Goal: Task Accomplishment & Management: Use online tool/utility

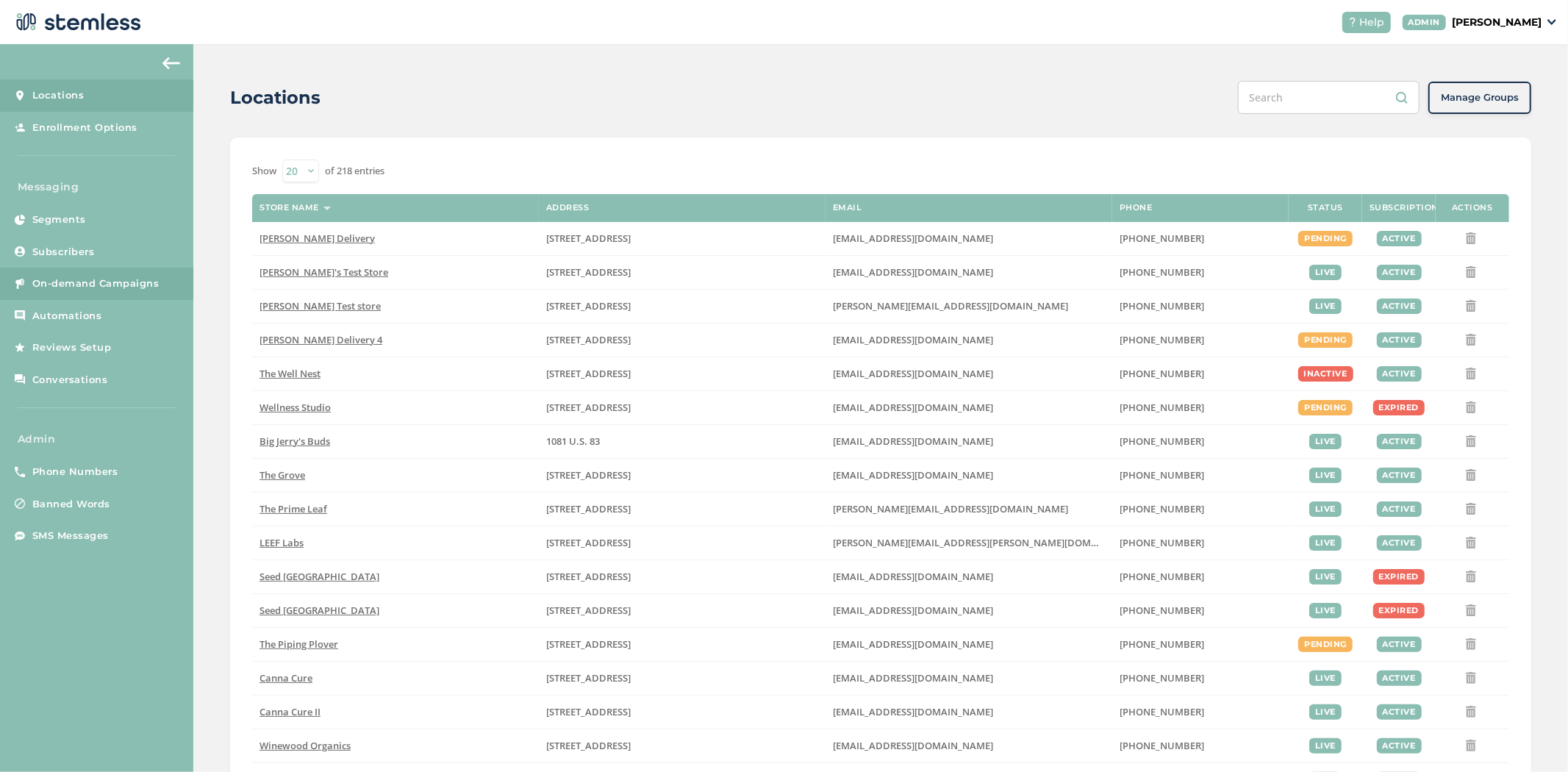
click at [59, 292] on link "On-demand Campaigns" at bounding box center [97, 284] width 193 height 33
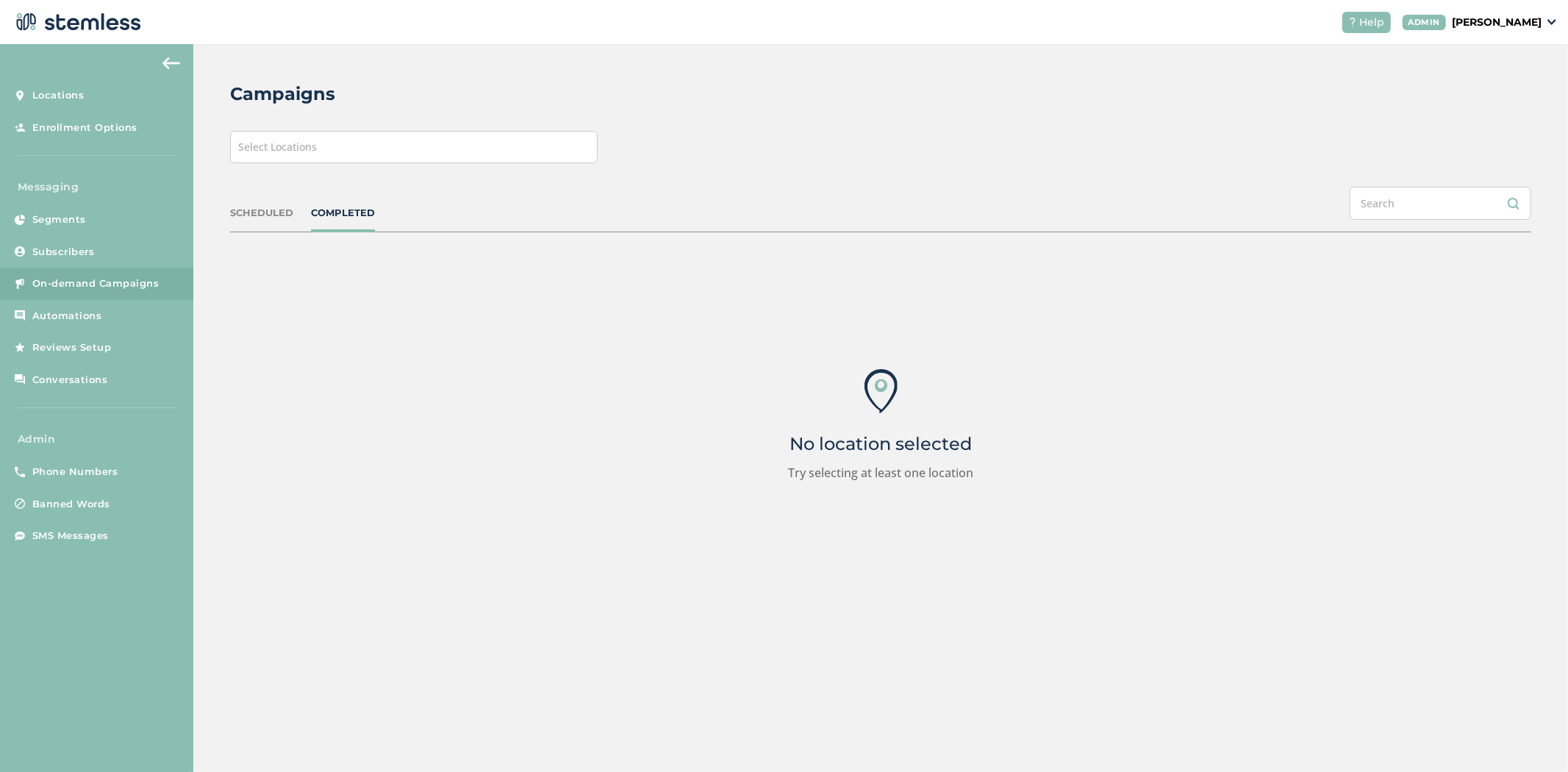
click at [416, 144] on div "Select Locations" at bounding box center [413, 147] width 367 height 33
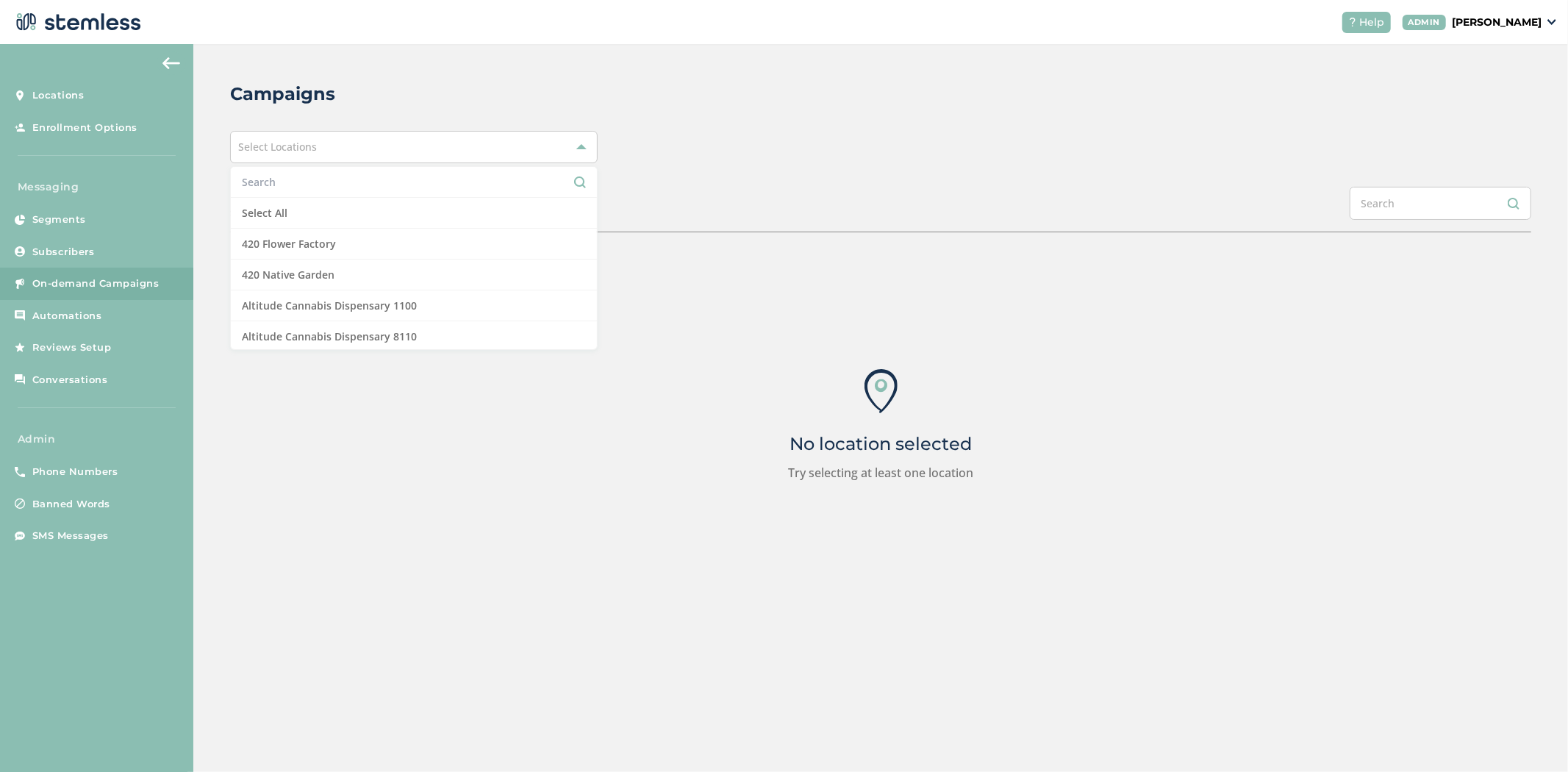
drag, startPoint x: 324, startPoint y: 195, endPoint x: 334, endPoint y: 190, distance: 11.2
click at [325, 195] on li at bounding box center [413, 182] width 366 height 31
click at [334, 189] on input "text" at bounding box center [414, 182] width 344 height 16
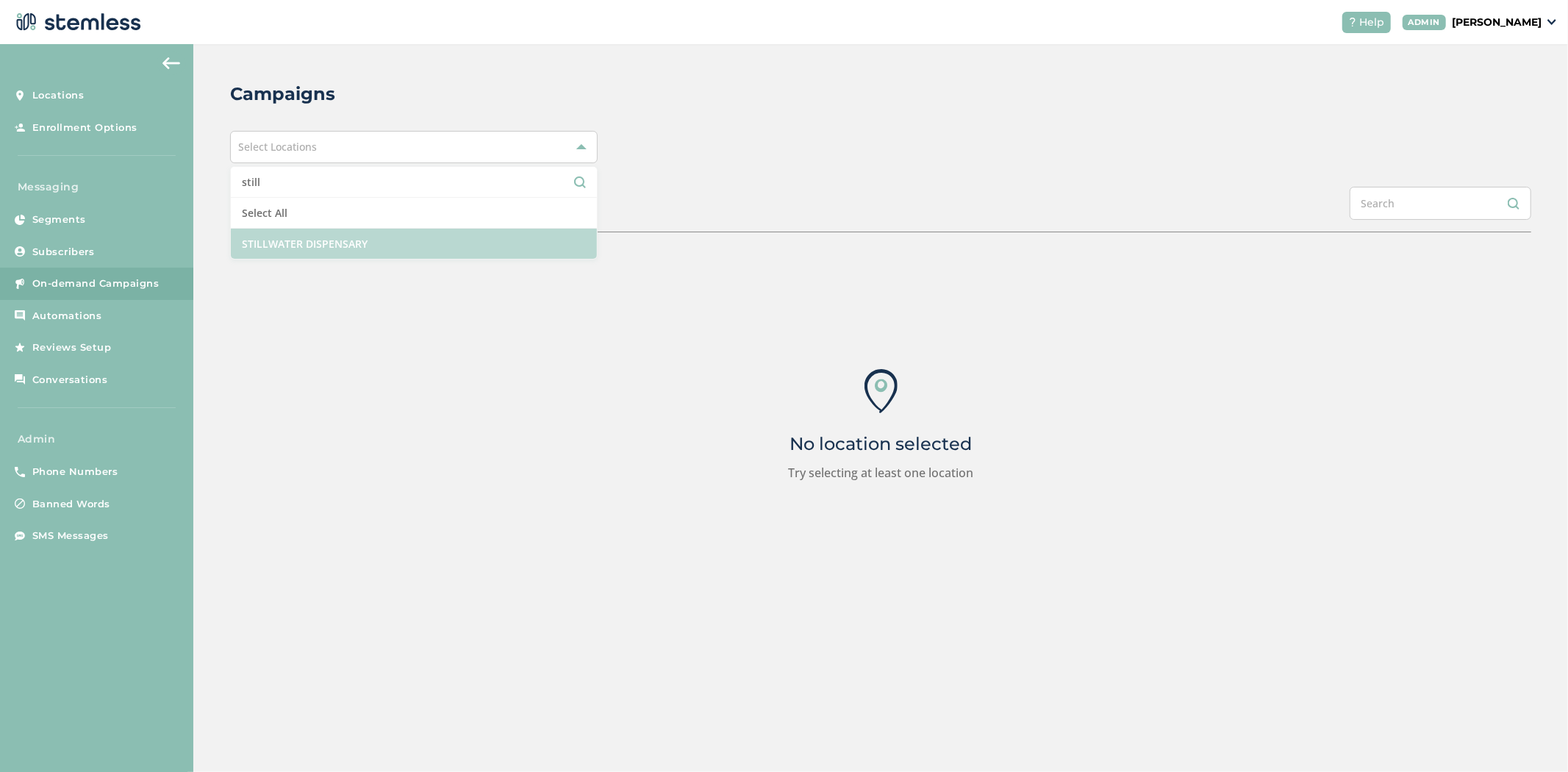
type input "still"
click at [319, 238] on li "STILLWATER DISPENSARY" at bounding box center [413, 244] width 366 height 30
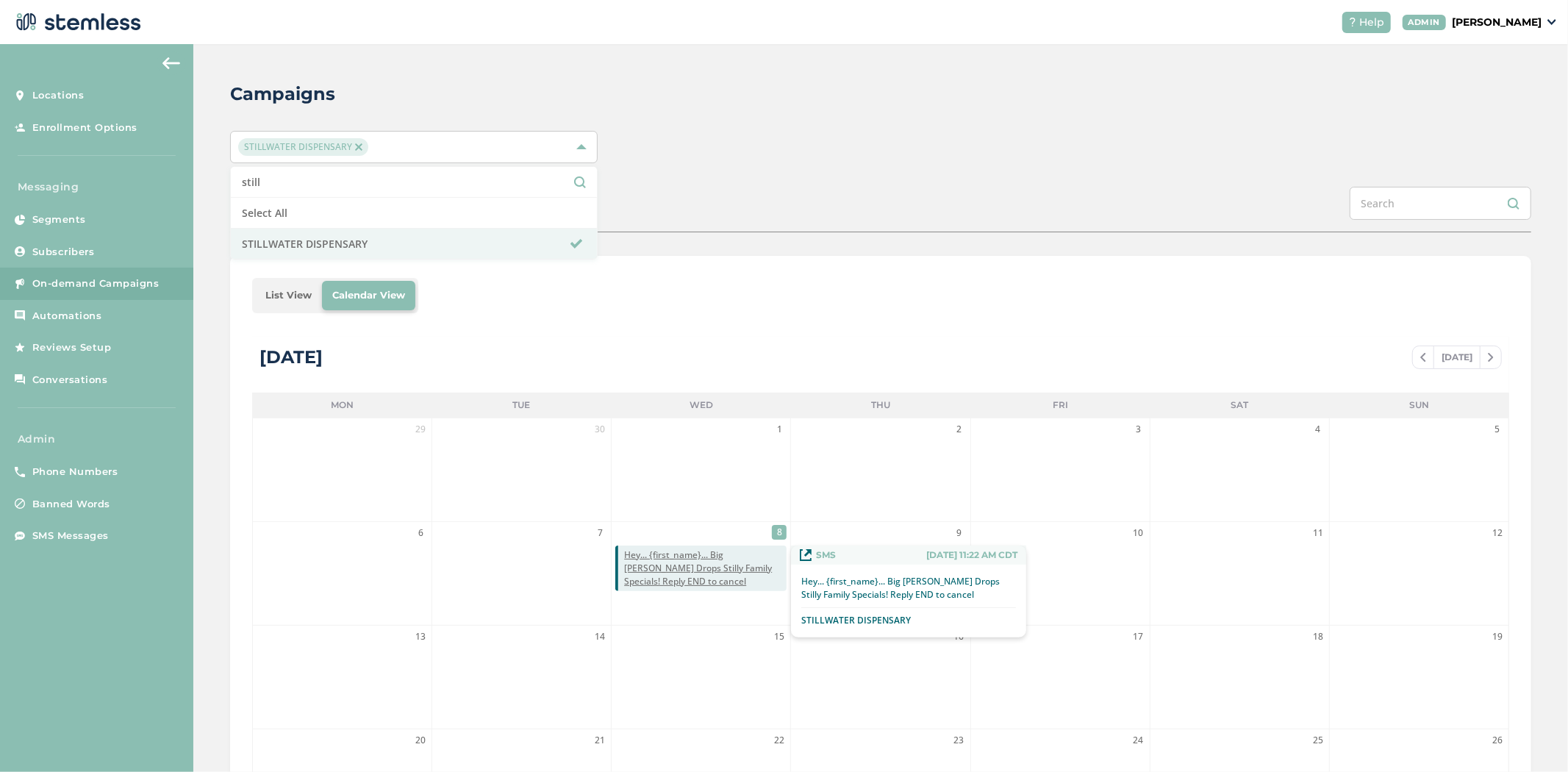
click at [692, 557] on span "Hey... {first_name}... Big [PERSON_NAME] Drops Stilly Family Specials! Reply EN…" at bounding box center [705, 568] width 163 height 40
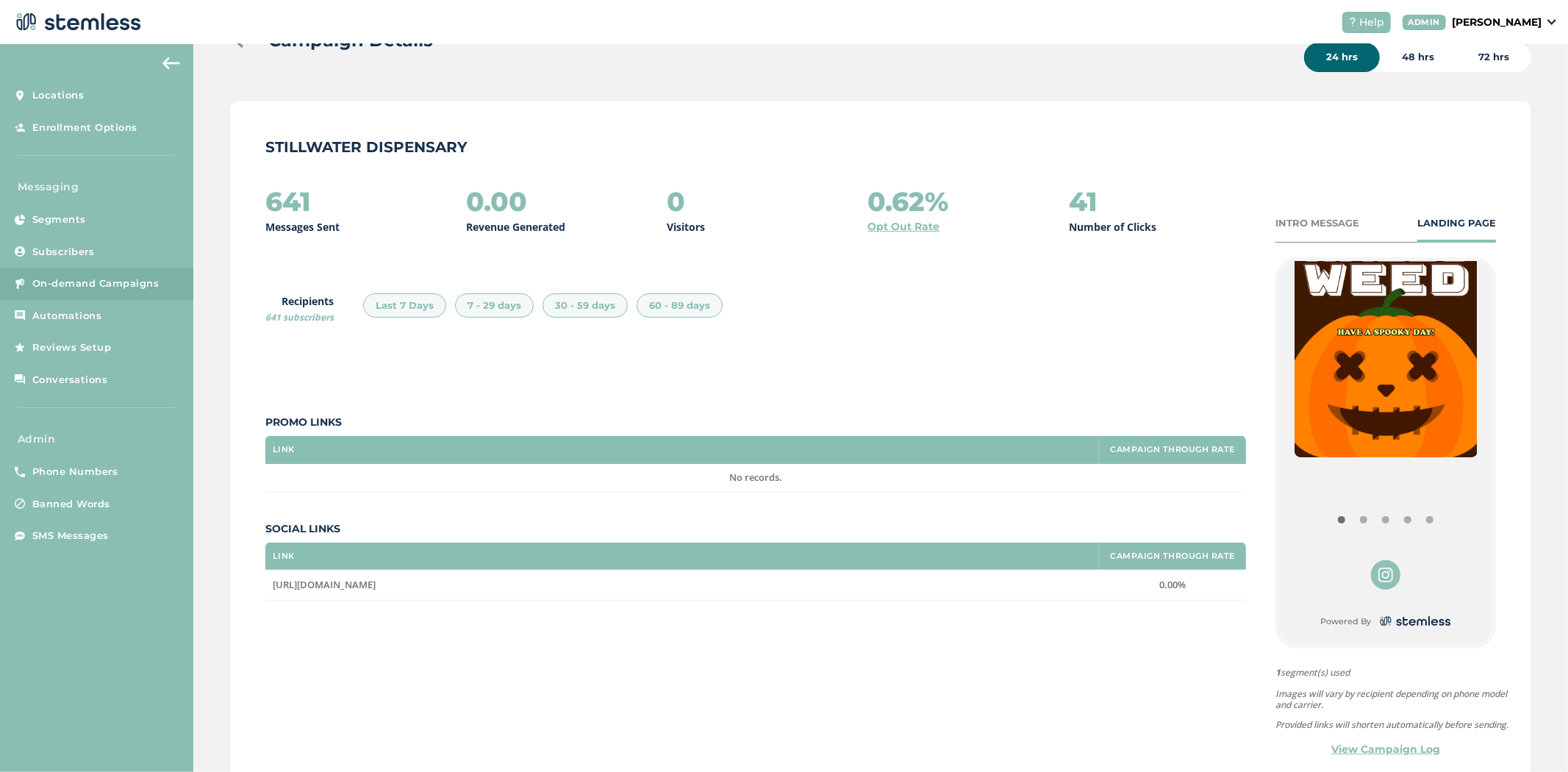
scroll to position [125, 0]
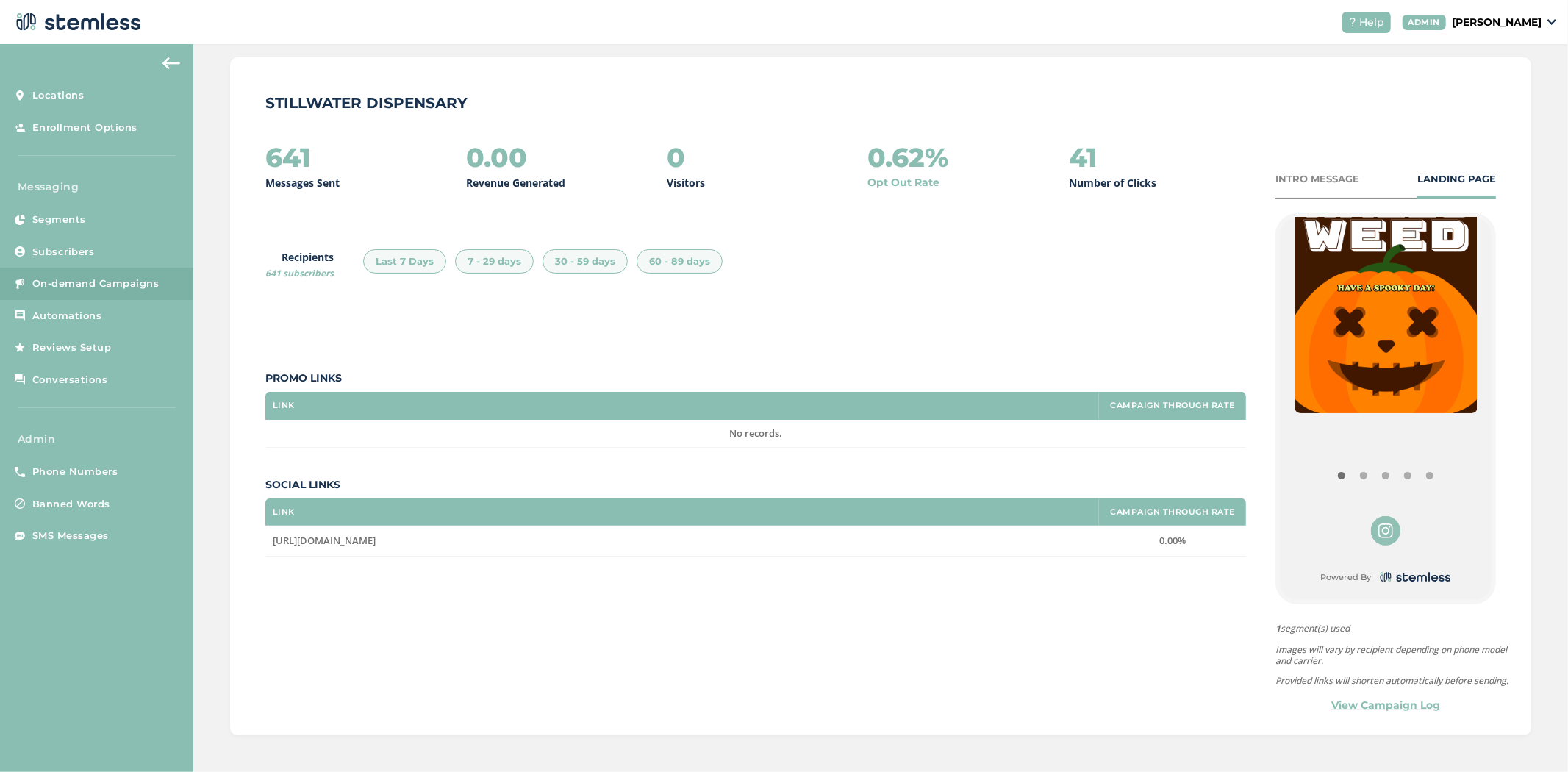
click at [1371, 711] on link "View Campaign Log" at bounding box center [1386, 706] width 109 height 16
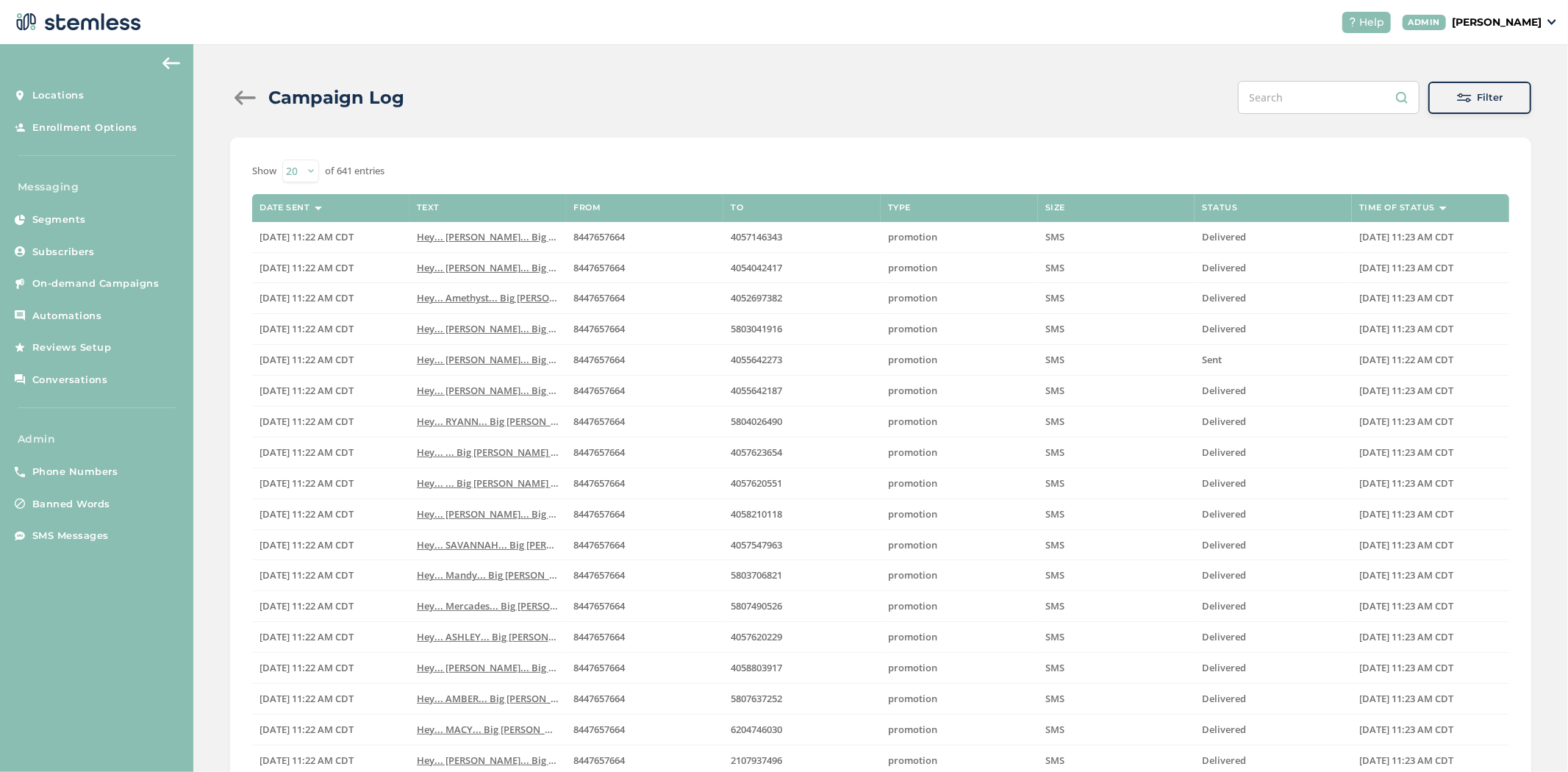
click at [304, 170] on select "20 50 100 200 500" at bounding box center [301, 171] width 37 height 23
click at [304, 179] on select "20 50 100 200 500" at bounding box center [301, 171] width 37 height 23
select select "500"
click at [283, 160] on select "20 50 100 200 500" at bounding box center [301, 171] width 37 height 23
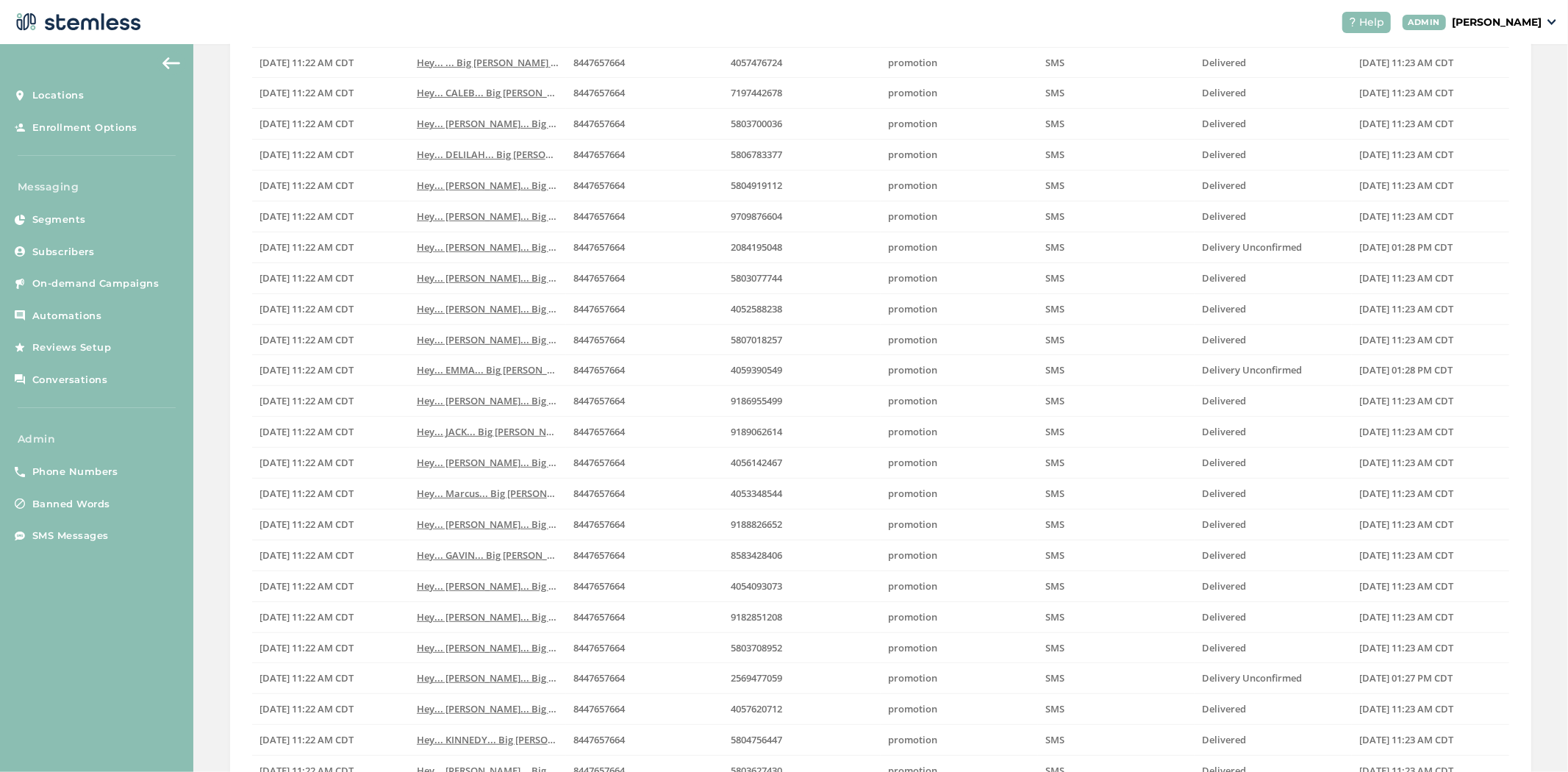
scroll to position [14994, 0]
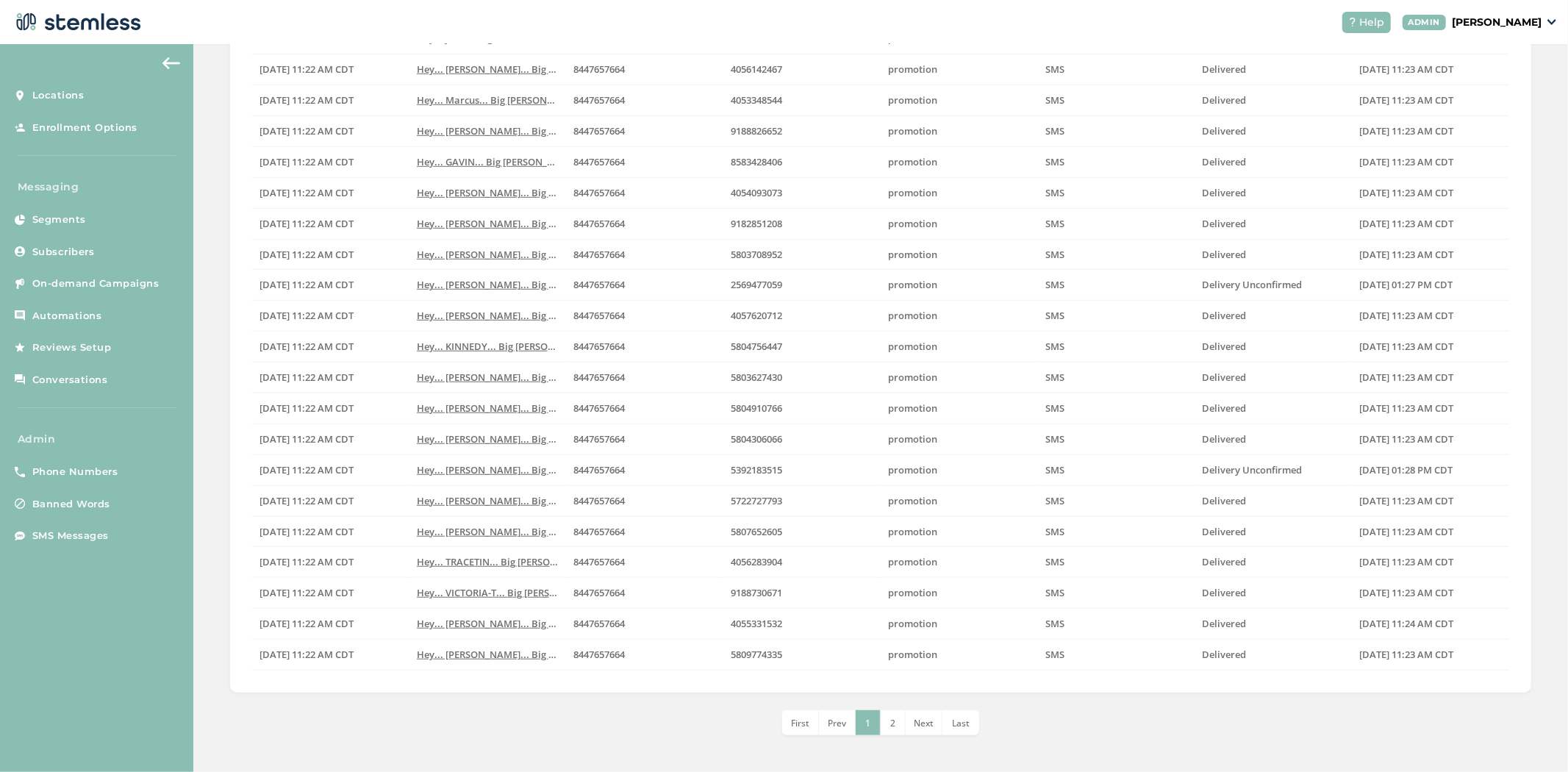
click at [920, 727] on span "Next" at bounding box center [923, 723] width 19 height 12
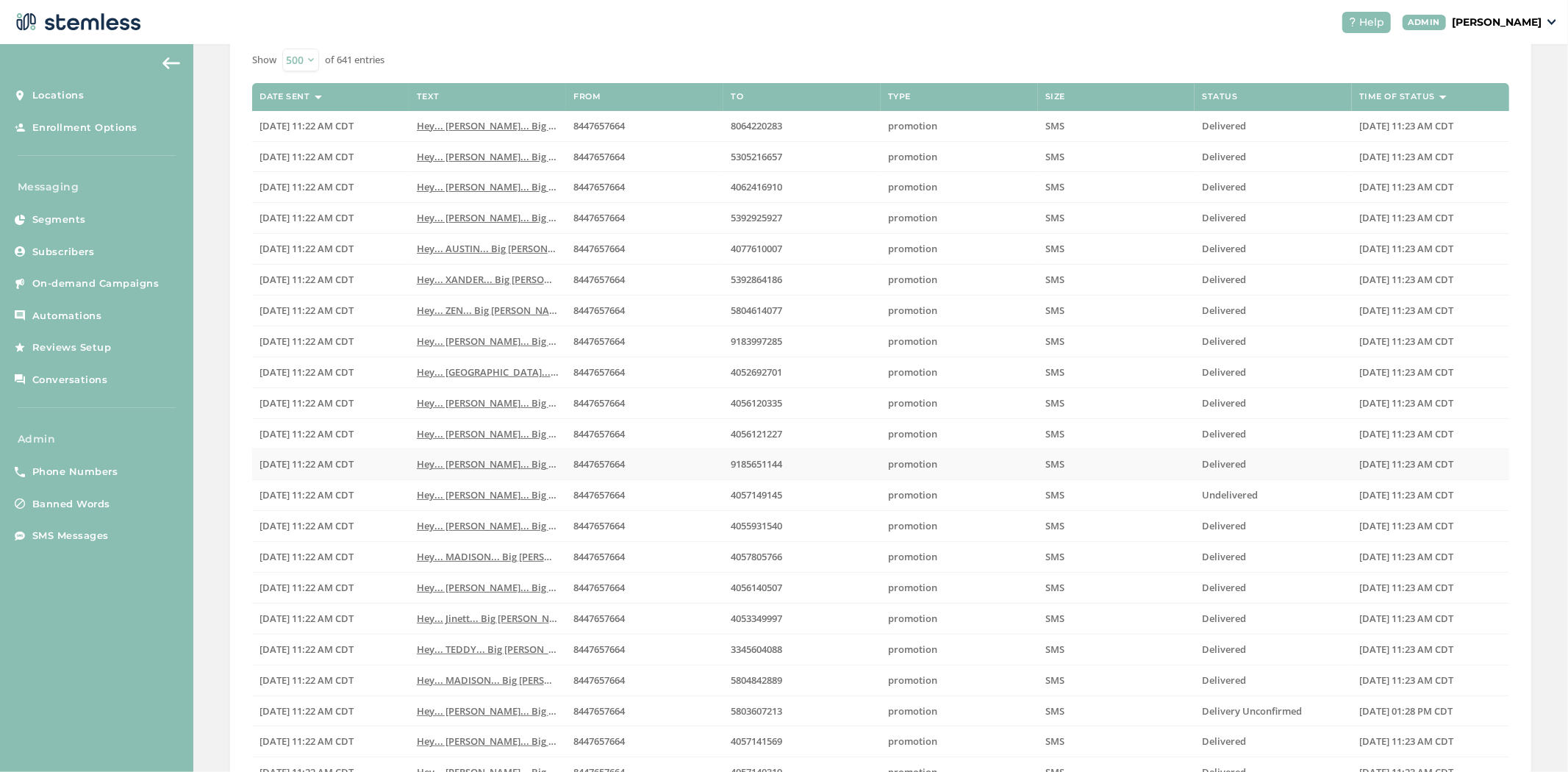
scroll to position [0, 0]
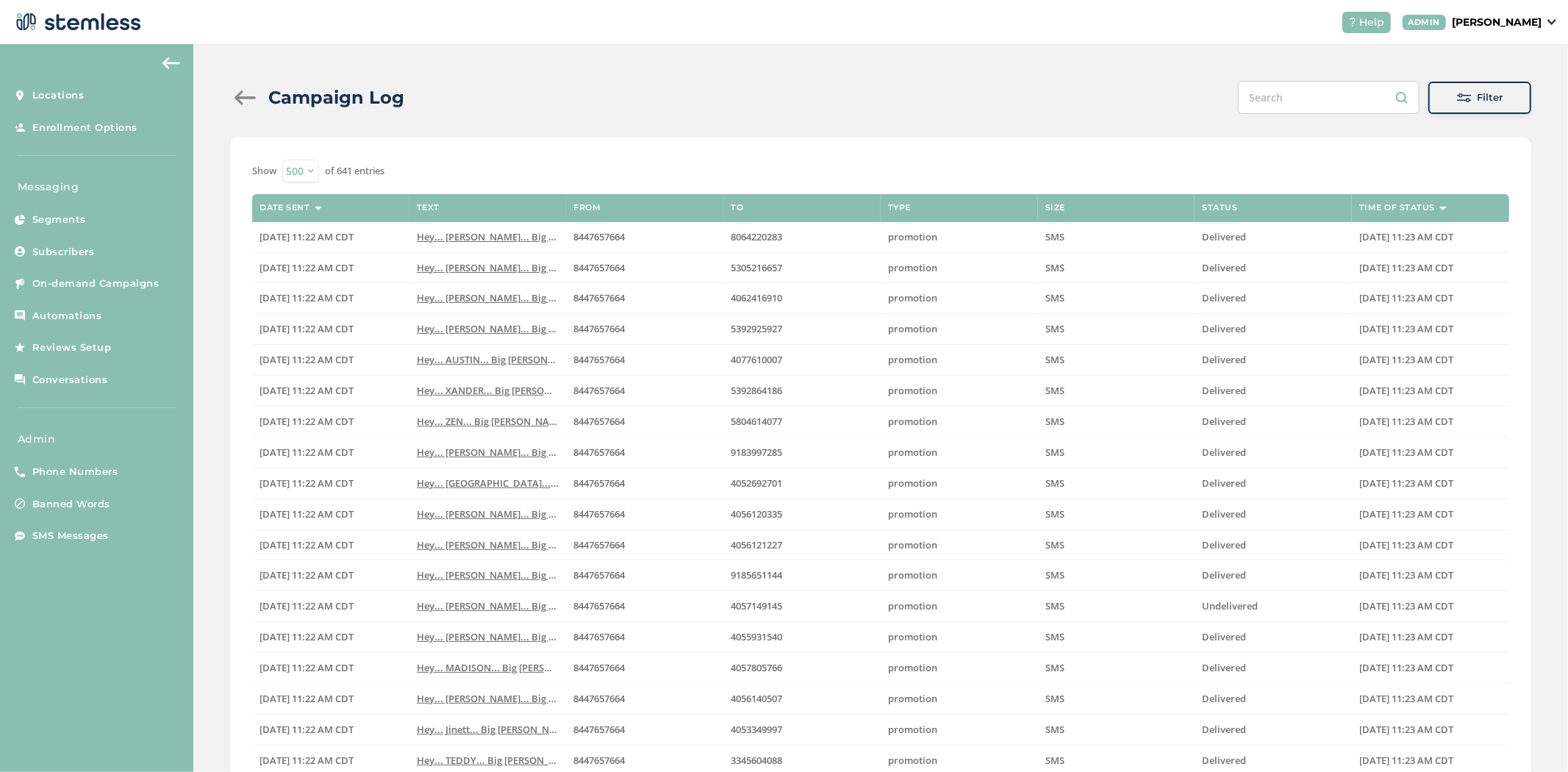
click at [238, 99] on div at bounding box center [244, 97] width 30 height 15
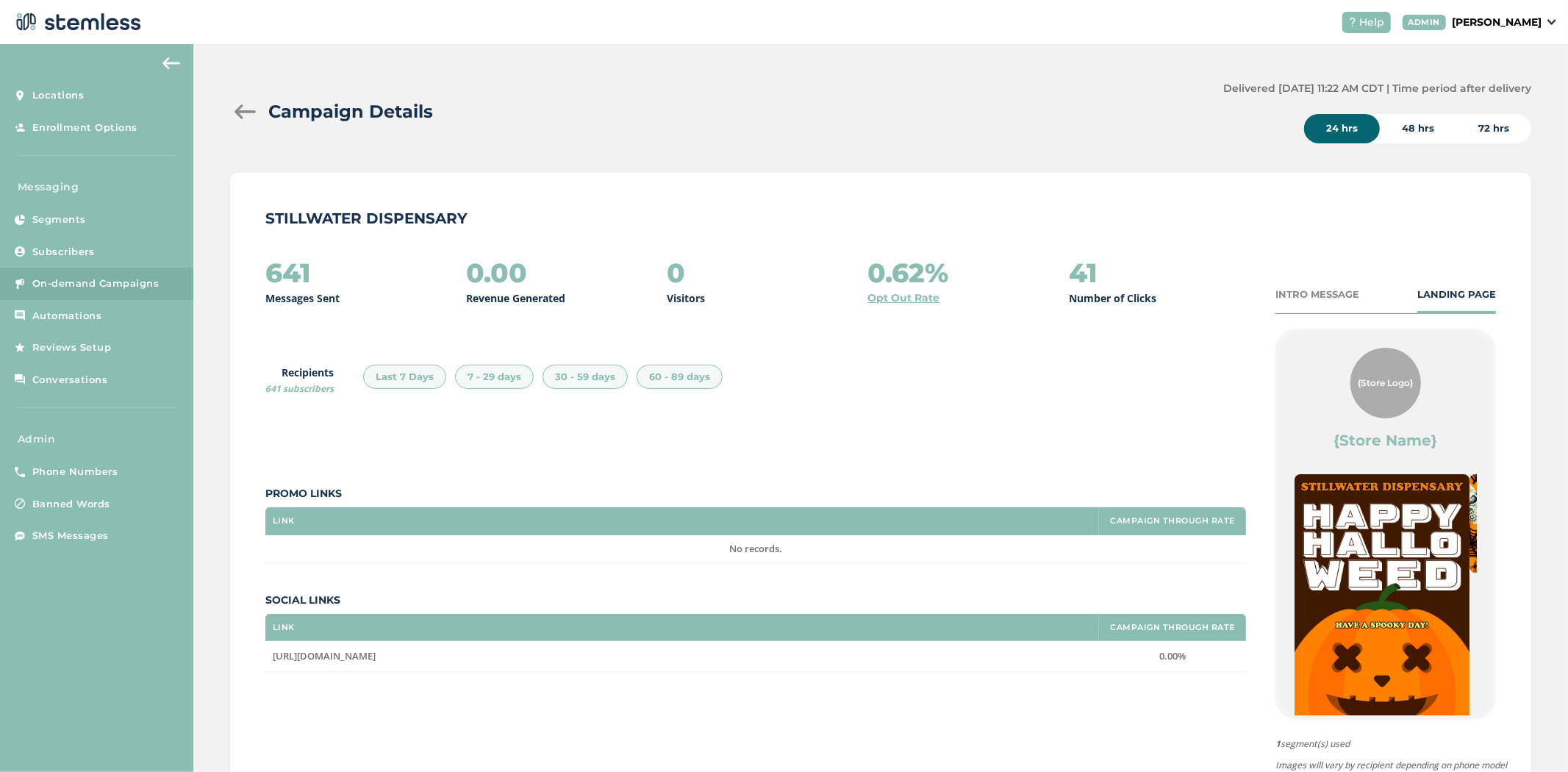
click at [239, 113] on div at bounding box center [244, 111] width 30 height 15
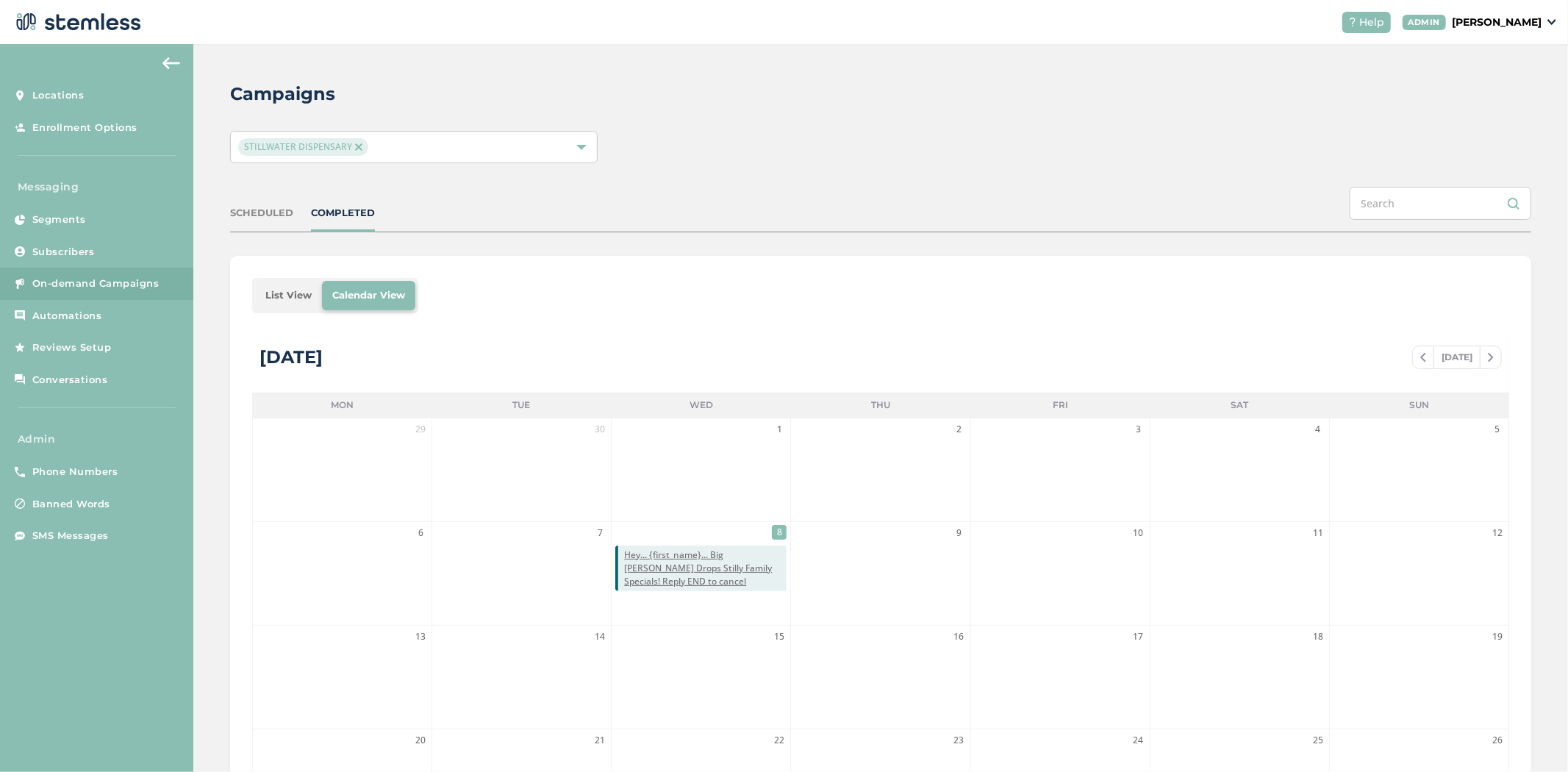
click at [280, 309] on li "List View" at bounding box center [289, 296] width 67 height 30
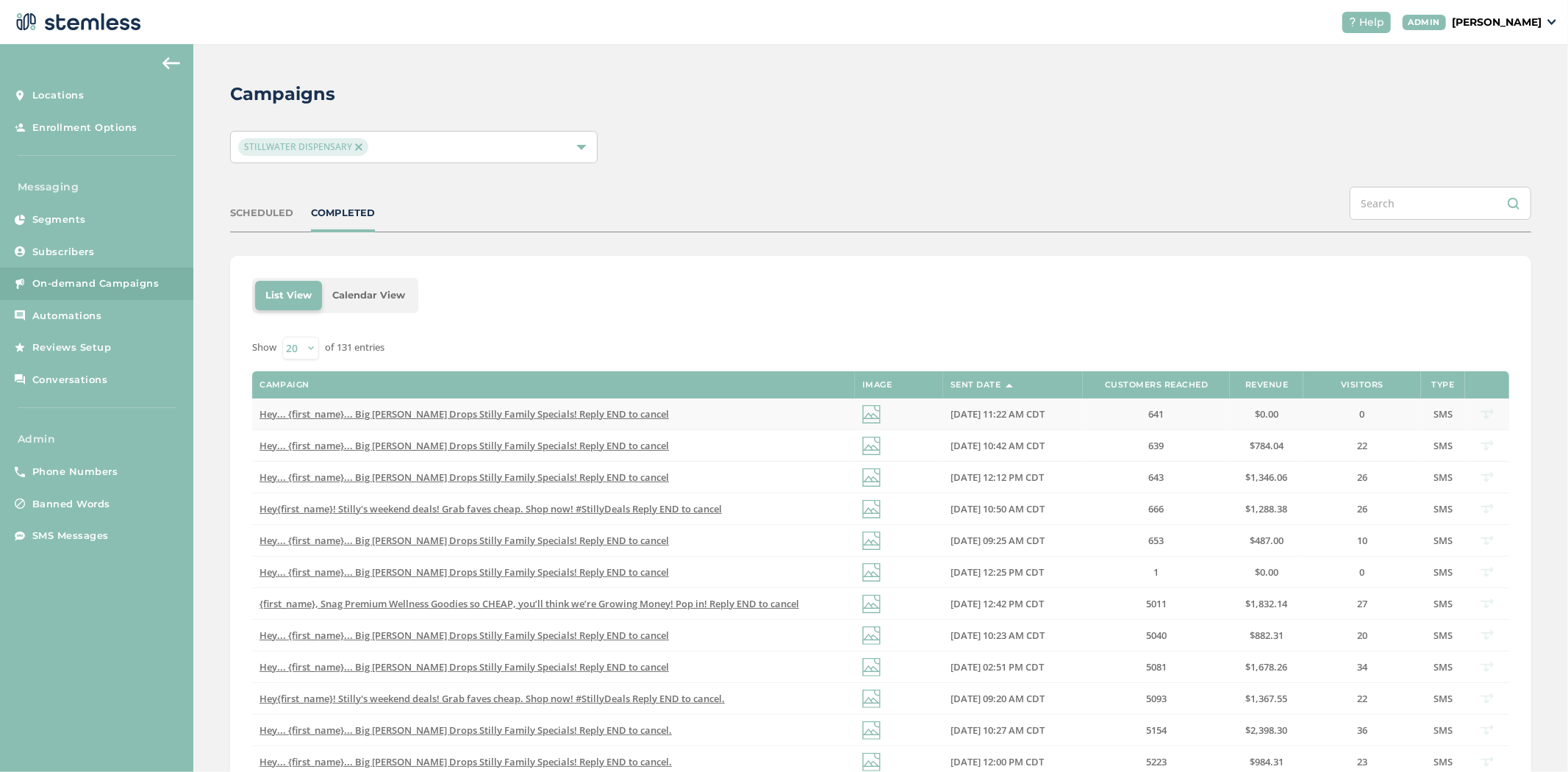
click at [562, 422] on td "Hey... {first_name}... Big [PERSON_NAME] Drops Stilly Family Specials! Reply EN…" at bounding box center [554, 414] width 603 height 32
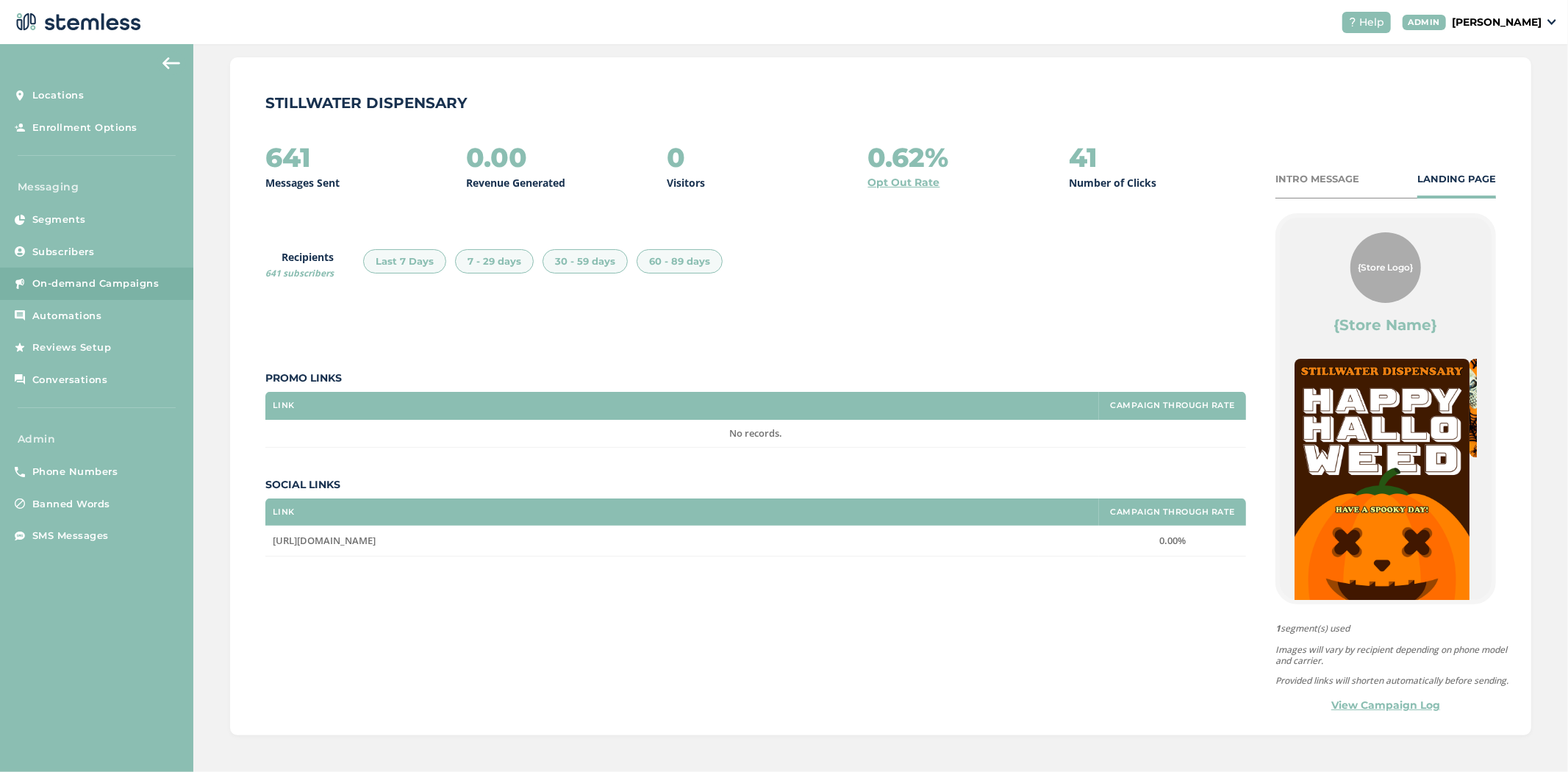
scroll to position [115, 0]
click at [1383, 707] on div "INTRO MESSAGE LANDING PAGE {Store Logo} {Store Name} Powered By 1 segment(s) us…" at bounding box center [1385, 443] width 220 height 542
click at [1383, 714] on link "View Campaign Log" at bounding box center [1386, 706] width 109 height 16
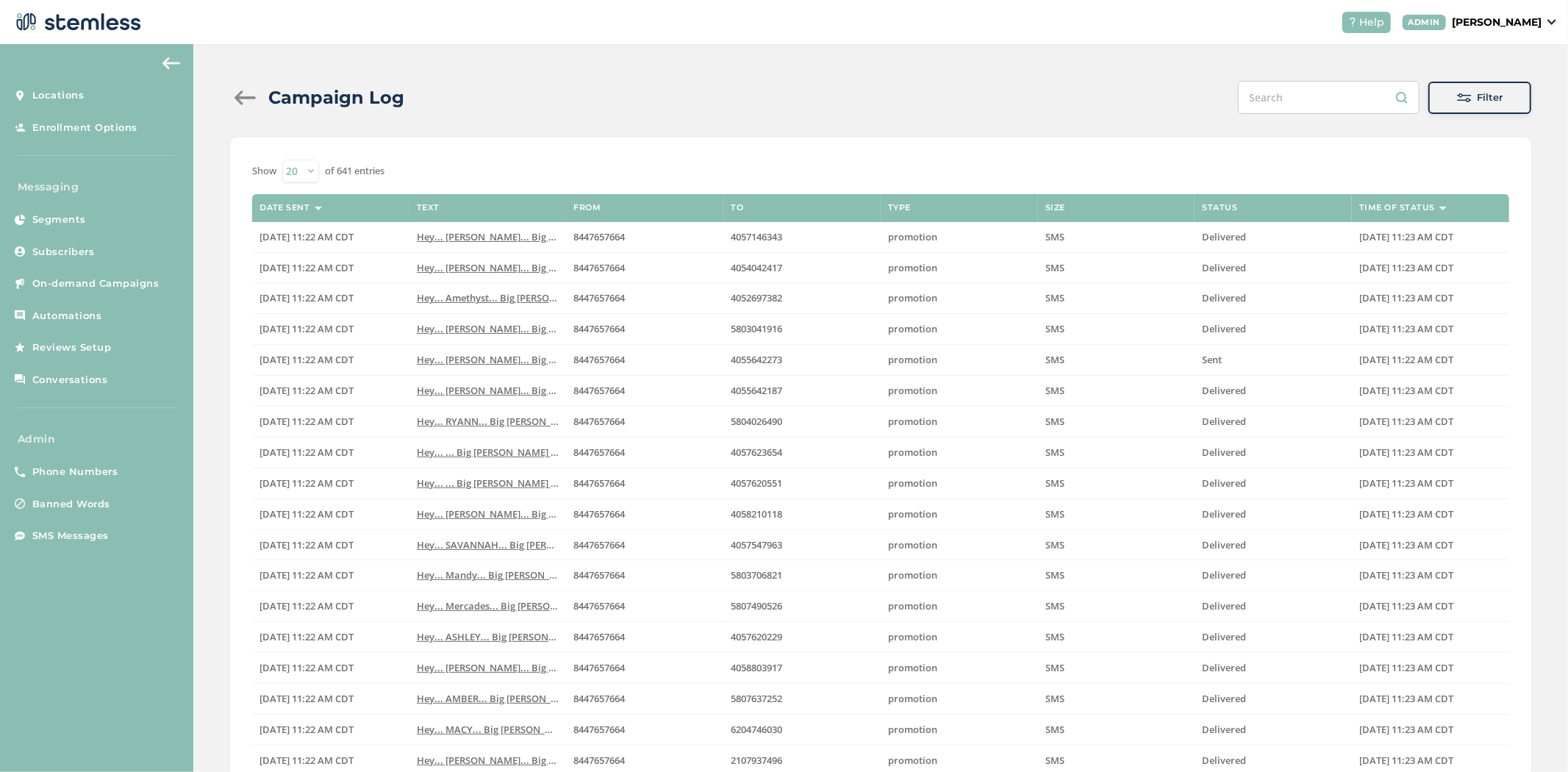
click at [1464, 91] on div "Filter" at bounding box center [1479, 97] width 79 height 15
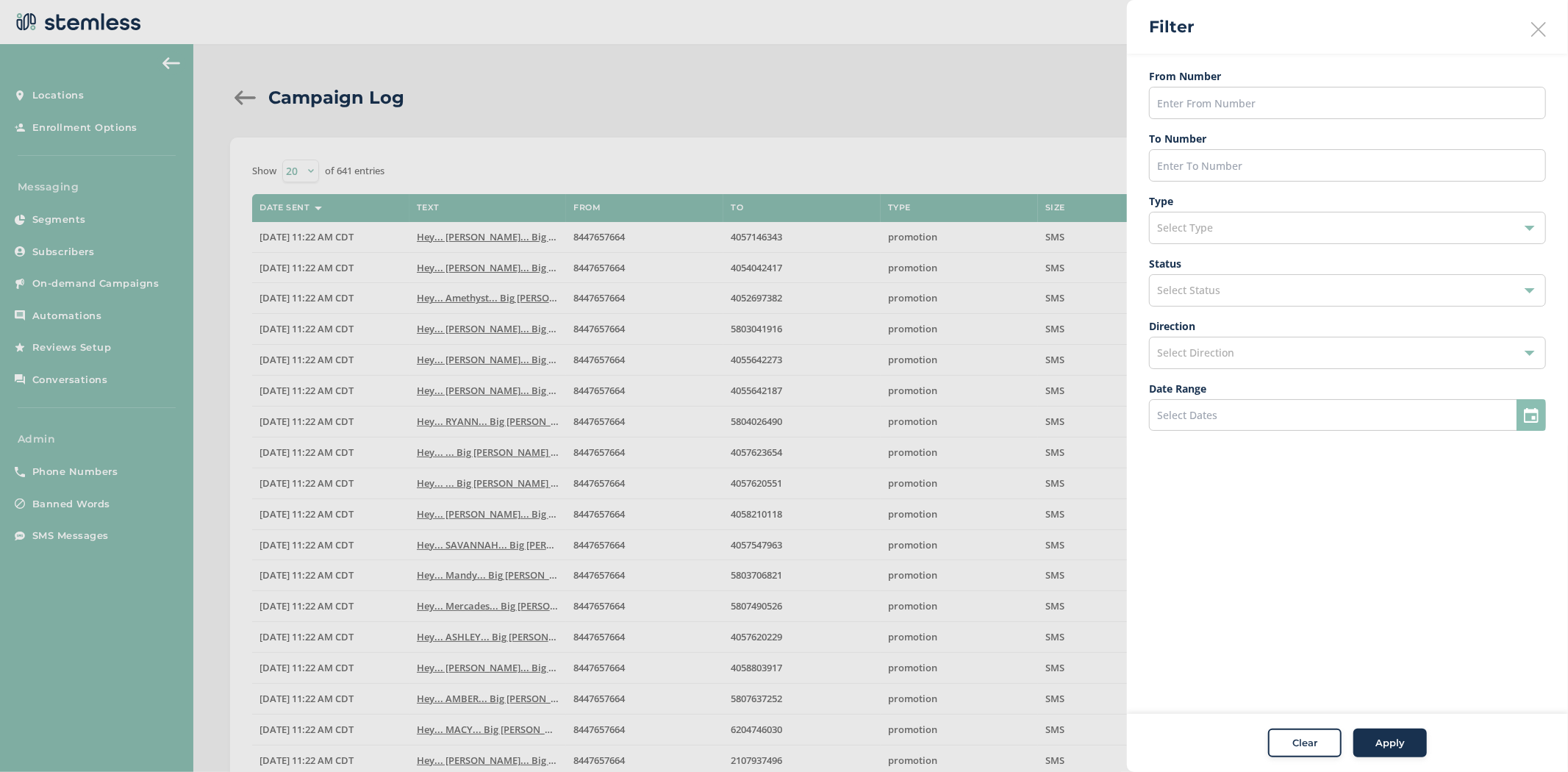
click at [1303, 220] on div "Select Type" at bounding box center [1348, 228] width 397 height 33
click at [1255, 172] on input "text" at bounding box center [1348, 166] width 397 height 33
click at [1257, 294] on div "Select Status" at bounding box center [1348, 291] width 397 height 33
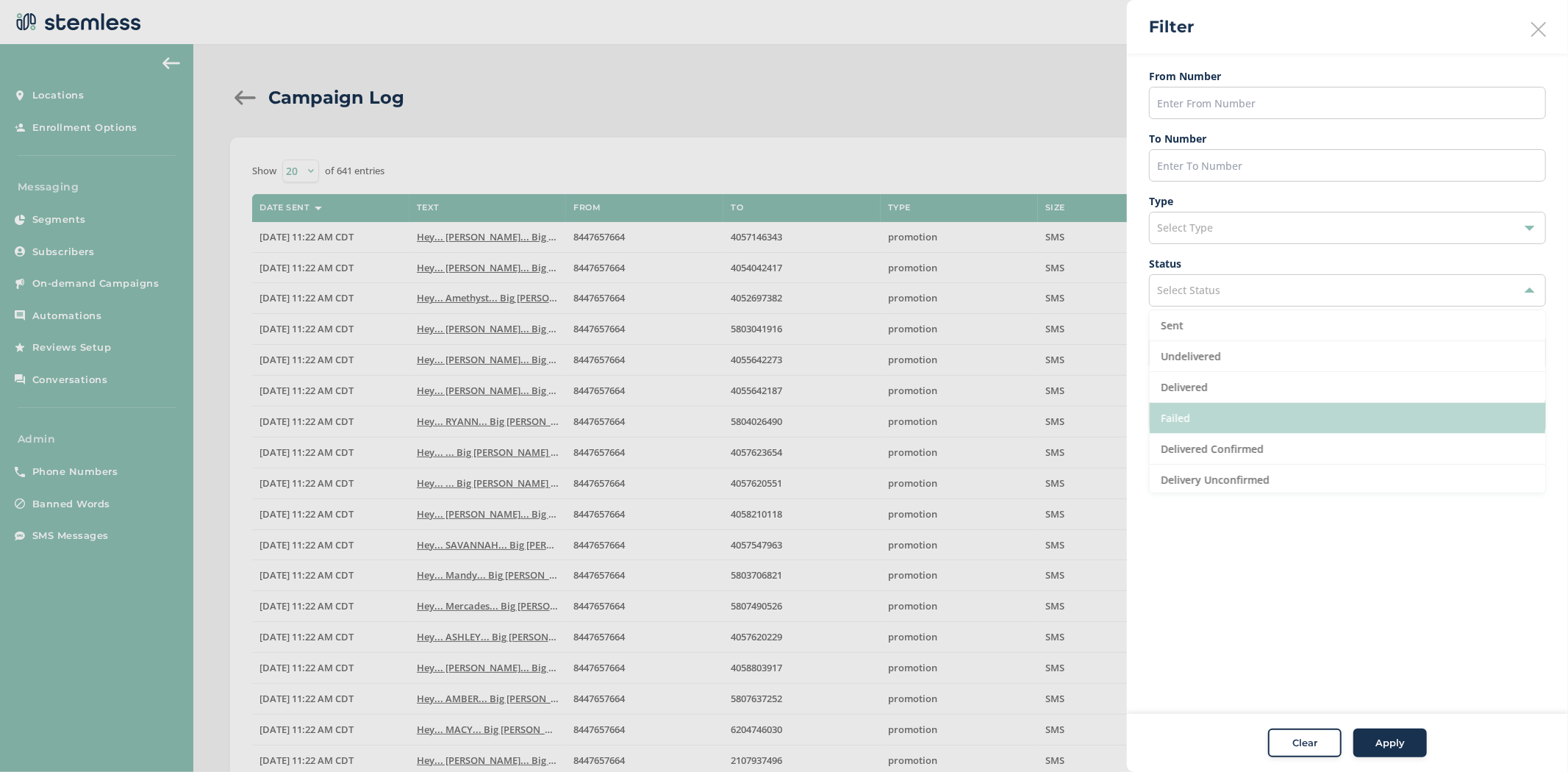
click at [1259, 431] on li "Failed" at bounding box center [1348, 418] width 396 height 31
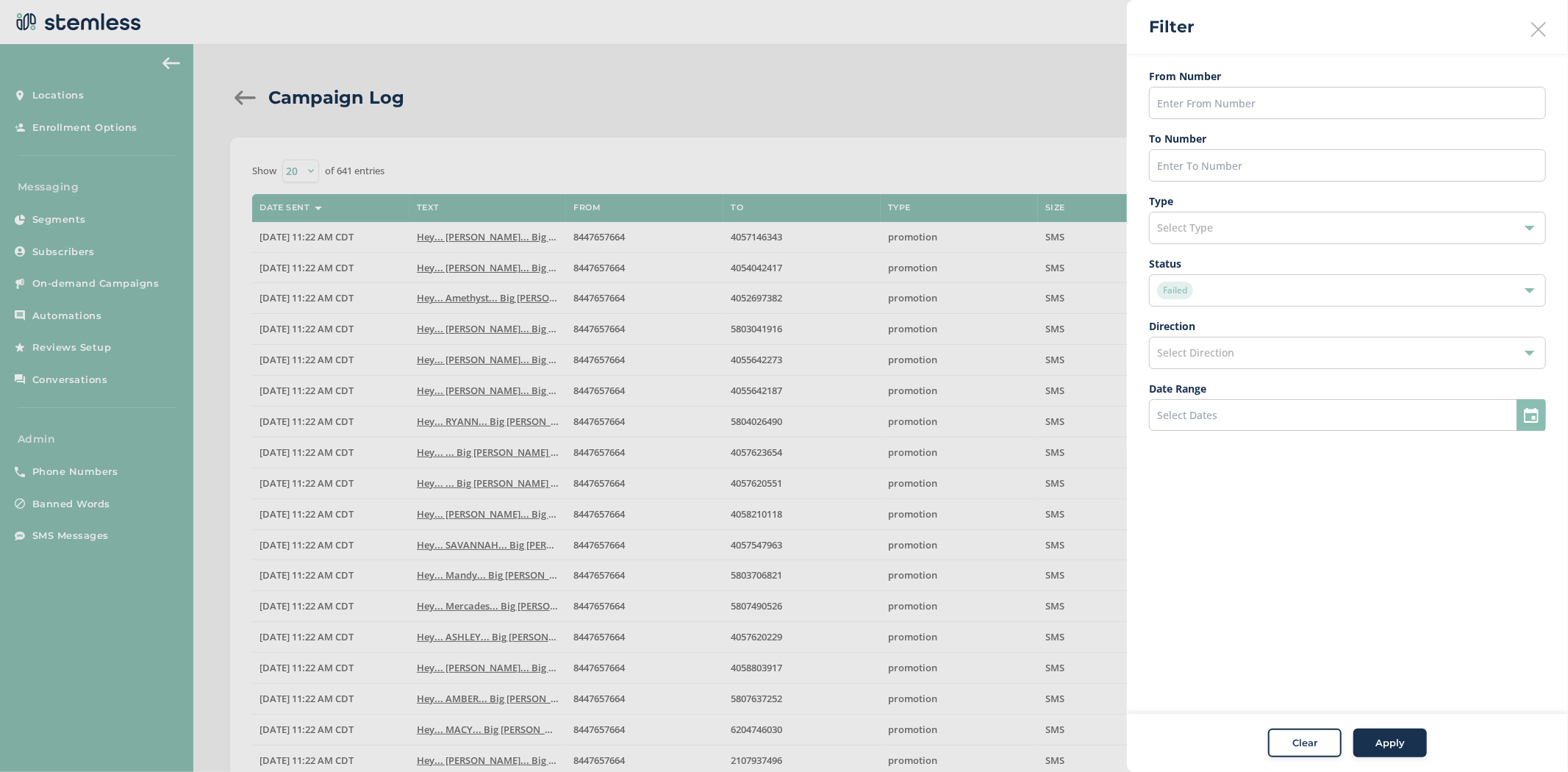
click at [1401, 743] on span "Apply" at bounding box center [1390, 743] width 30 height 15
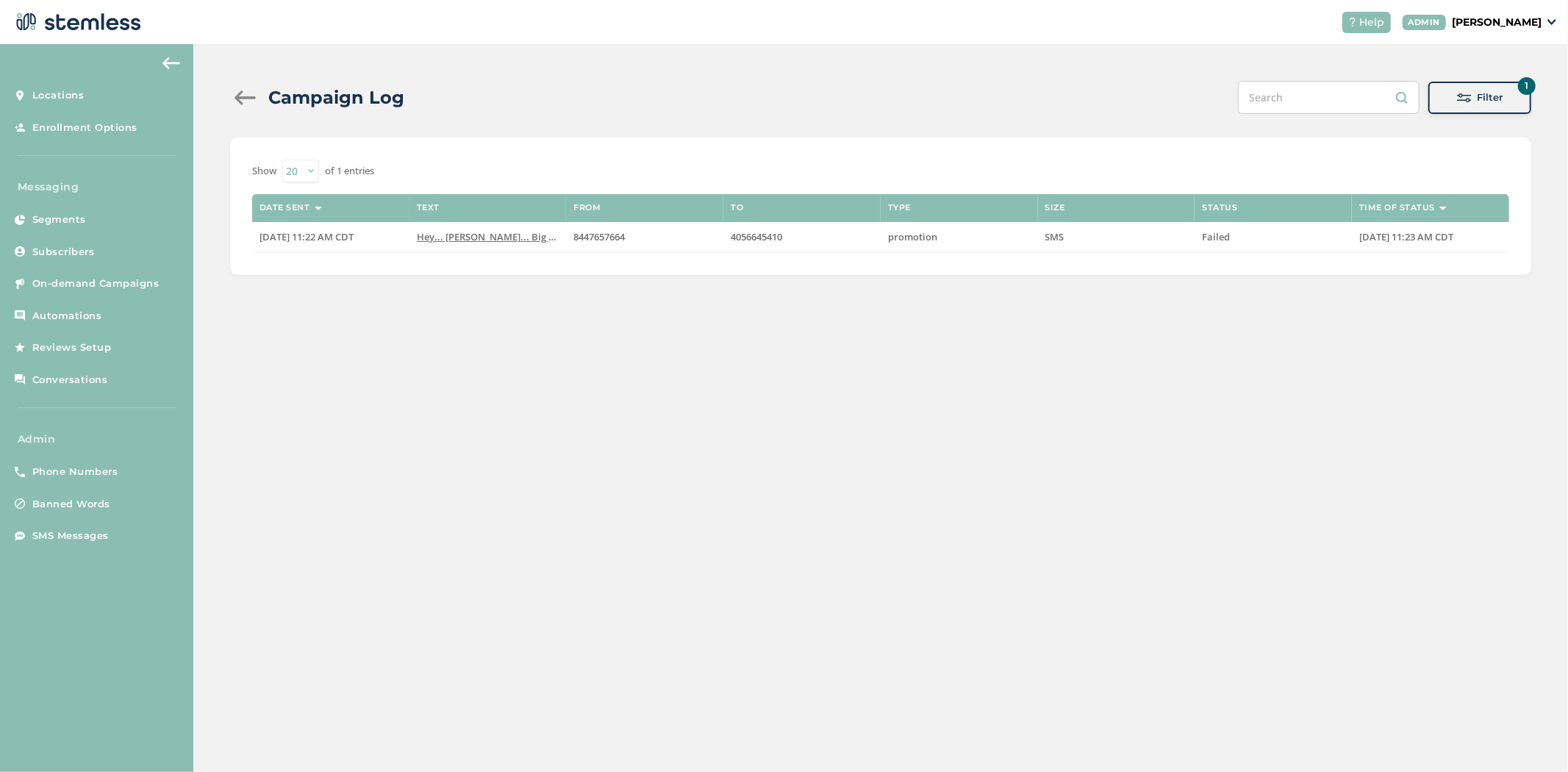
click at [1513, 86] on button "1 Filter" at bounding box center [1479, 98] width 103 height 33
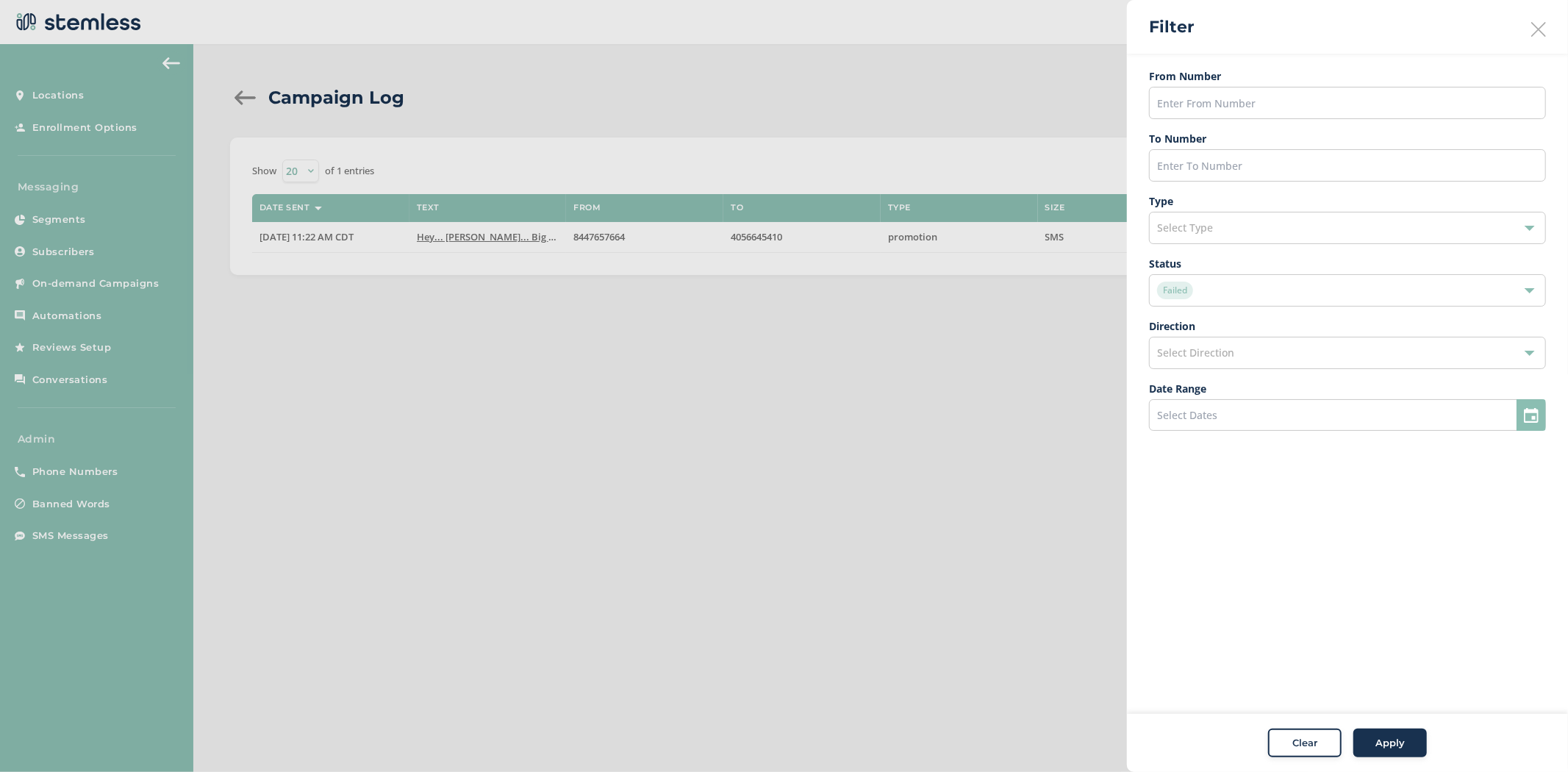
click at [1313, 291] on div "Failed" at bounding box center [1340, 291] width 366 height 18
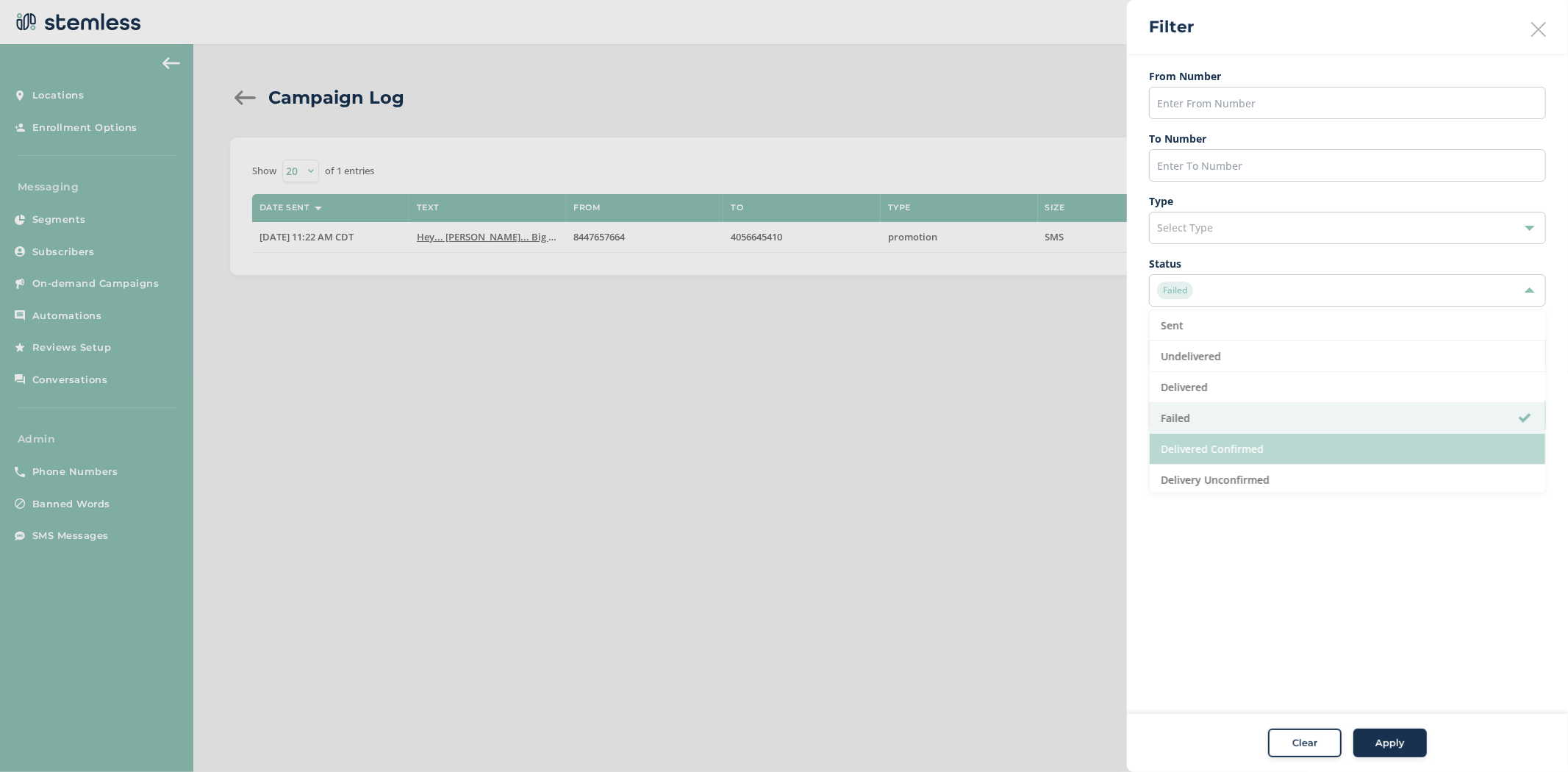
click at [1285, 446] on li "Delivered Confirmed" at bounding box center [1348, 449] width 396 height 31
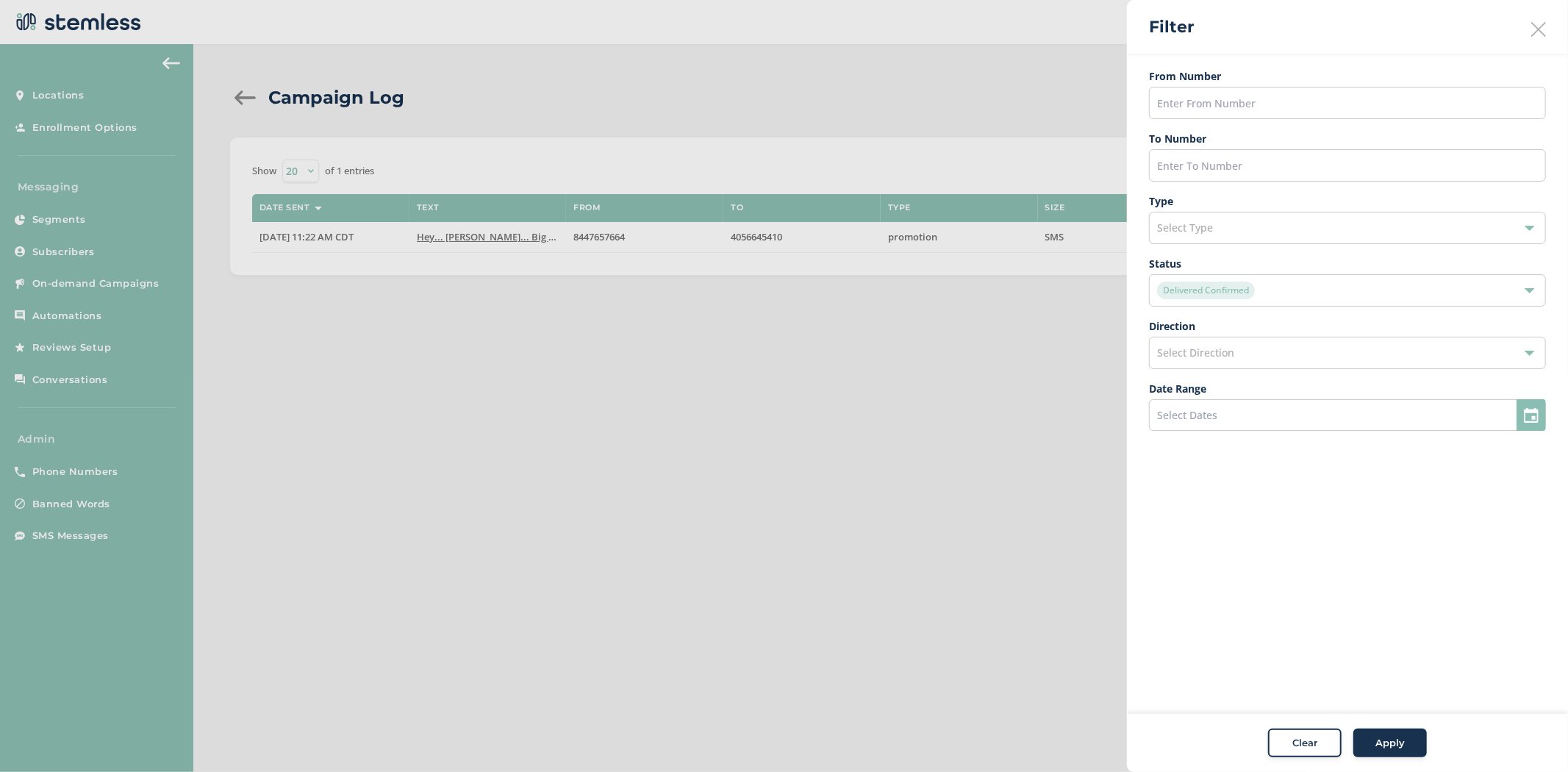
click at [1387, 739] on span "Apply" at bounding box center [1390, 743] width 30 height 15
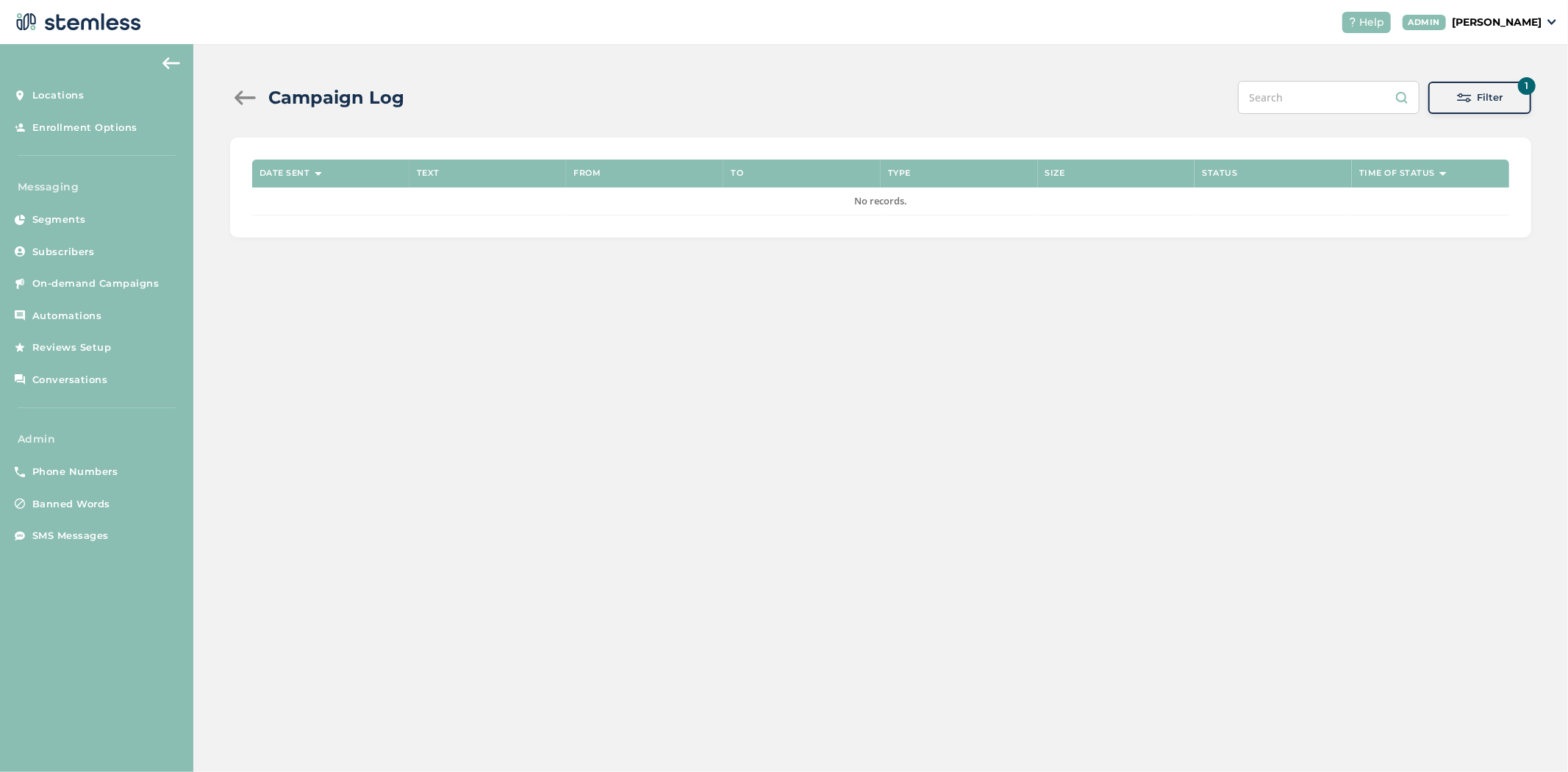
click at [1475, 93] on div "Filter" at bounding box center [1479, 97] width 79 height 15
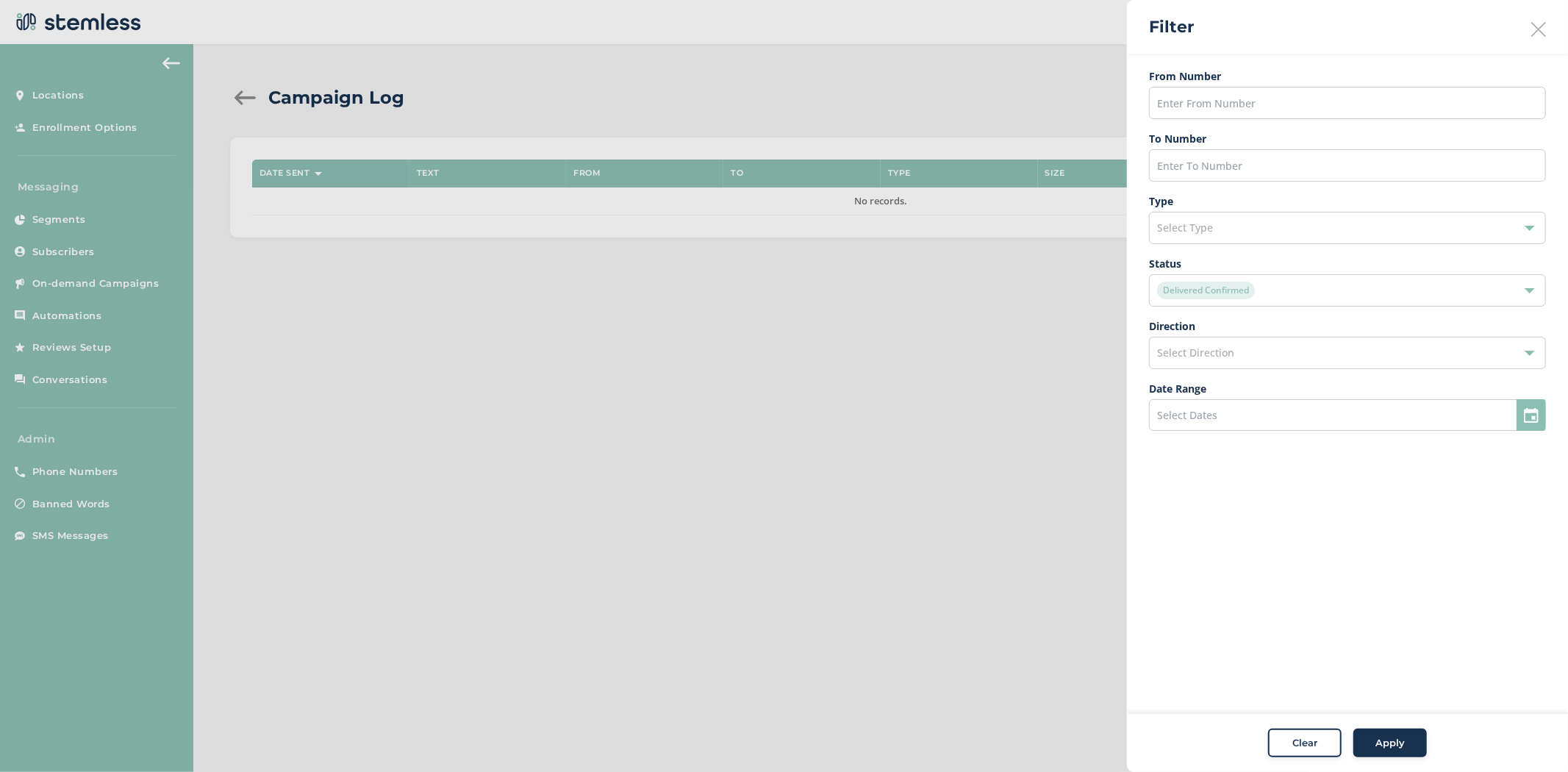
drag, startPoint x: 401, startPoint y: 111, endPoint x: 371, endPoint y: 111, distance: 30.0
click at [399, 111] on div at bounding box center [784, 386] width 1568 height 772
click at [262, 103] on div at bounding box center [784, 386] width 1568 height 772
click at [247, 97] on div at bounding box center [784, 386] width 1568 height 772
drag, startPoint x: 237, startPoint y: 90, endPoint x: 522, endPoint y: 86, distance: 285.0
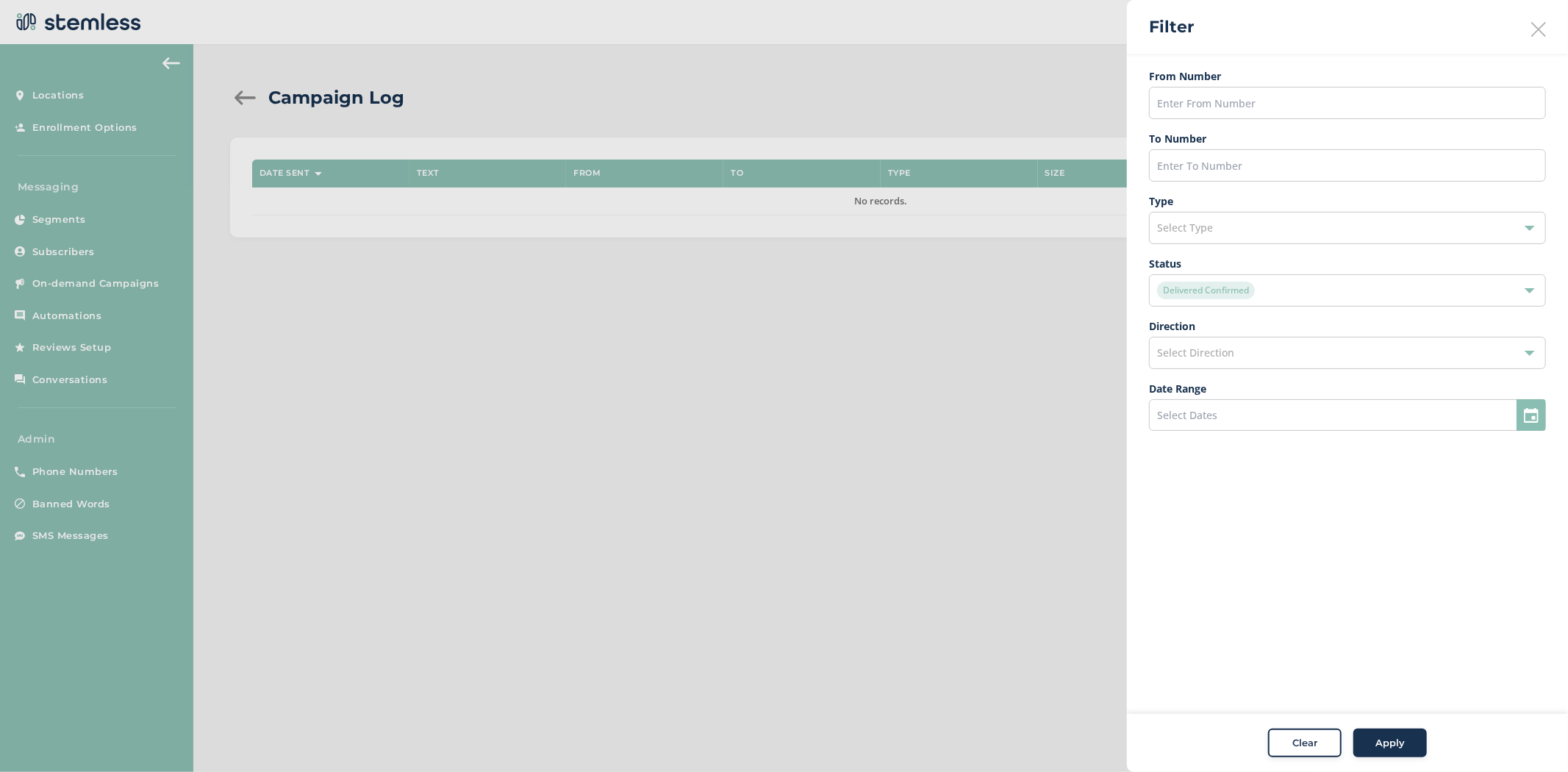
click at [262, 92] on div at bounding box center [784, 386] width 1568 height 772
click at [1314, 731] on button "Clear" at bounding box center [1305, 744] width 73 height 30
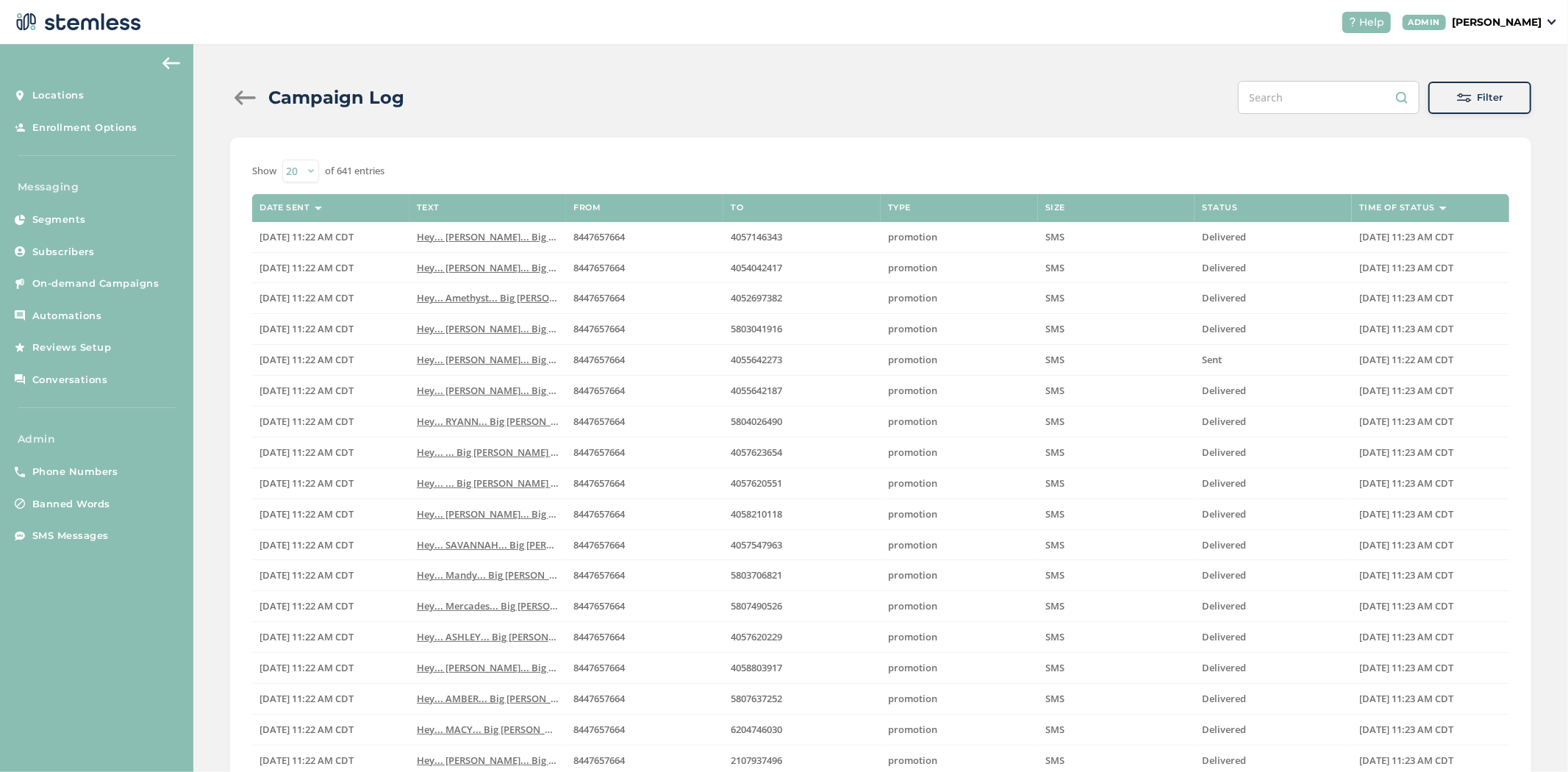
click at [1478, 84] on button "Filter" at bounding box center [1479, 98] width 103 height 33
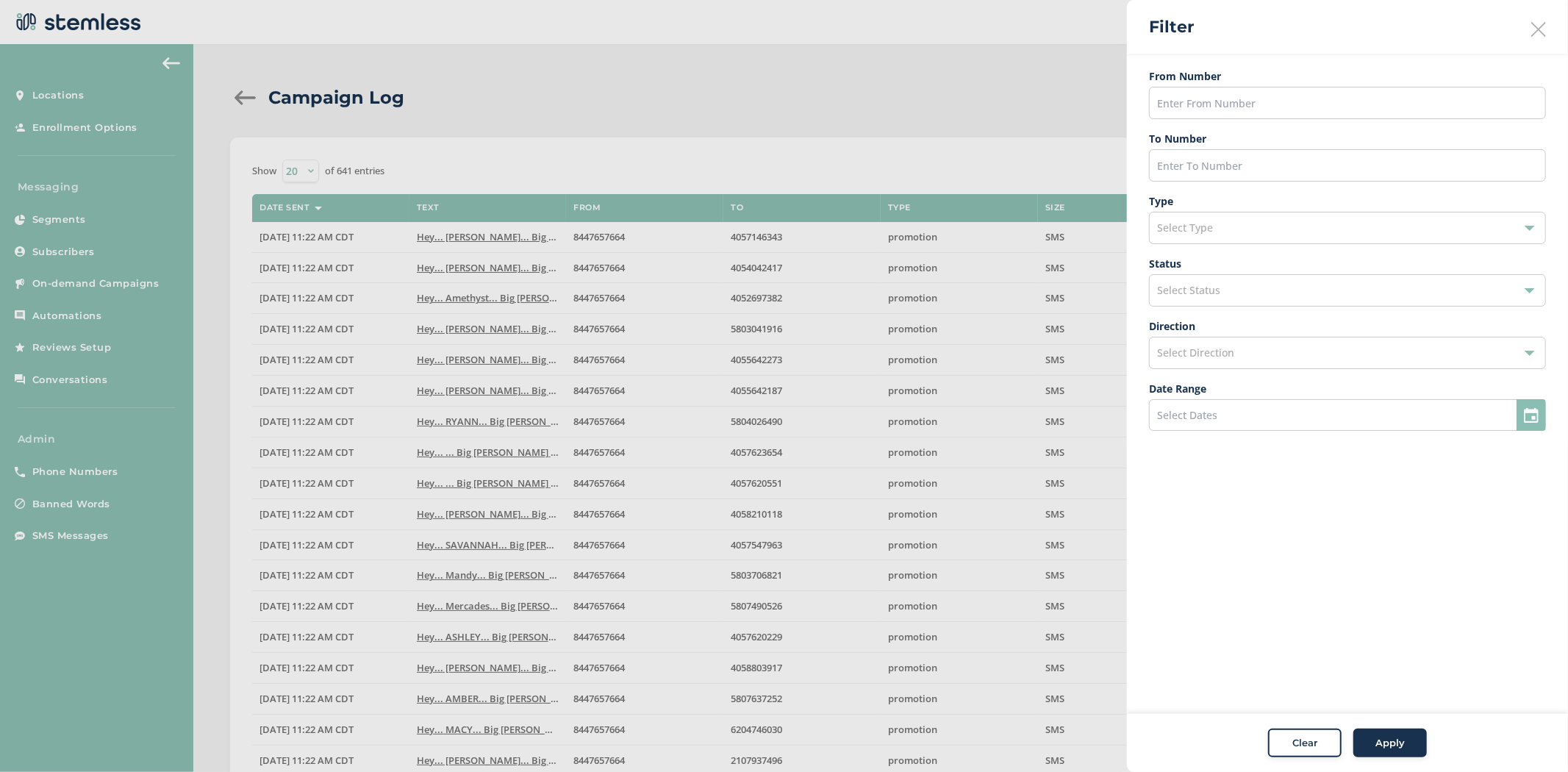
click at [1264, 275] on div "Select Status" at bounding box center [1348, 291] width 397 height 33
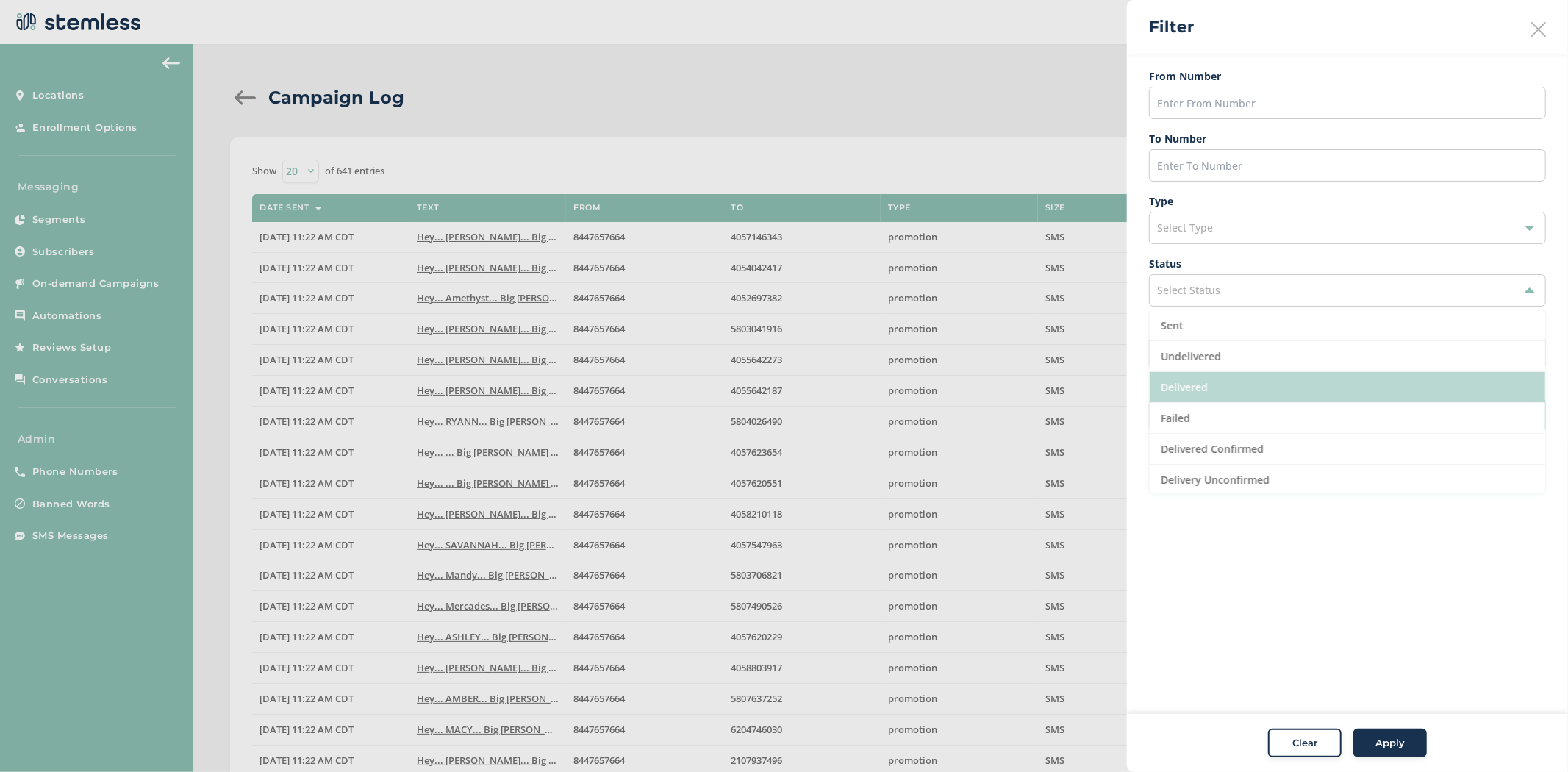
click at [1264, 383] on li "Delivered" at bounding box center [1348, 388] width 396 height 31
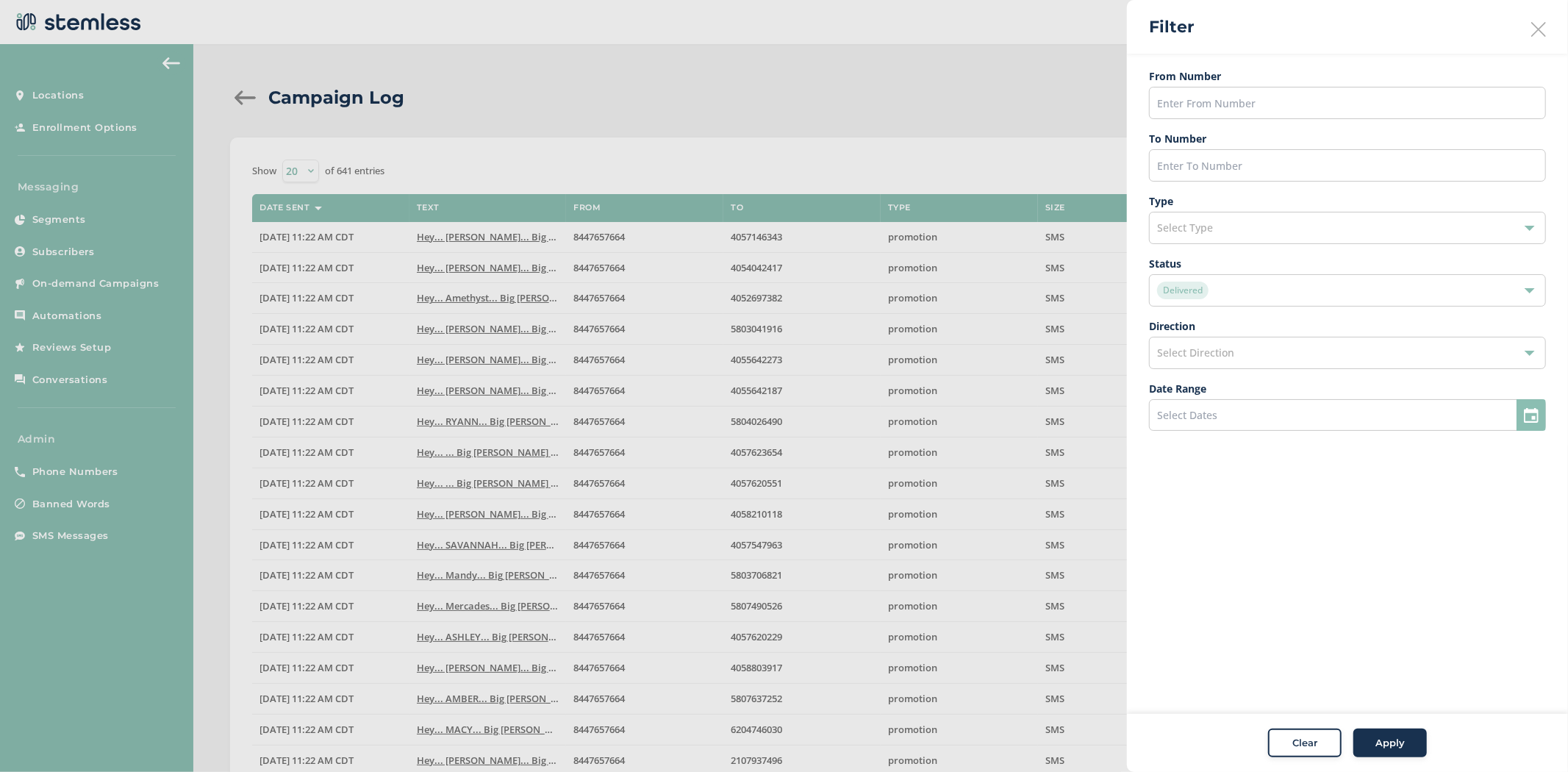
click at [1387, 743] on span "Apply" at bounding box center [1390, 743] width 30 height 15
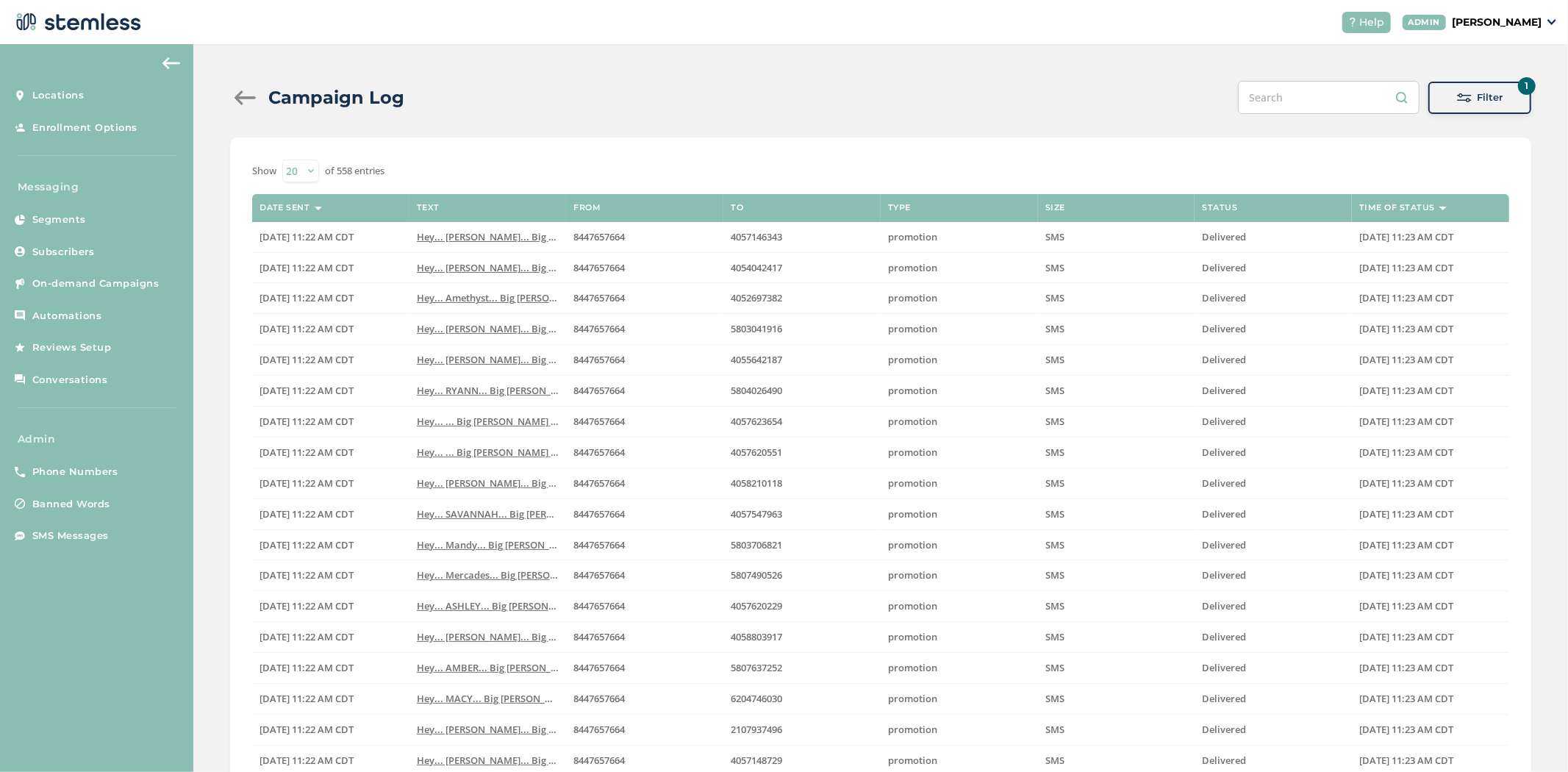
click at [1478, 104] on span "Filter" at bounding box center [1490, 97] width 26 height 15
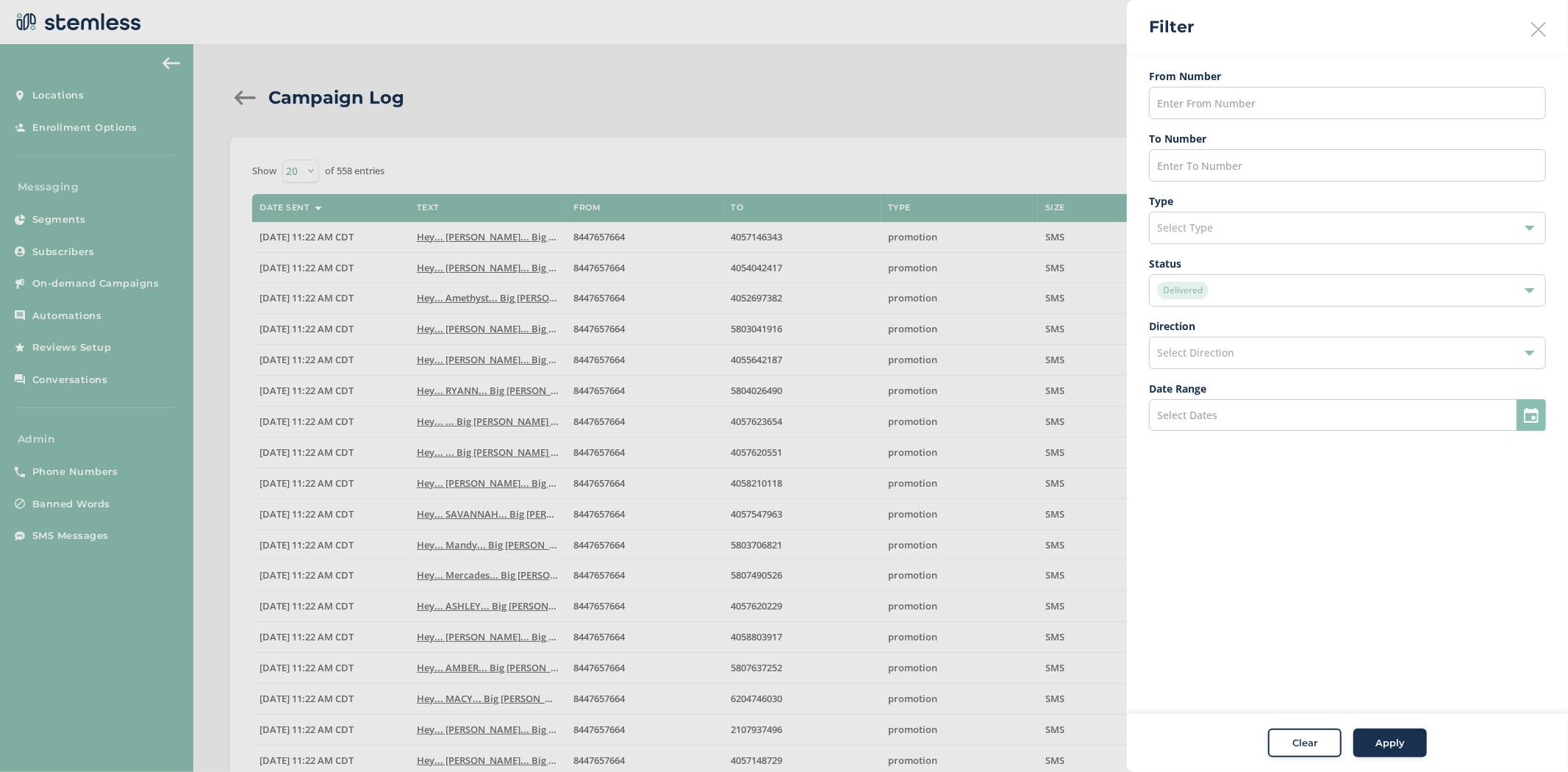
click at [1266, 292] on div "Delivered" at bounding box center [1340, 291] width 366 height 18
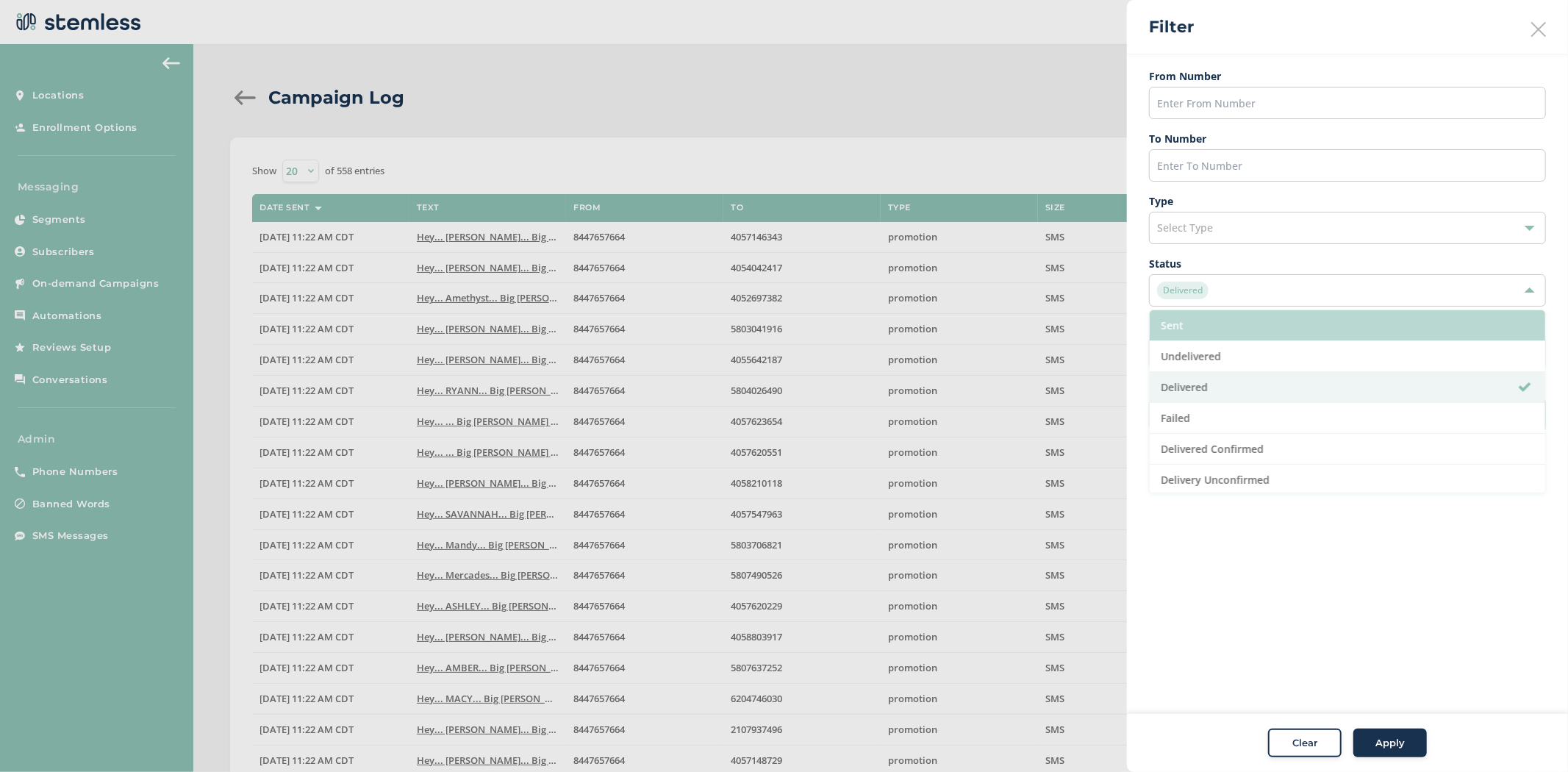
click at [1252, 331] on li "Sent" at bounding box center [1348, 326] width 396 height 31
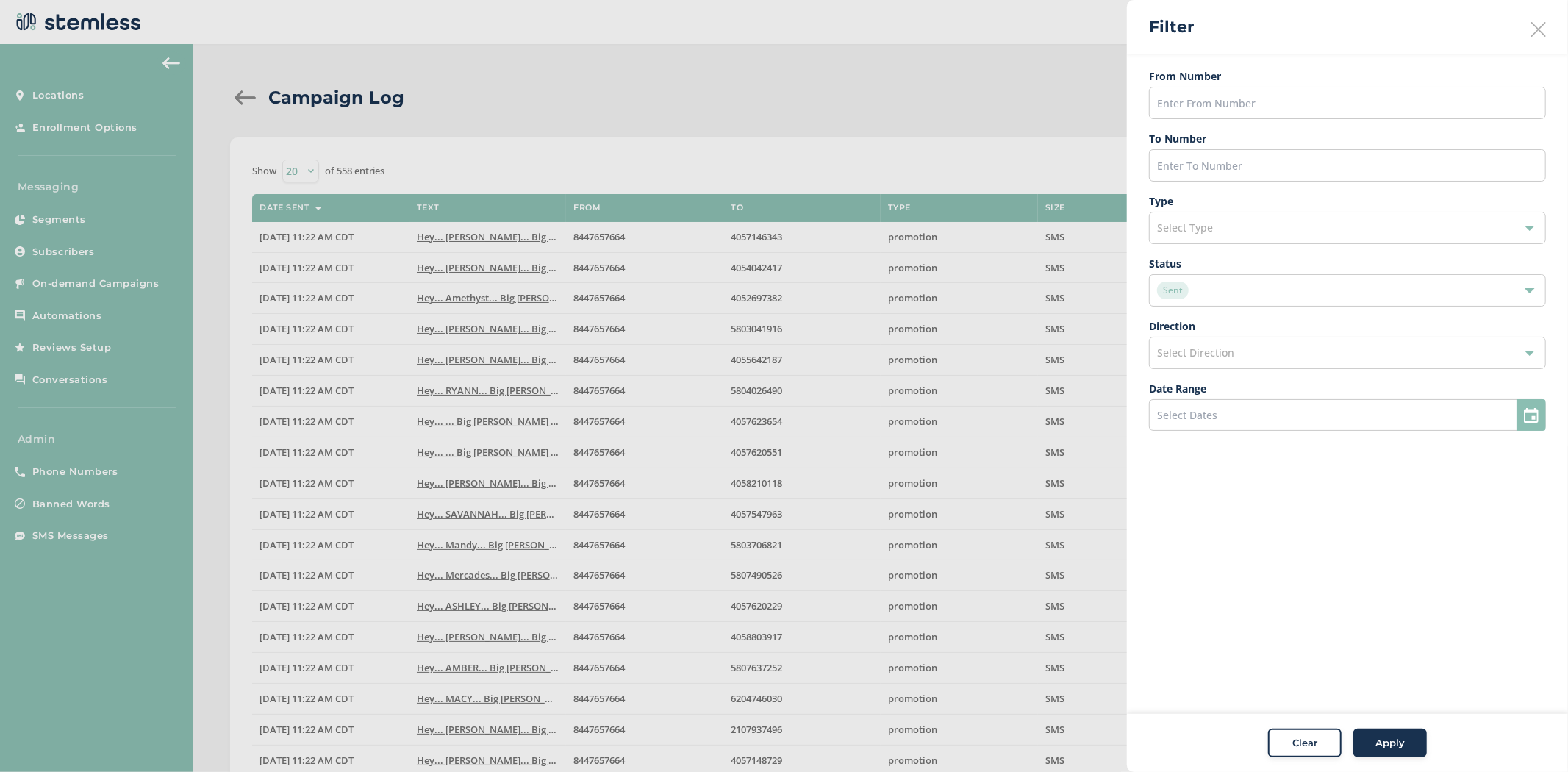
click at [1387, 743] on span "Apply" at bounding box center [1390, 743] width 30 height 15
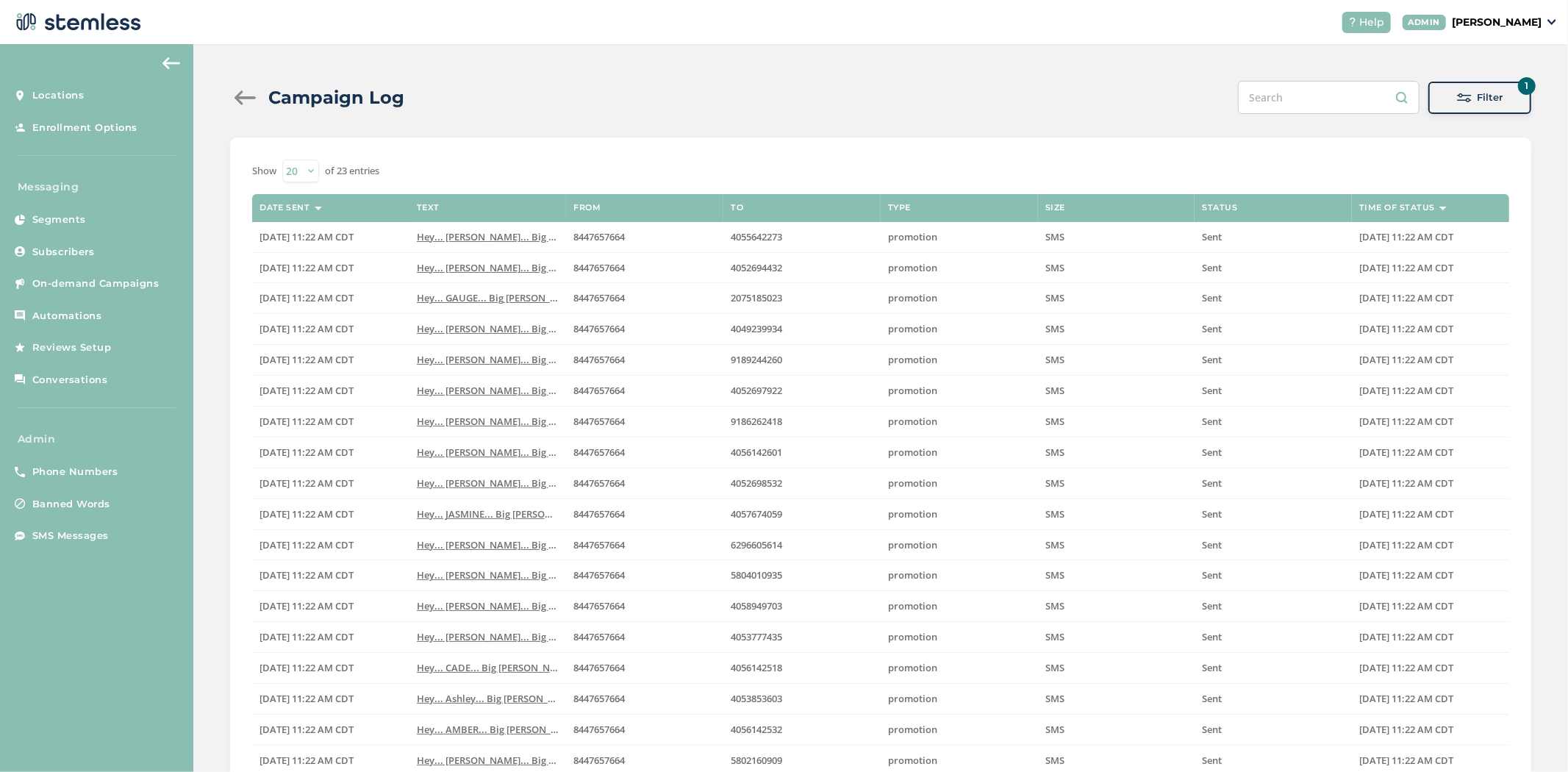
click at [1461, 93] on span at bounding box center [1464, 97] width 15 height 15
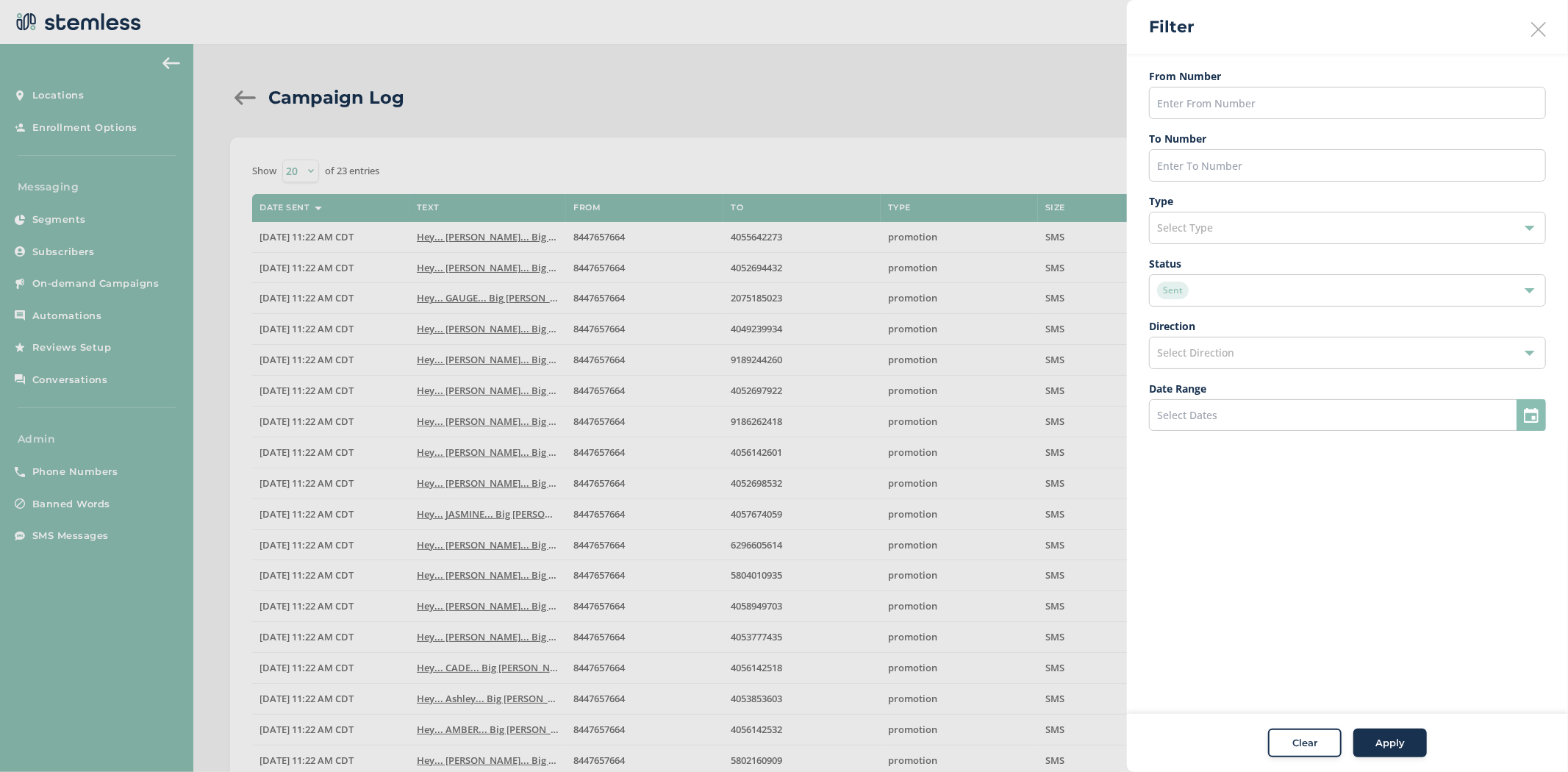
click at [1317, 292] on div "Sent" at bounding box center [1340, 291] width 366 height 18
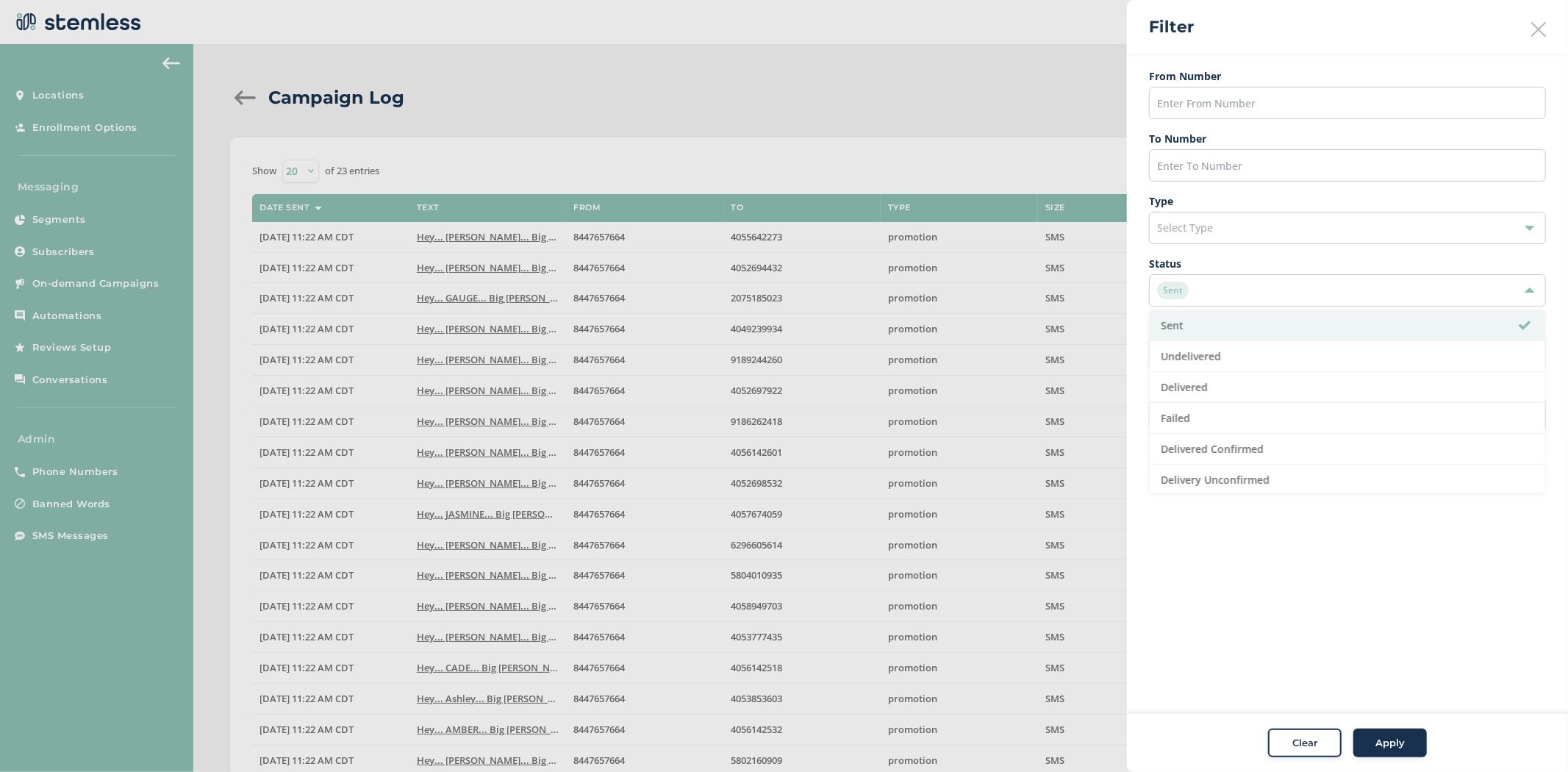
drag, startPoint x: 1303, startPoint y: 364, endPoint x: 1294, endPoint y: 346, distance: 20.1
click at [1303, 364] on li "Undelivered" at bounding box center [1348, 357] width 396 height 31
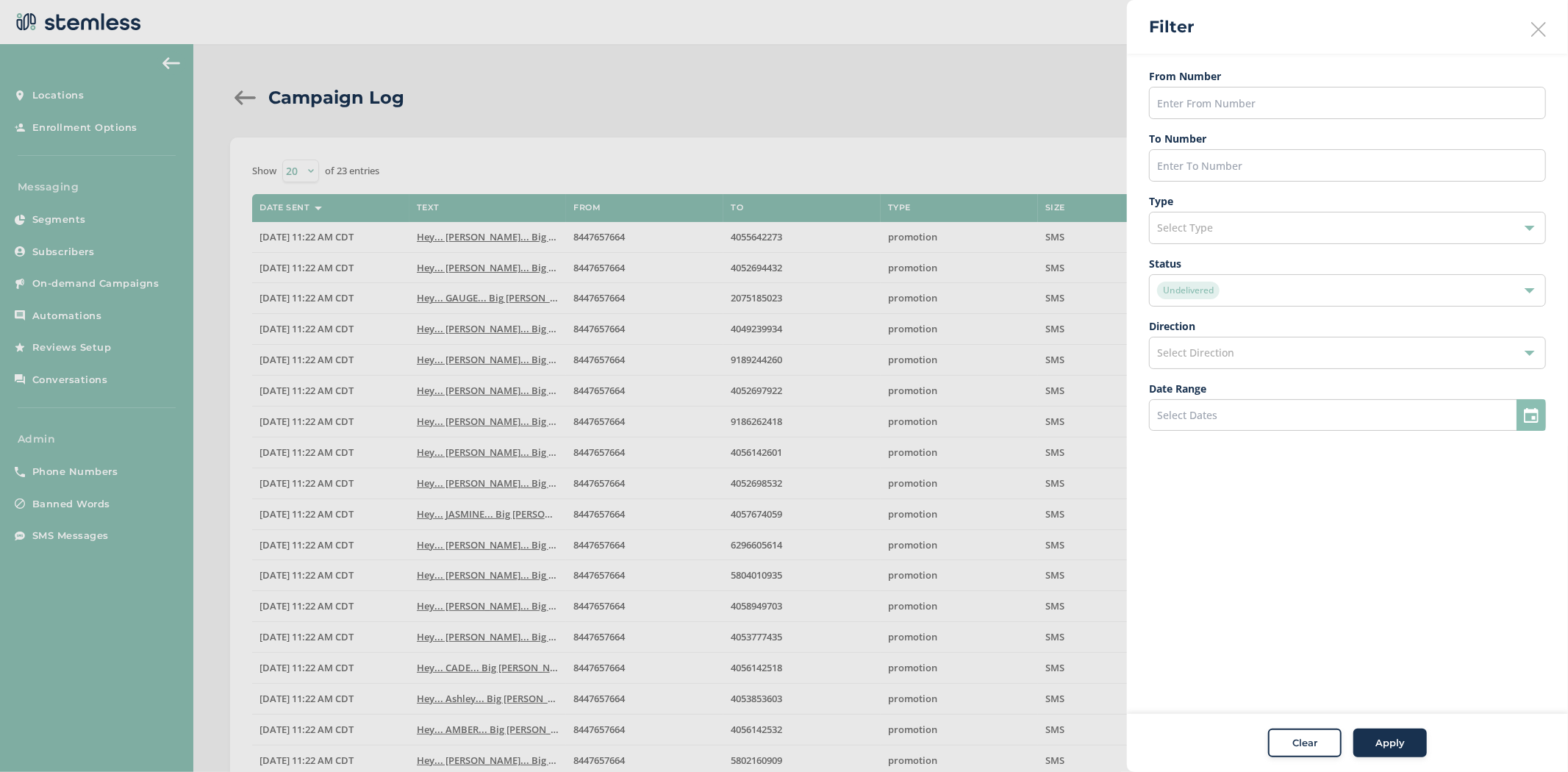
click at [1389, 743] on span "Apply" at bounding box center [1390, 743] width 30 height 15
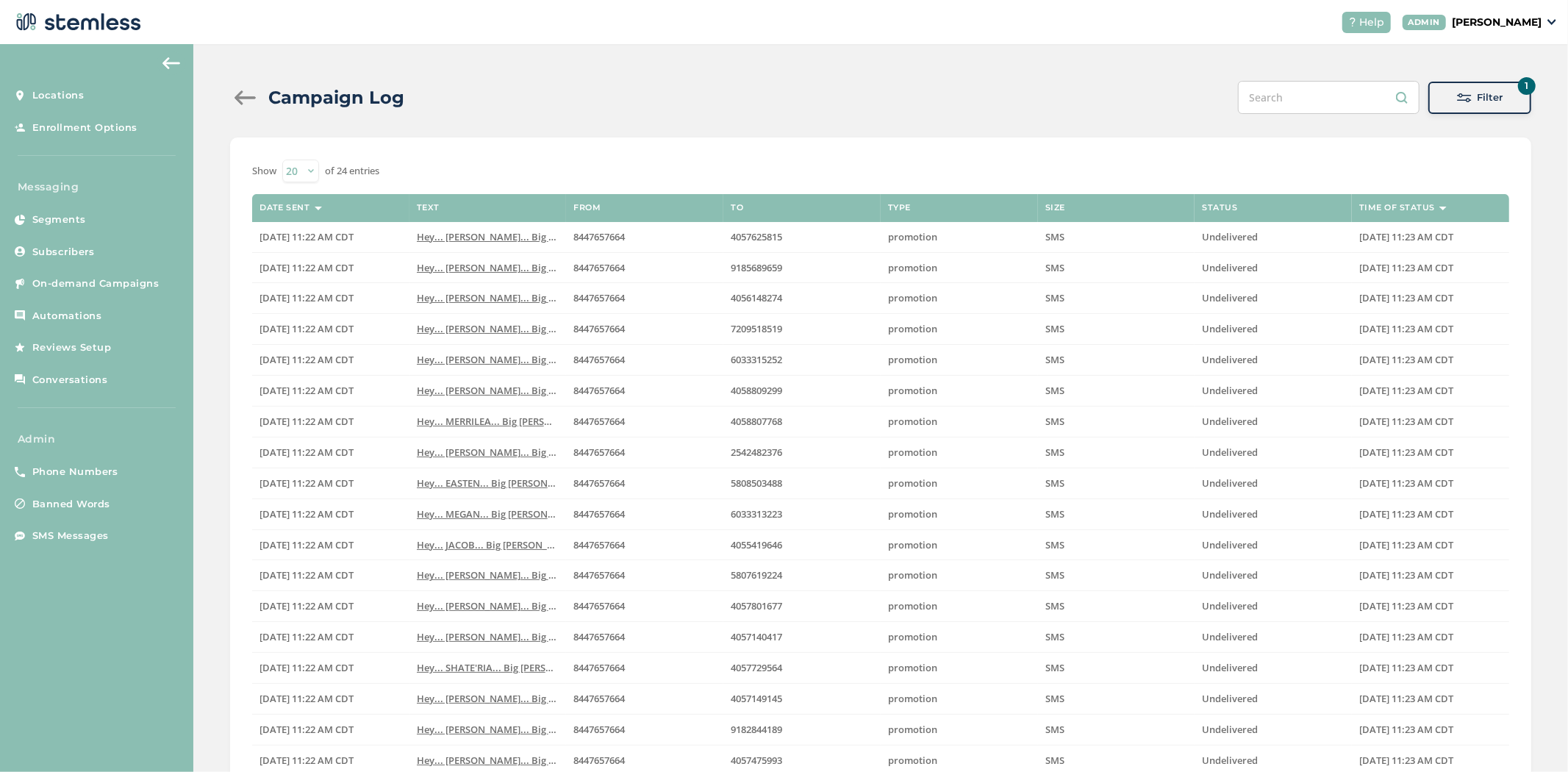
click at [1457, 100] on span at bounding box center [1464, 97] width 15 height 15
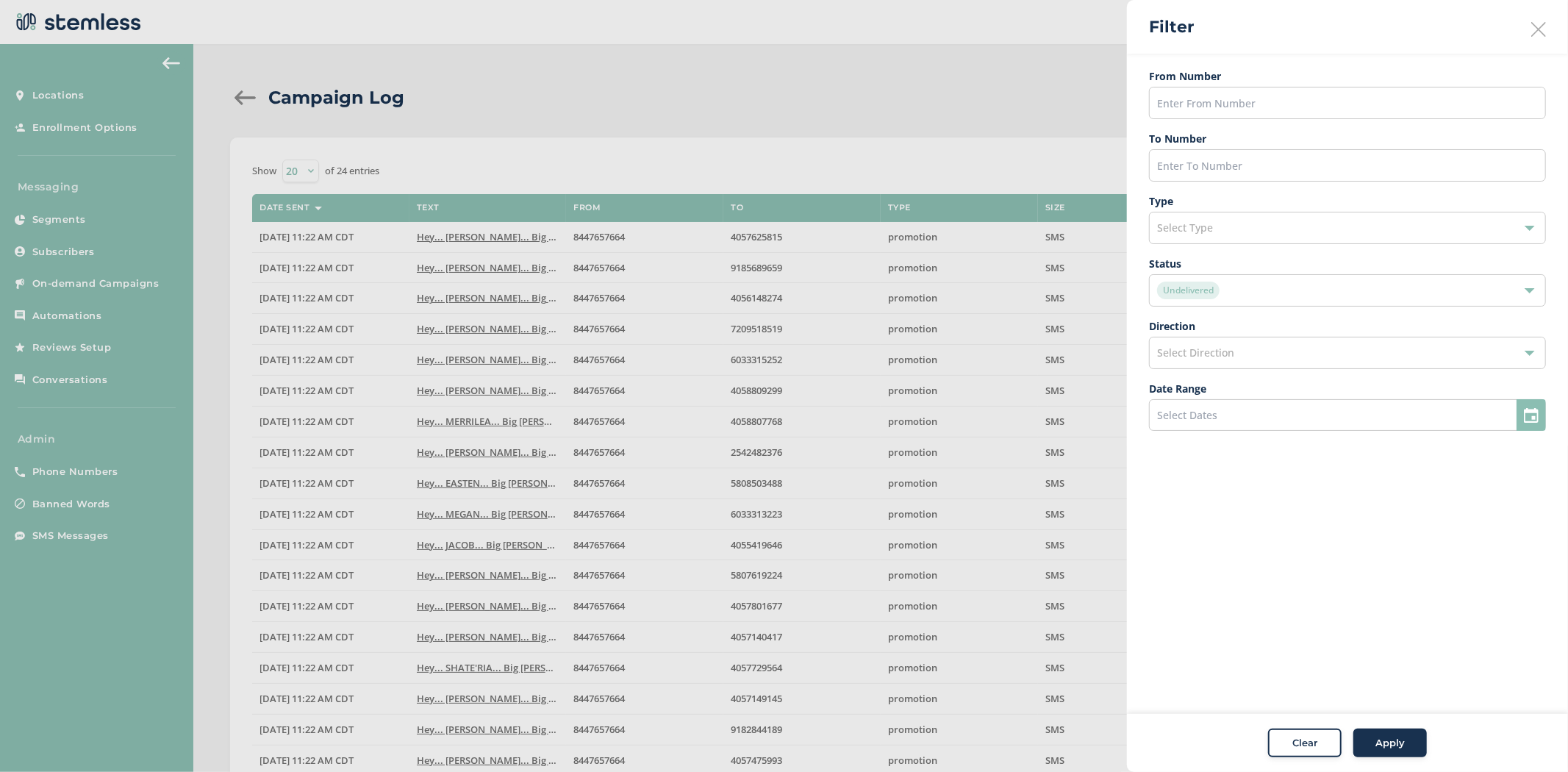
click at [1359, 284] on div "Undelivered" at bounding box center [1340, 291] width 366 height 18
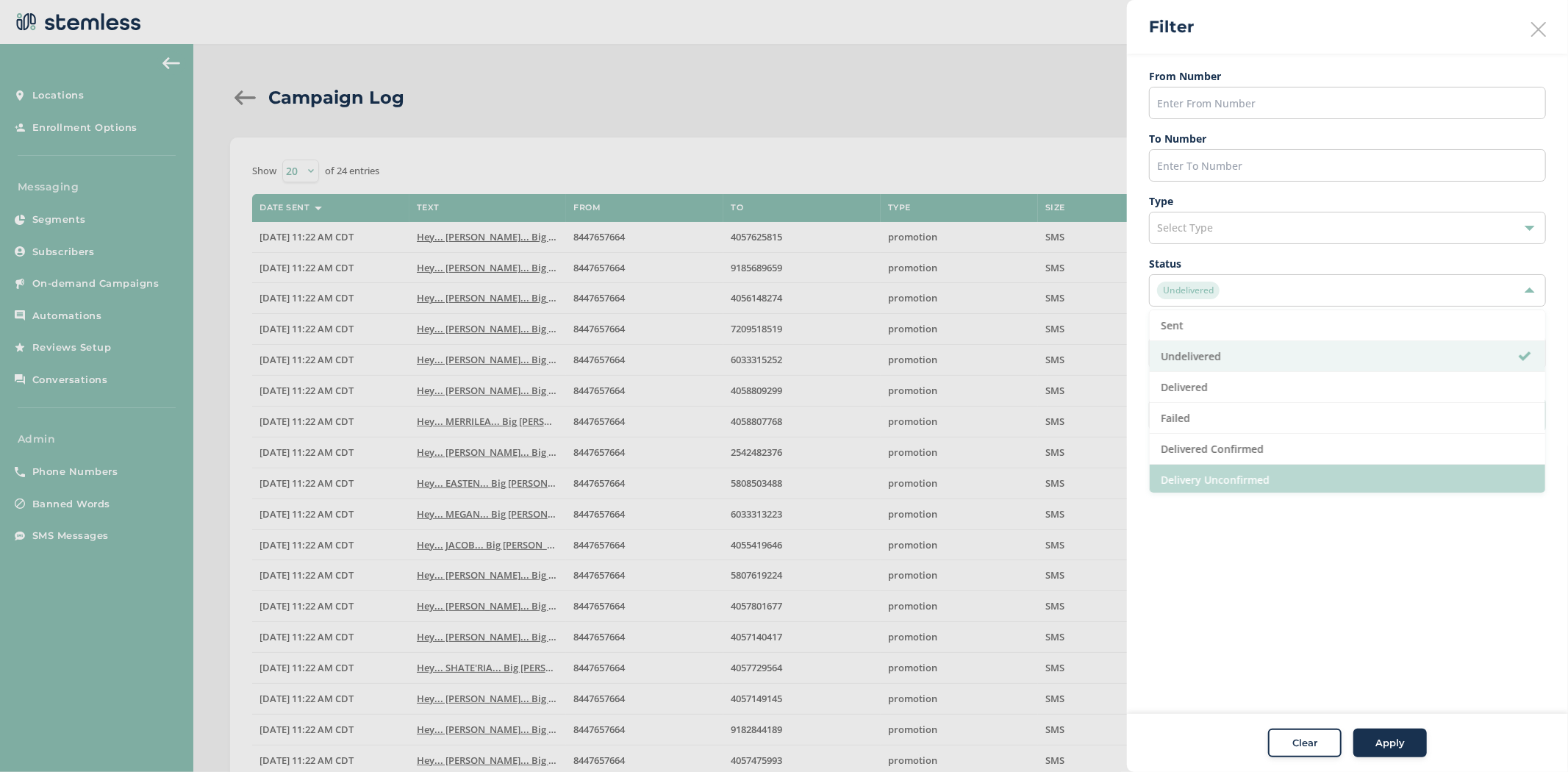
click at [1317, 480] on li "Delivery Unconfirmed" at bounding box center [1348, 481] width 396 height 31
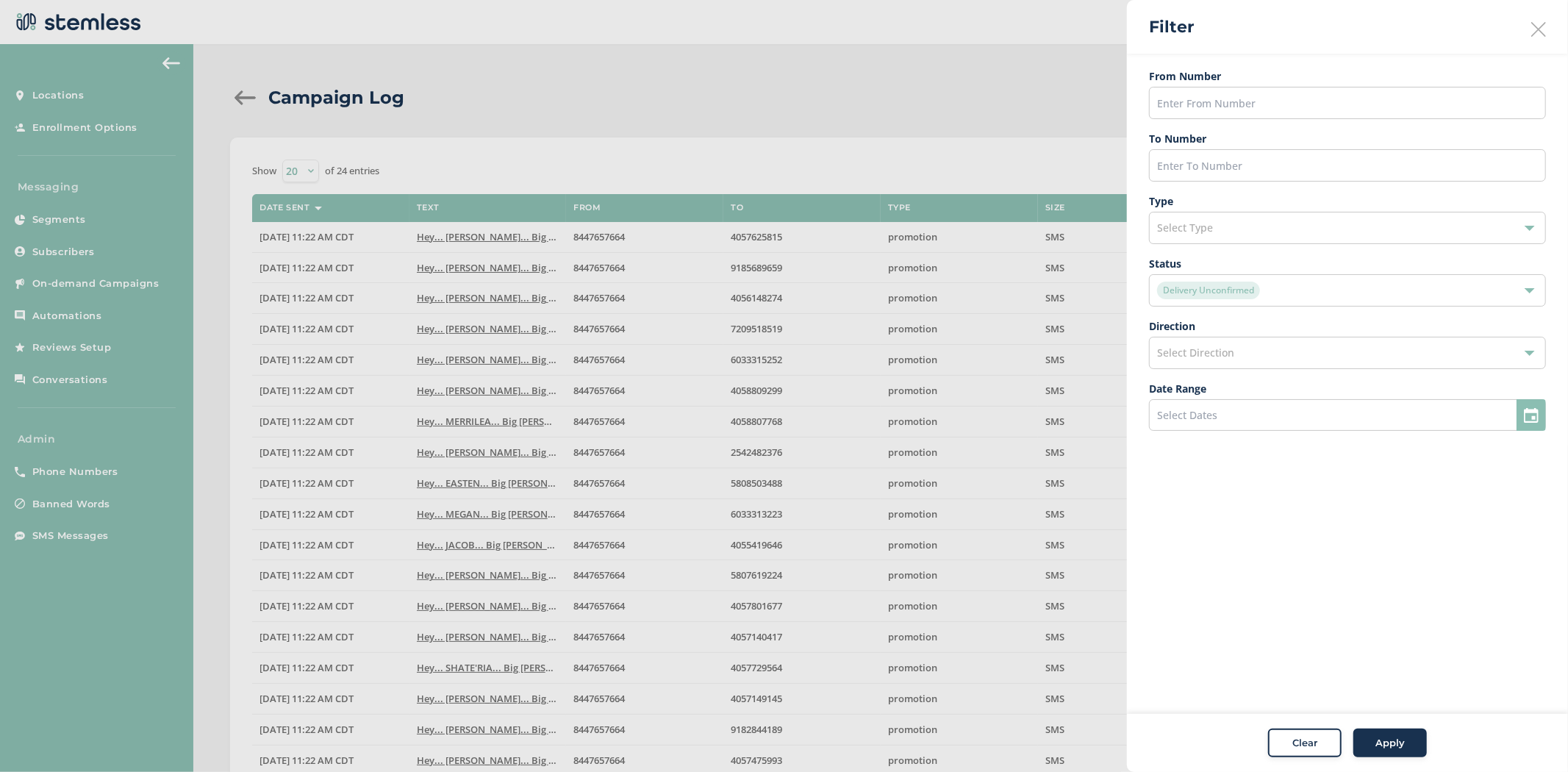
click at [1390, 730] on button "Apply" at bounding box center [1390, 744] width 73 height 30
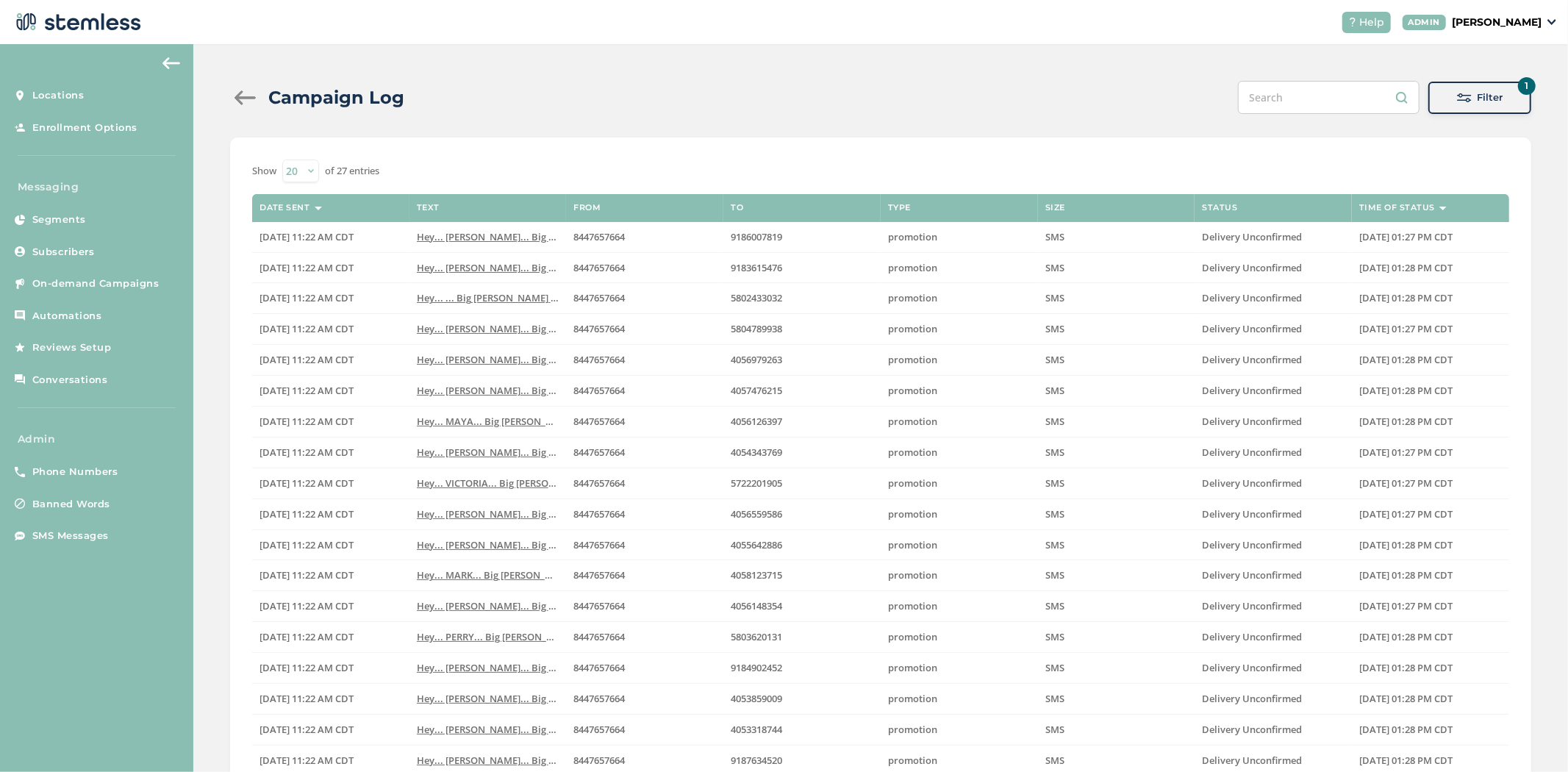
click at [1466, 93] on div "Filter" at bounding box center [1479, 97] width 79 height 15
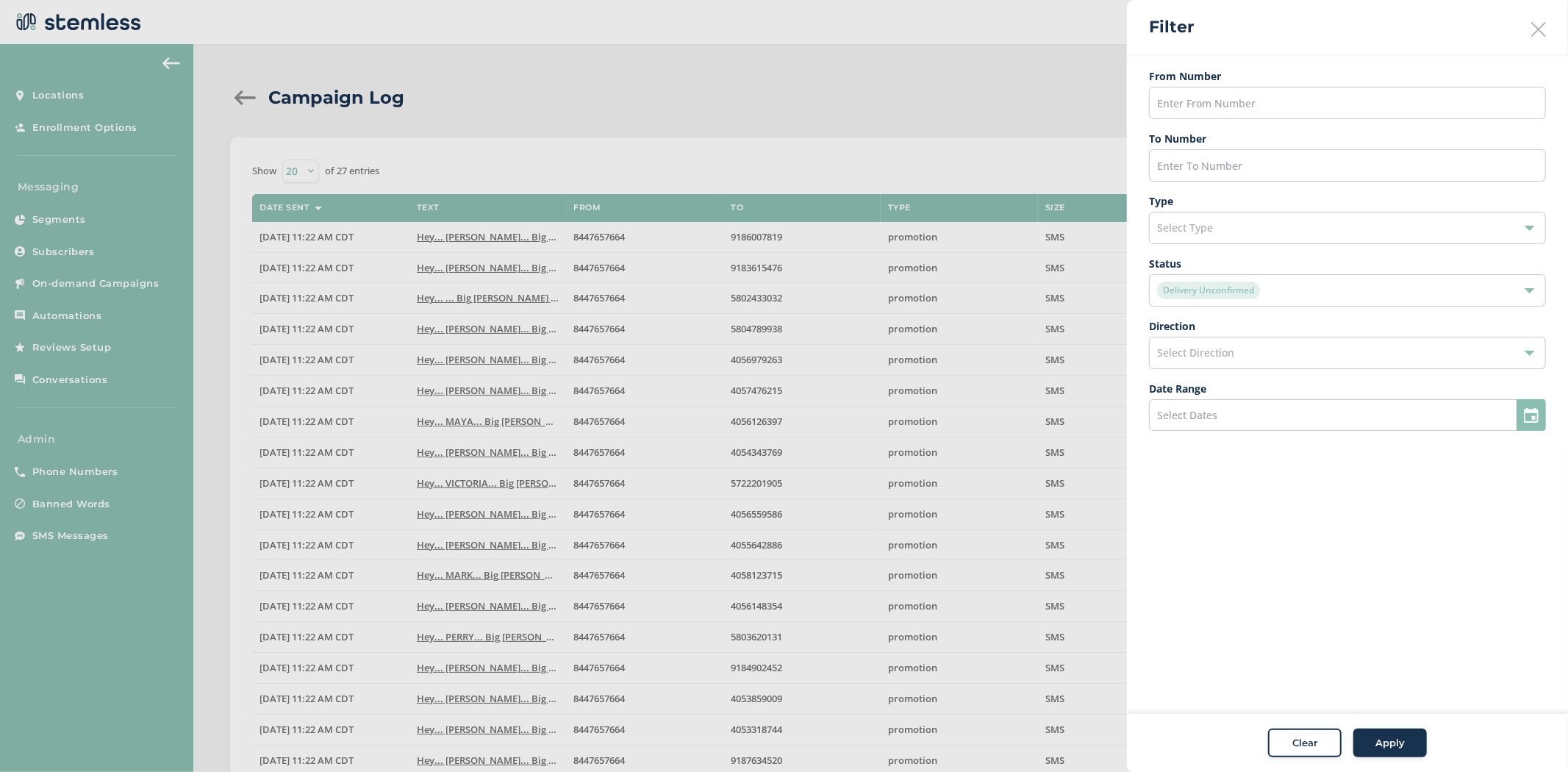
click at [1346, 285] on div "Delivery Unconfirmed" at bounding box center [1340, 291] width 366 height 18
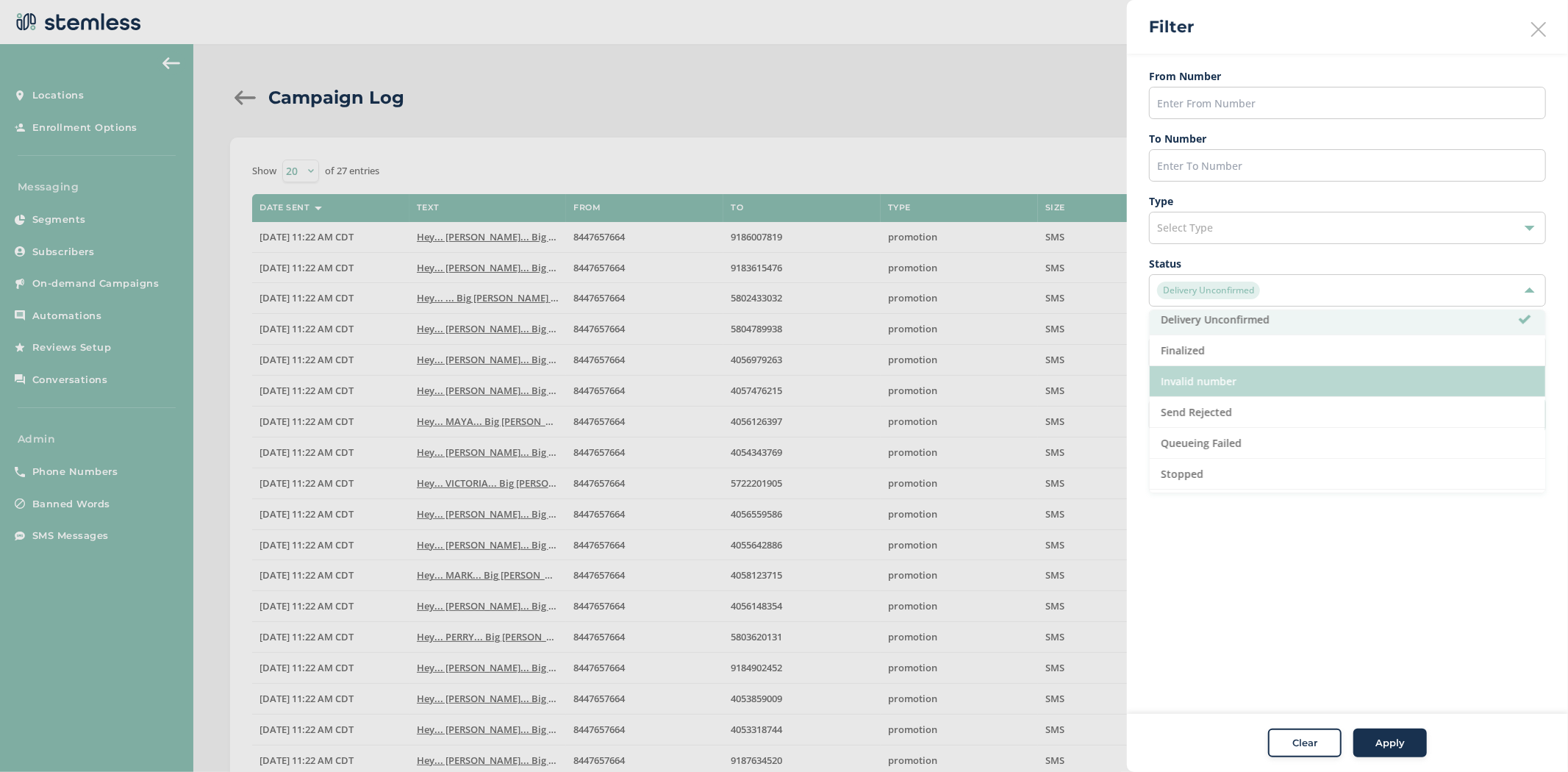
scroll to position [162, 0]
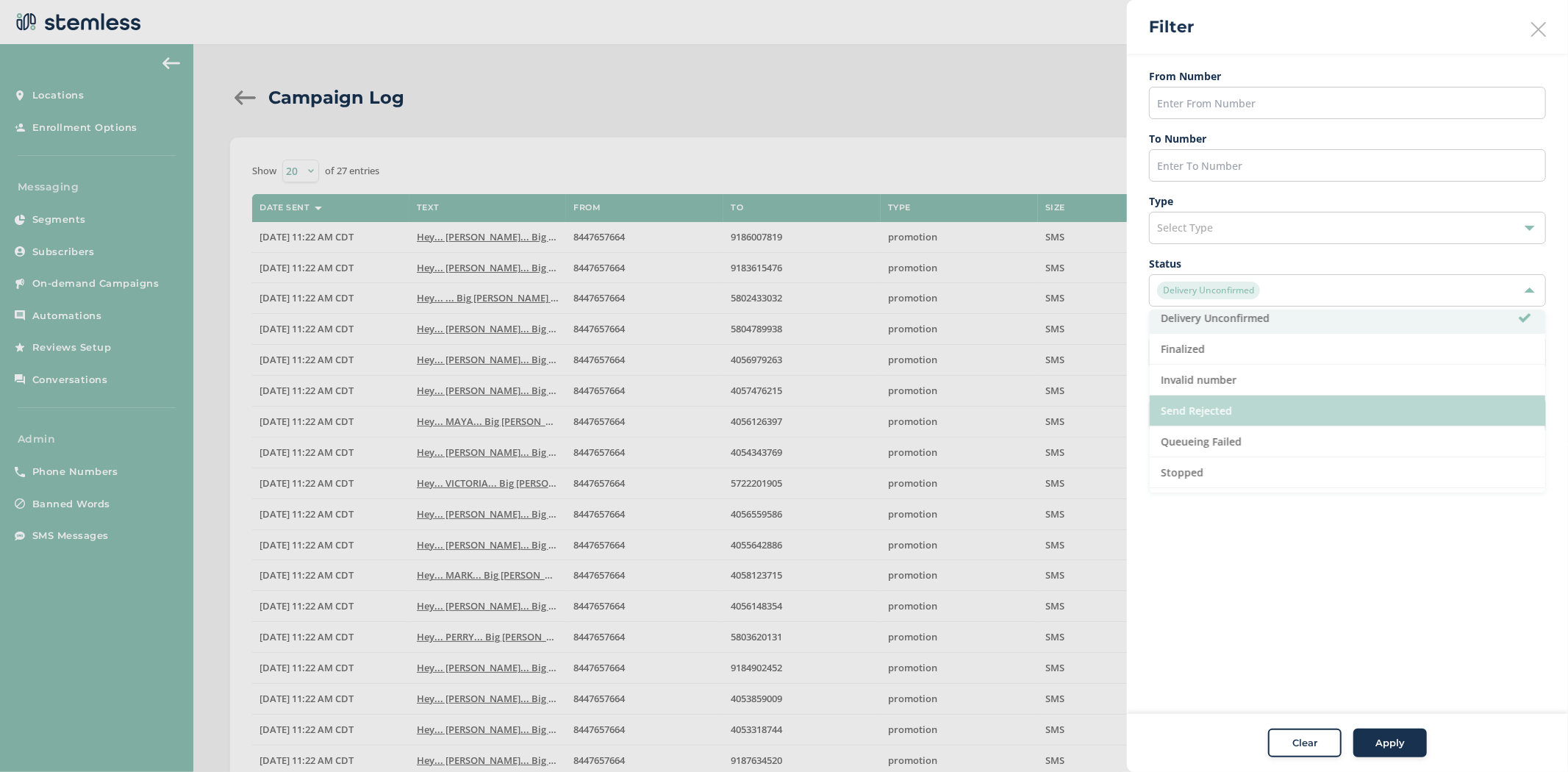
click at [1313, 415] on li "Send Rejected" at bounding box center [1348, 411] width 396 height 31
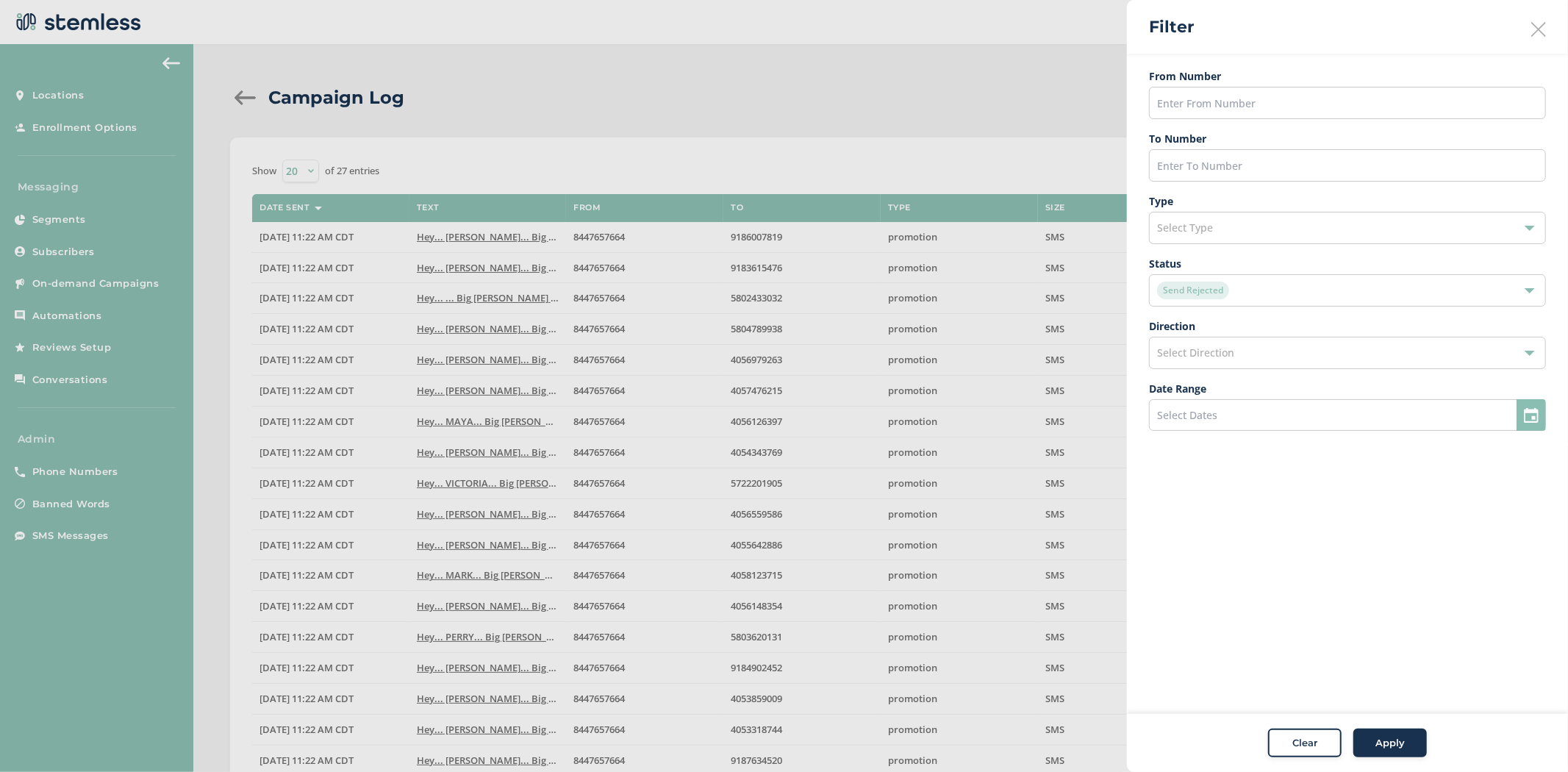
click at [1390, 746] on span "Apply" at bounding box center [1390, 743] width 30 height 15
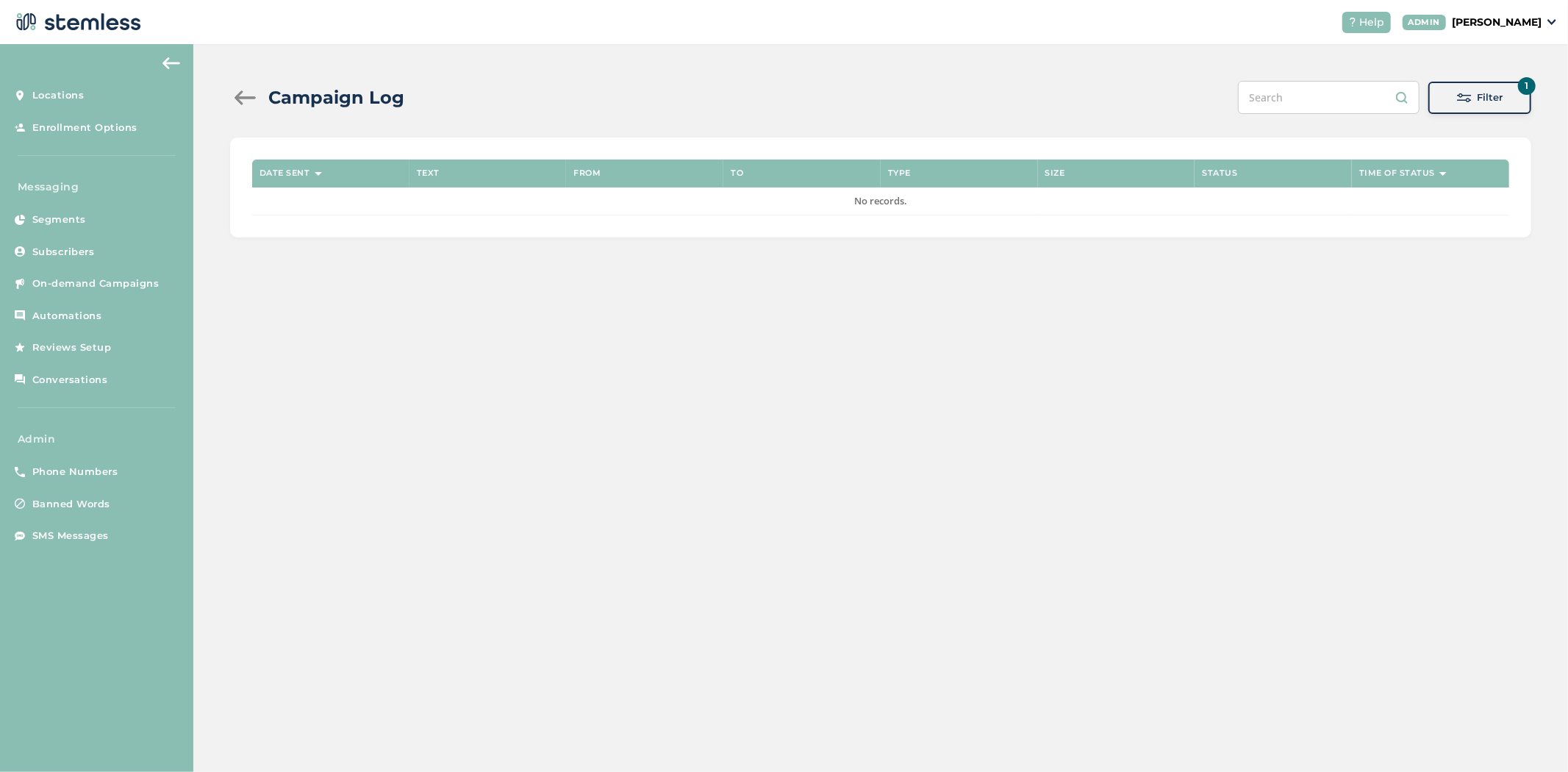
click at [1385, 100] on input "text" at bounding box center [1328, 97] width 181 height 33
click at [1446, 99] on div "Filter" at bounding box center [1479, 97] width 79 height 15
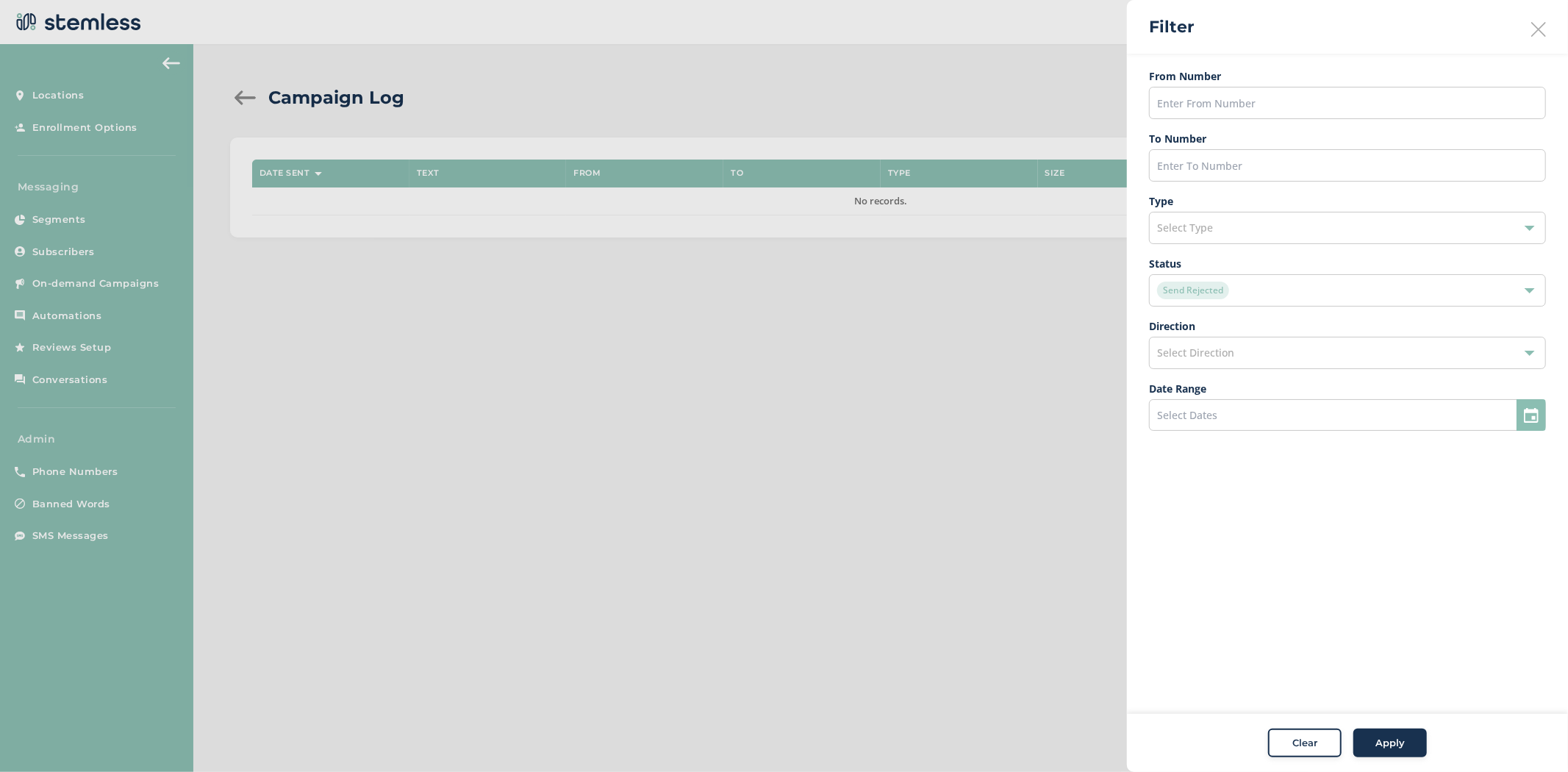
click at [1376, 292] on div "Send Rejected" at bounding box center [1340, 291] width 366 height 18
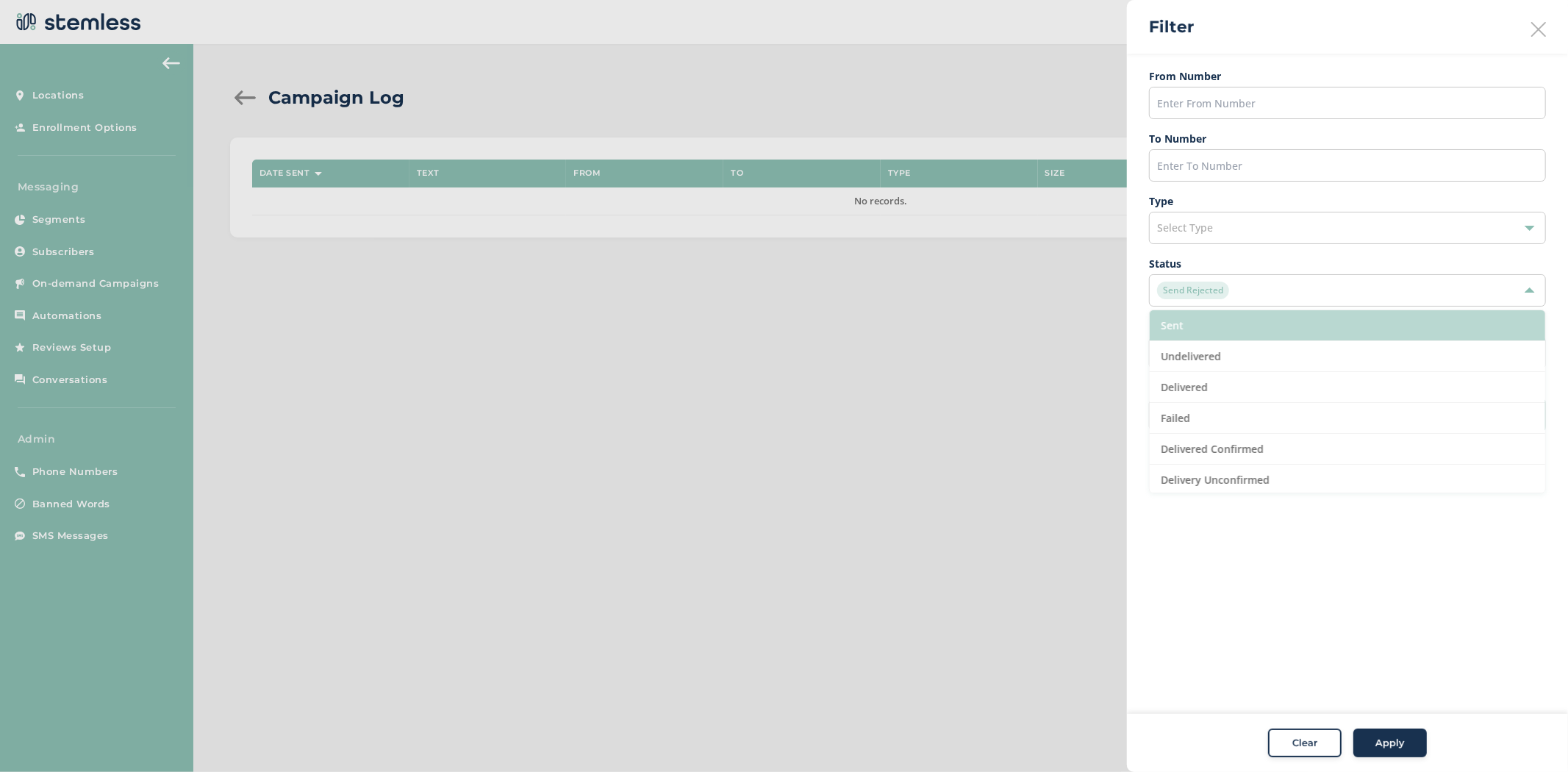
click at [1338, 333] on li "Sent" at bounding box center [1348, 326] width 396 height 31
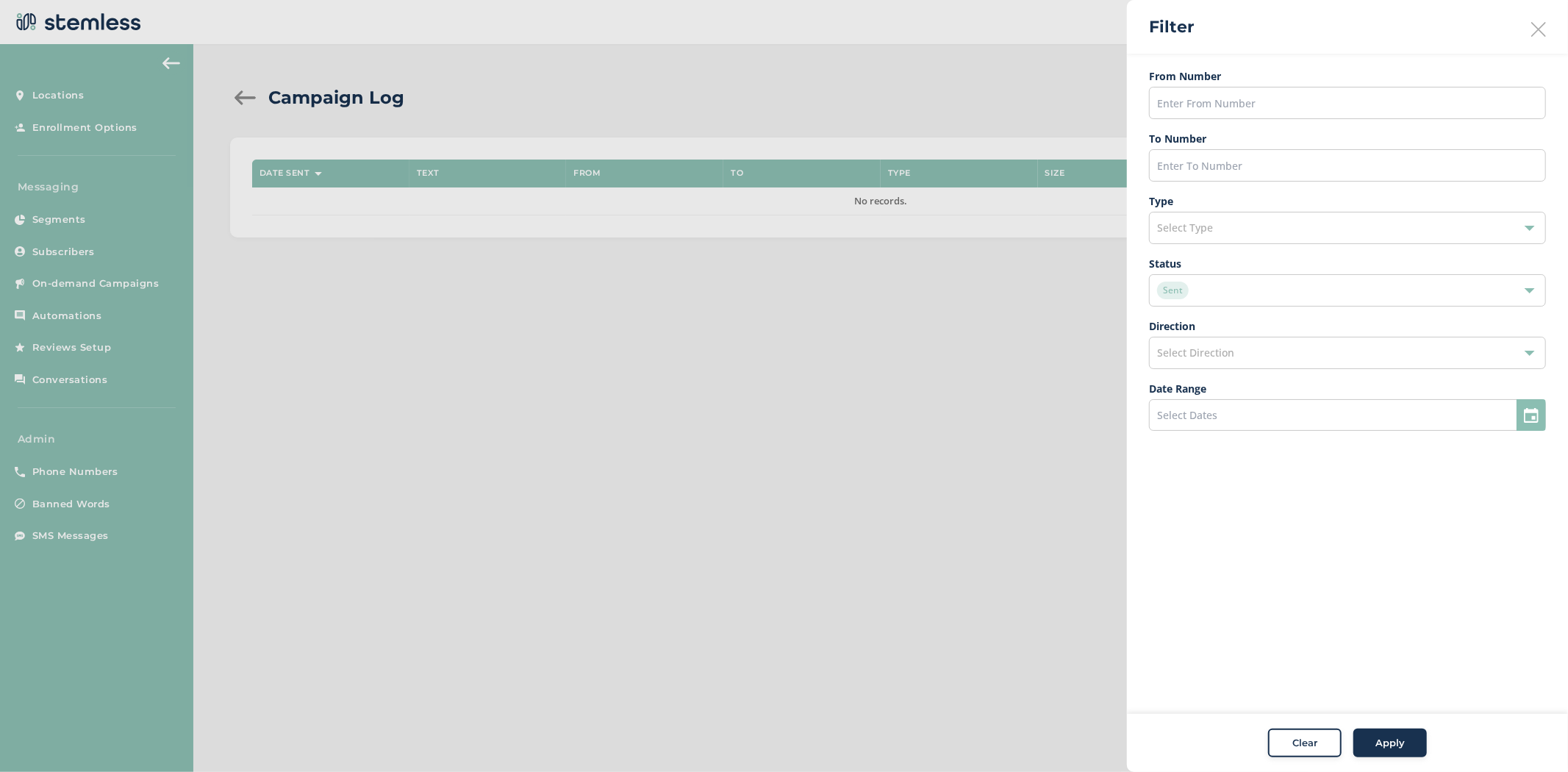
click at [1407, 753] on button "Apply" at bounding box center [1390, 744] width 73 height 30
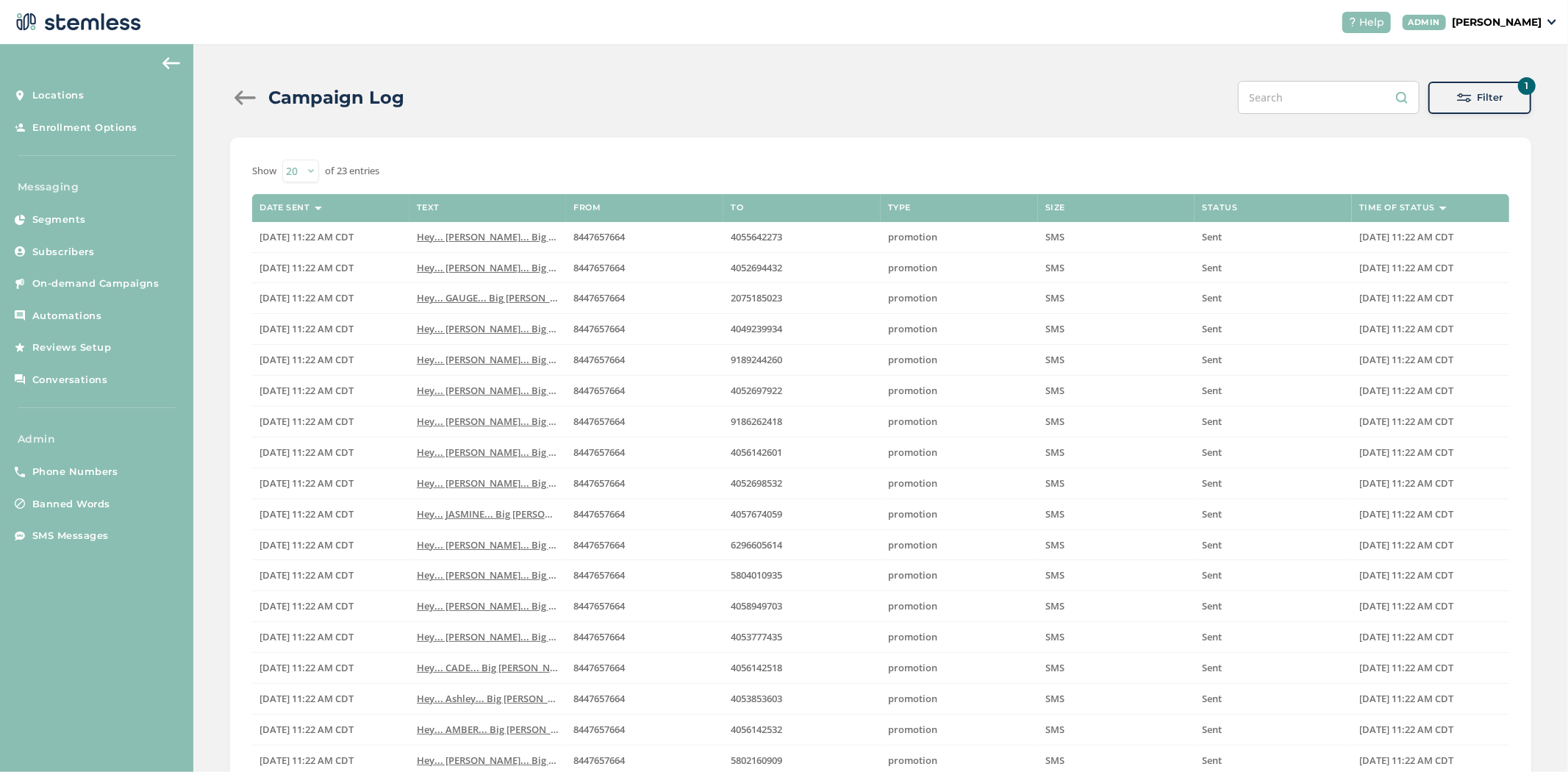
click at [1457, 90] on span at bounding box center [1464, 97] width 15 height 15
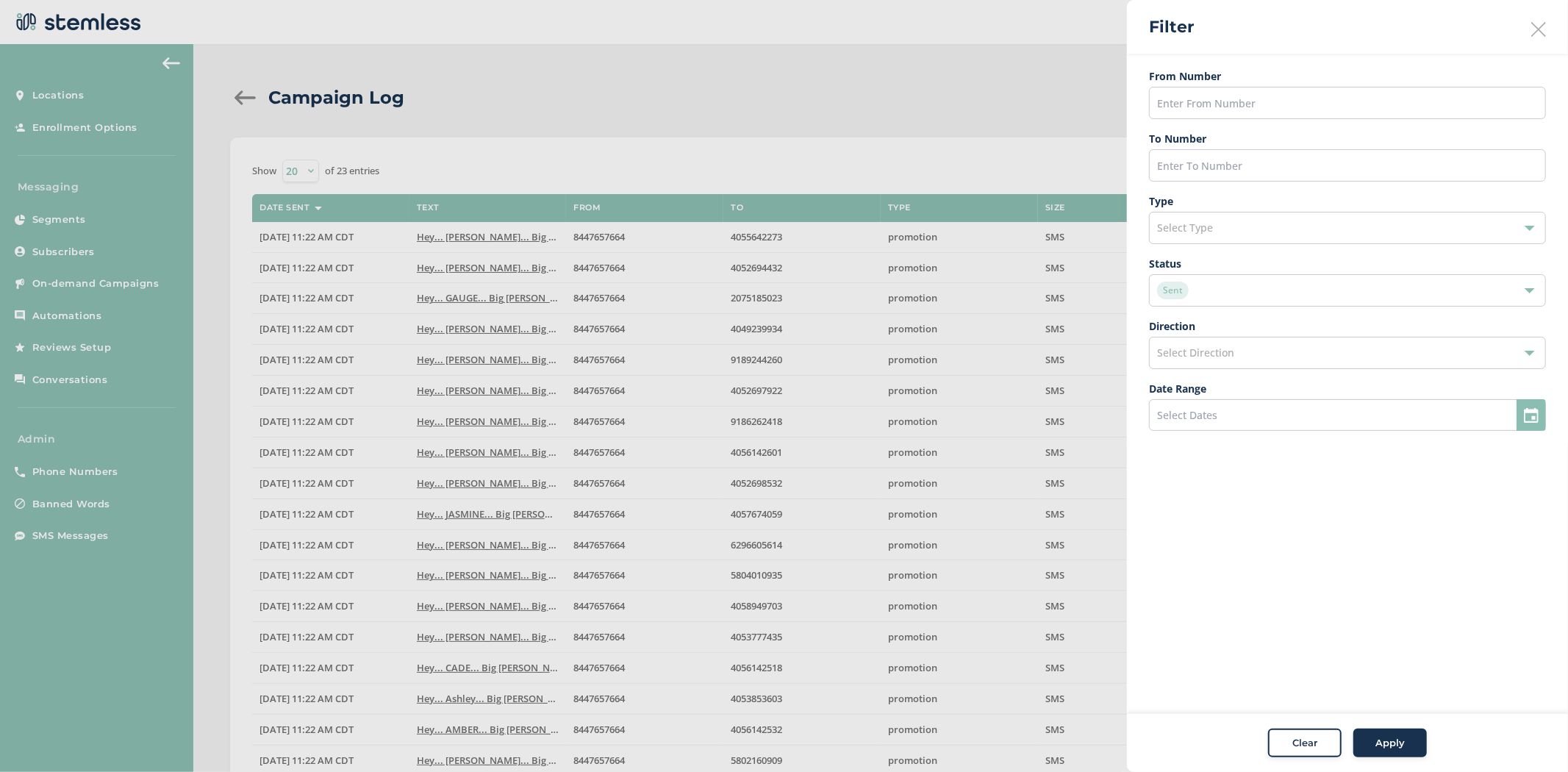
click at [1338, 289] on div "Sent" at bounding box center [1340, 291] width 366 height 18
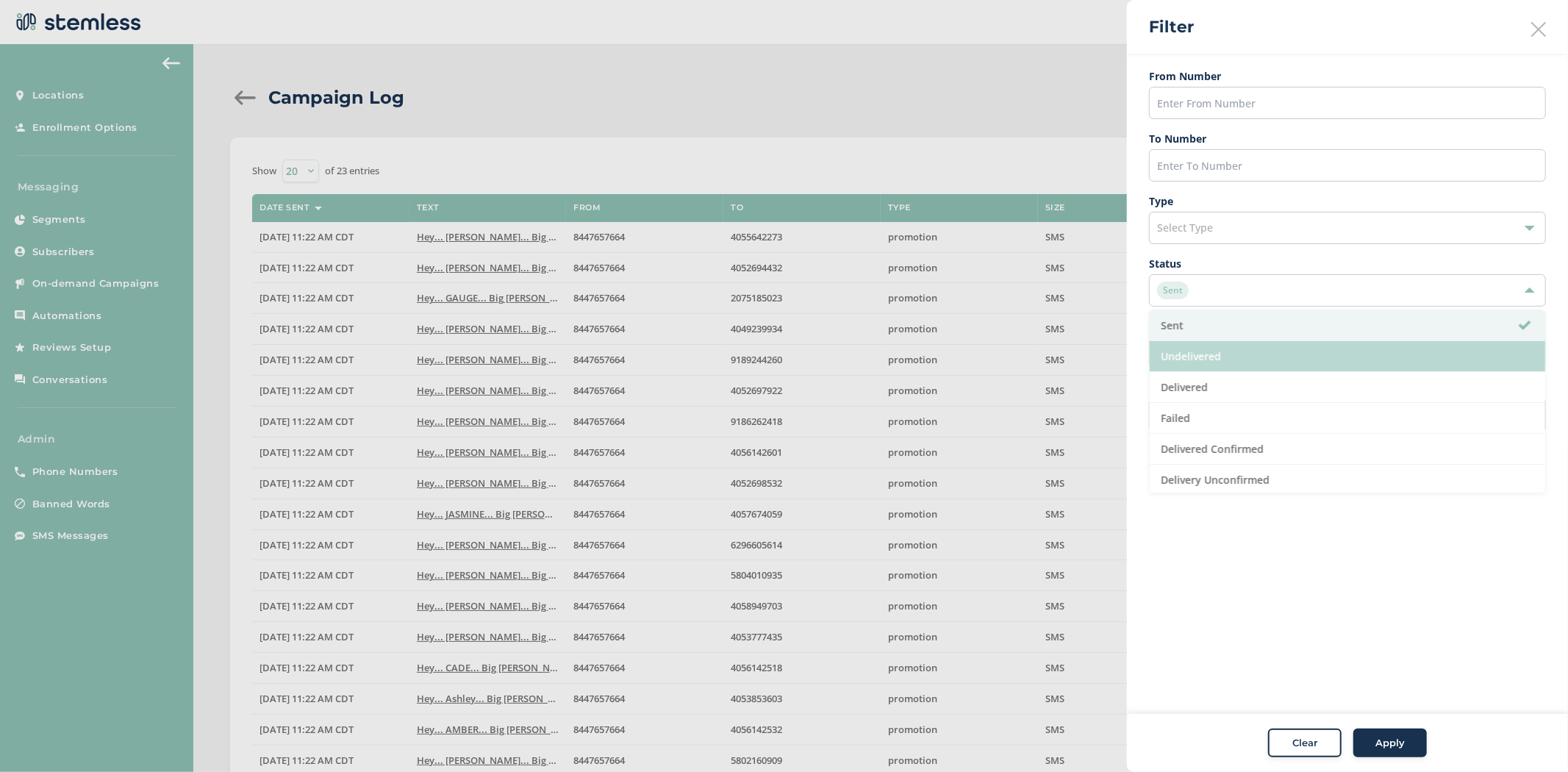
click at [1308, 361] on li "Undelivered" at bounding box center [1348, 357] width 396 height 31
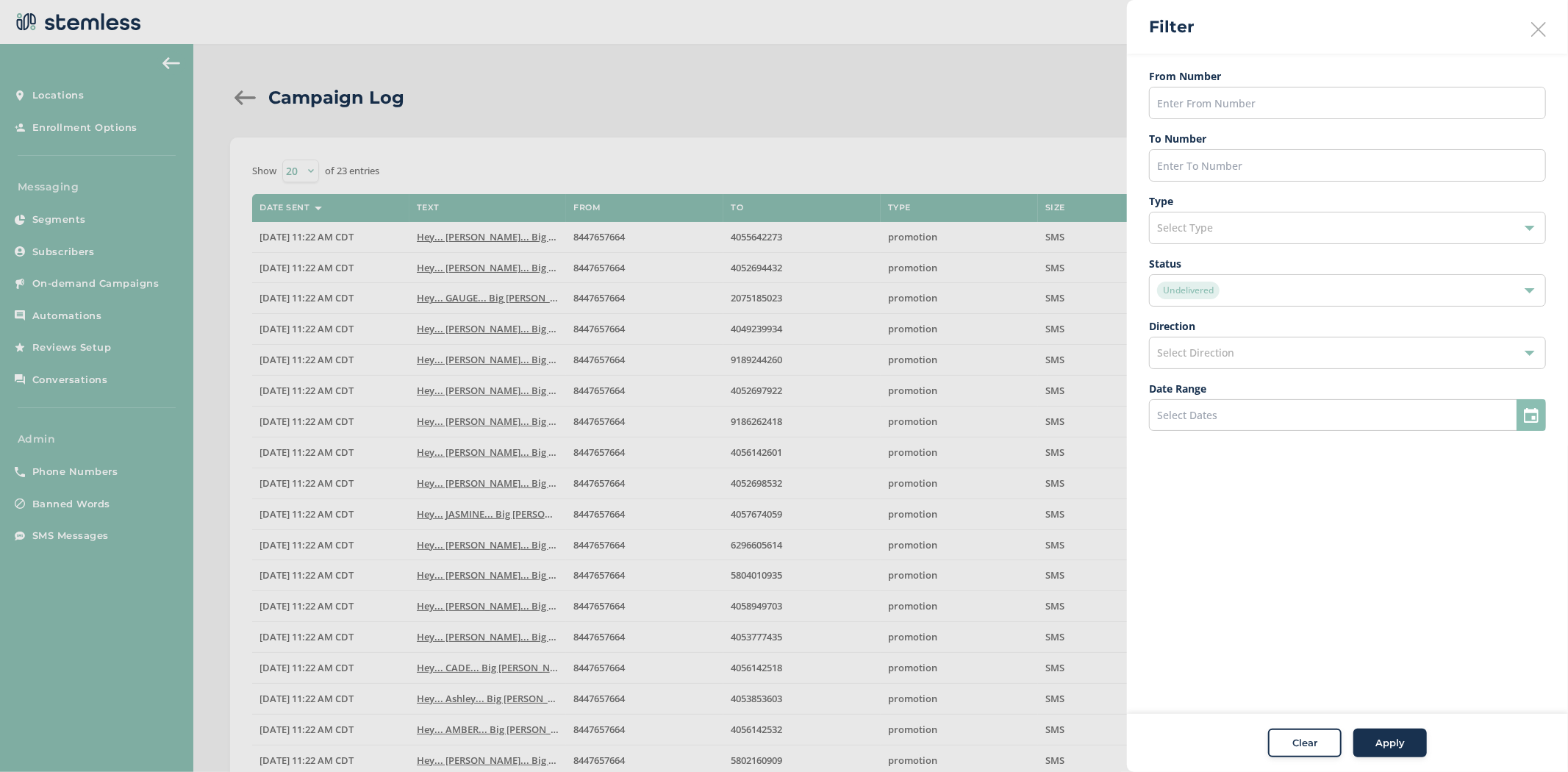
click at [1390, 738] on span "Apply" at bounding box center [1390, 743] width 30 height 15
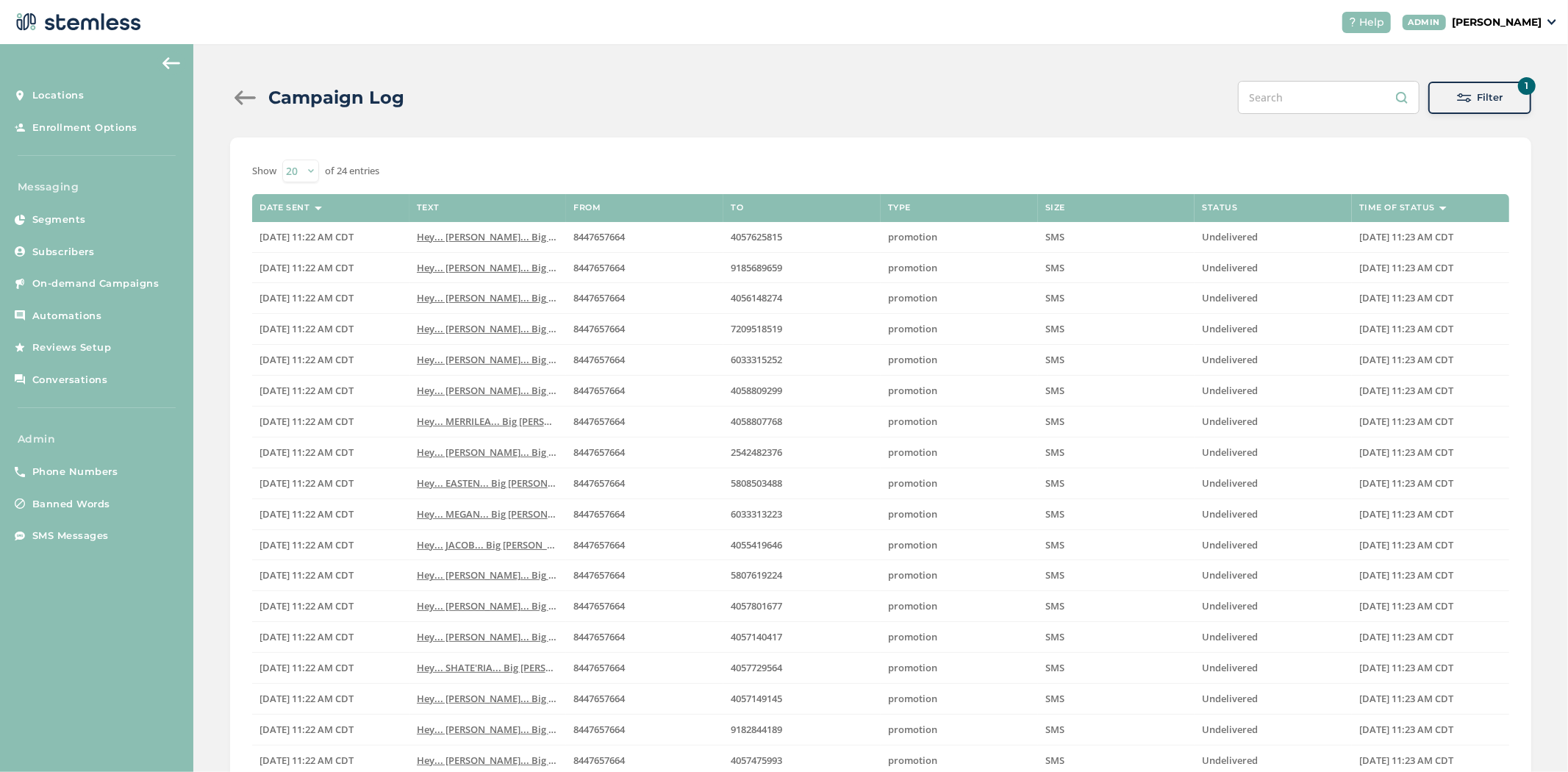
click at [1441, 99] on div "Filter" at bounding box center [1479, 97] width 79 height 15
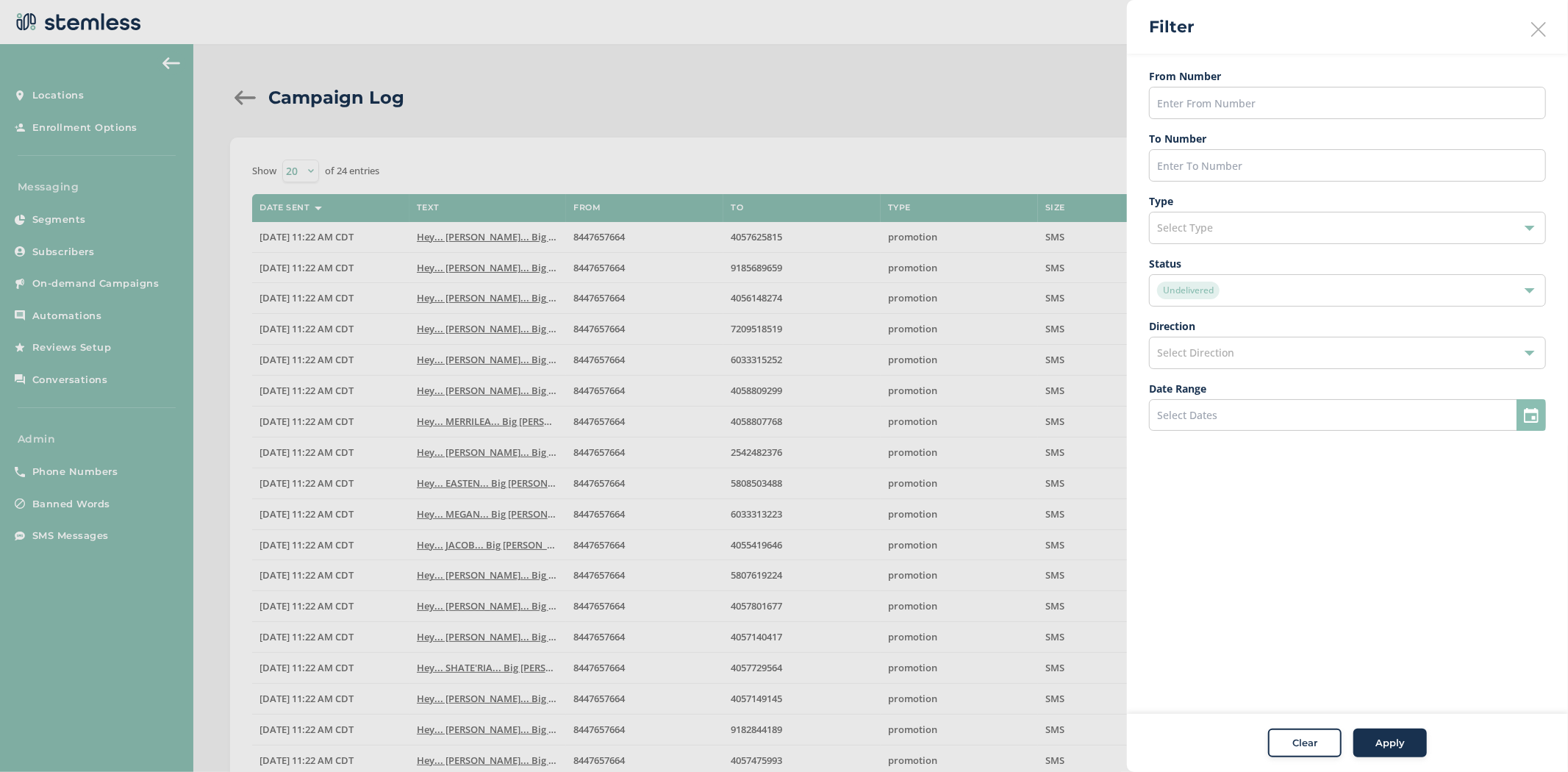
click at [1327, 292] on div "Undelivered" at bounding box center [1340, 291] width 366 height 18
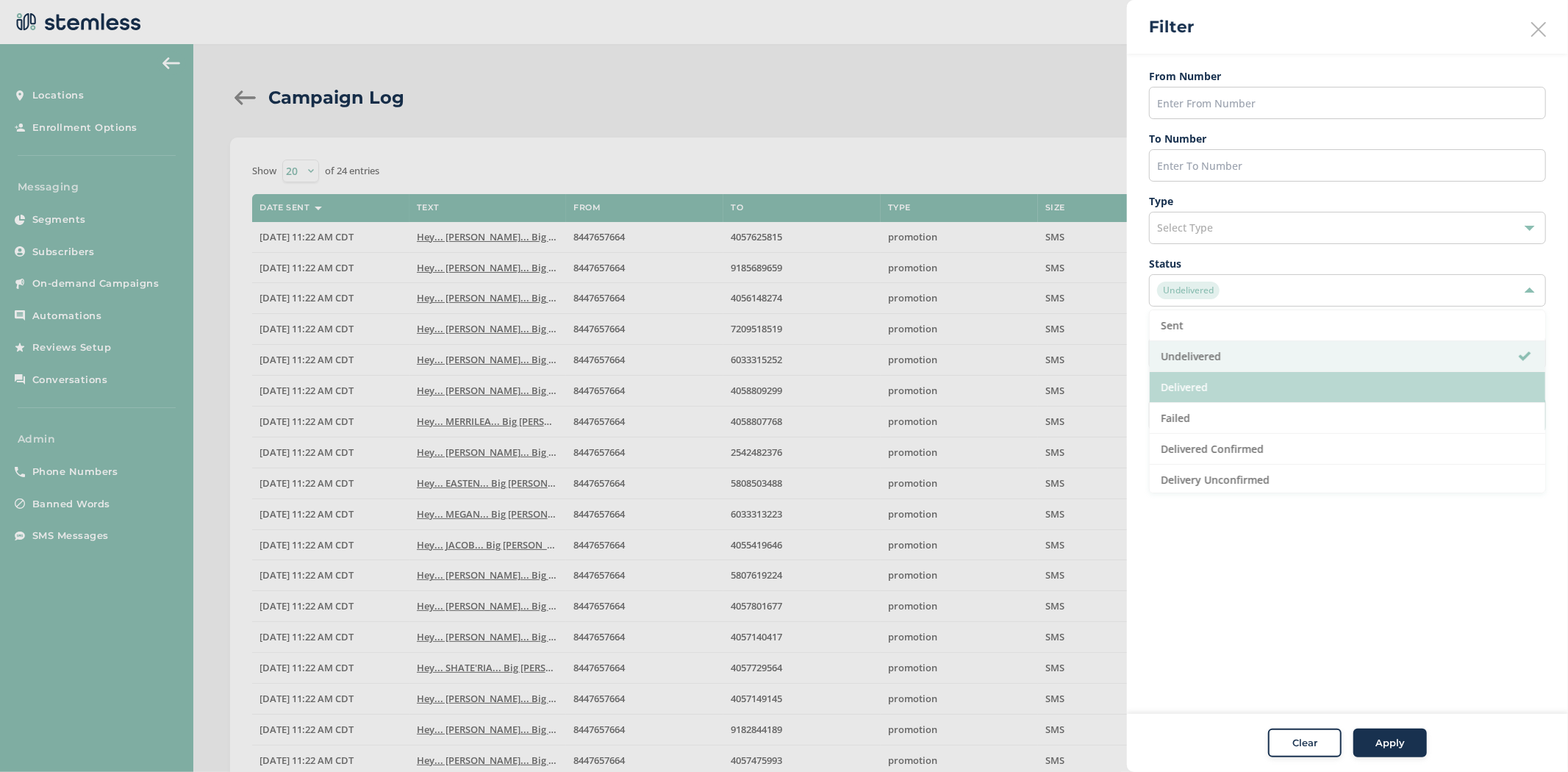
click at [1323, 392] on li "Delivered" at bounding box center [1348, 388] width 396 height 31
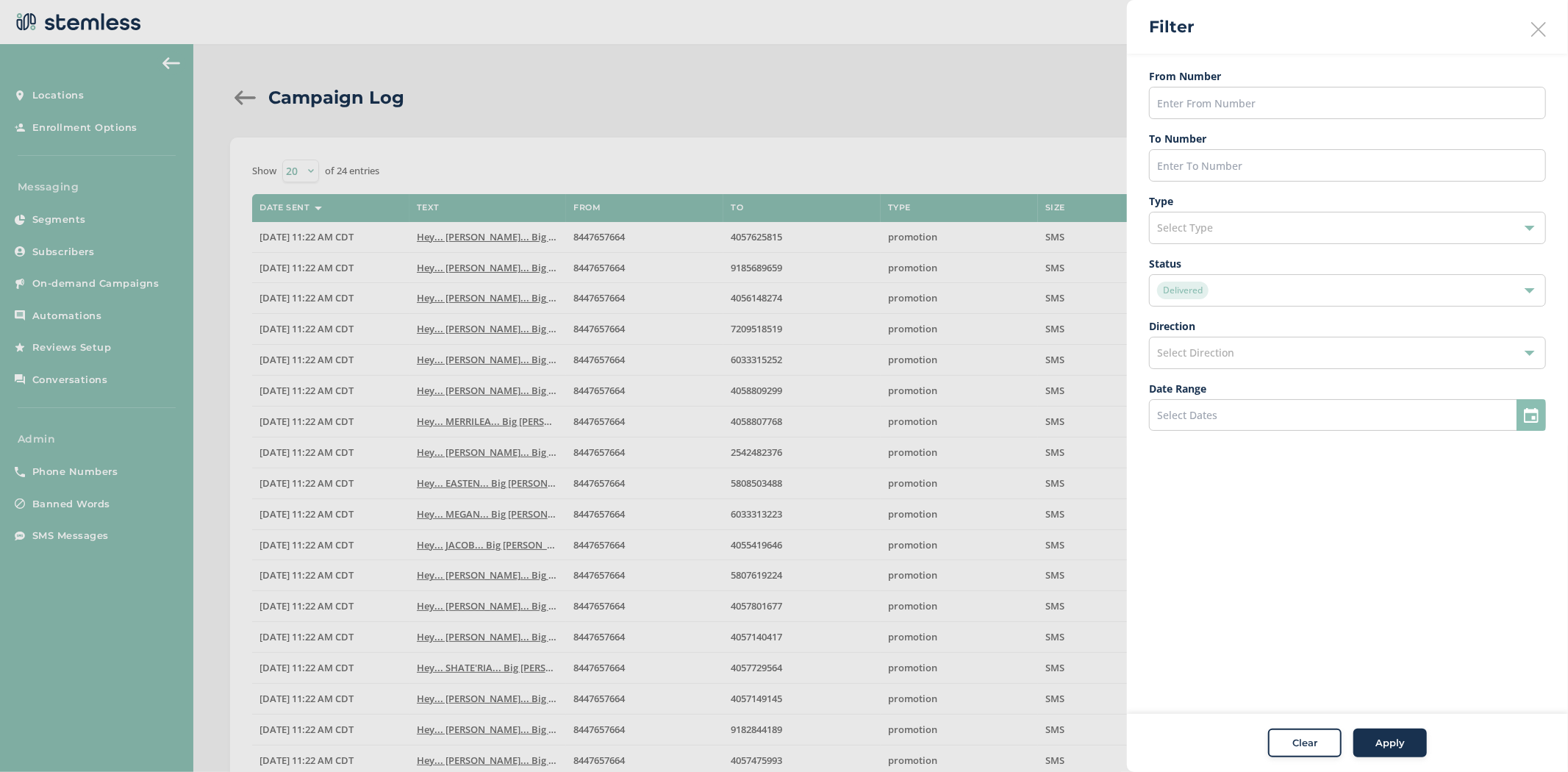
click at [1368, 731] on button "Apply" at bounding box center [1390, 744] width 73 height 30
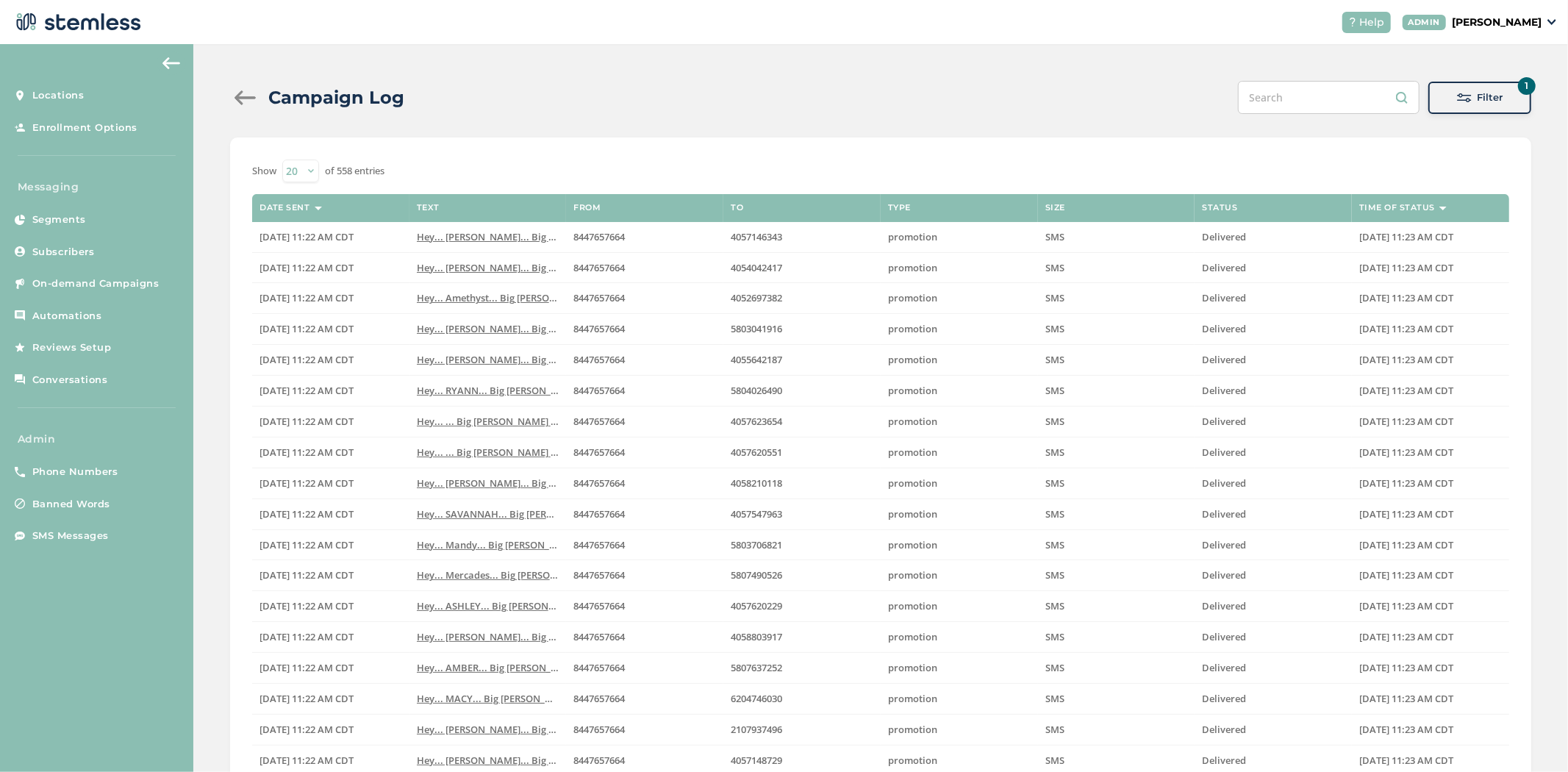
click at [1441, 91] on div "Filter" at bounding box center [1479, 97] width 79 height 15
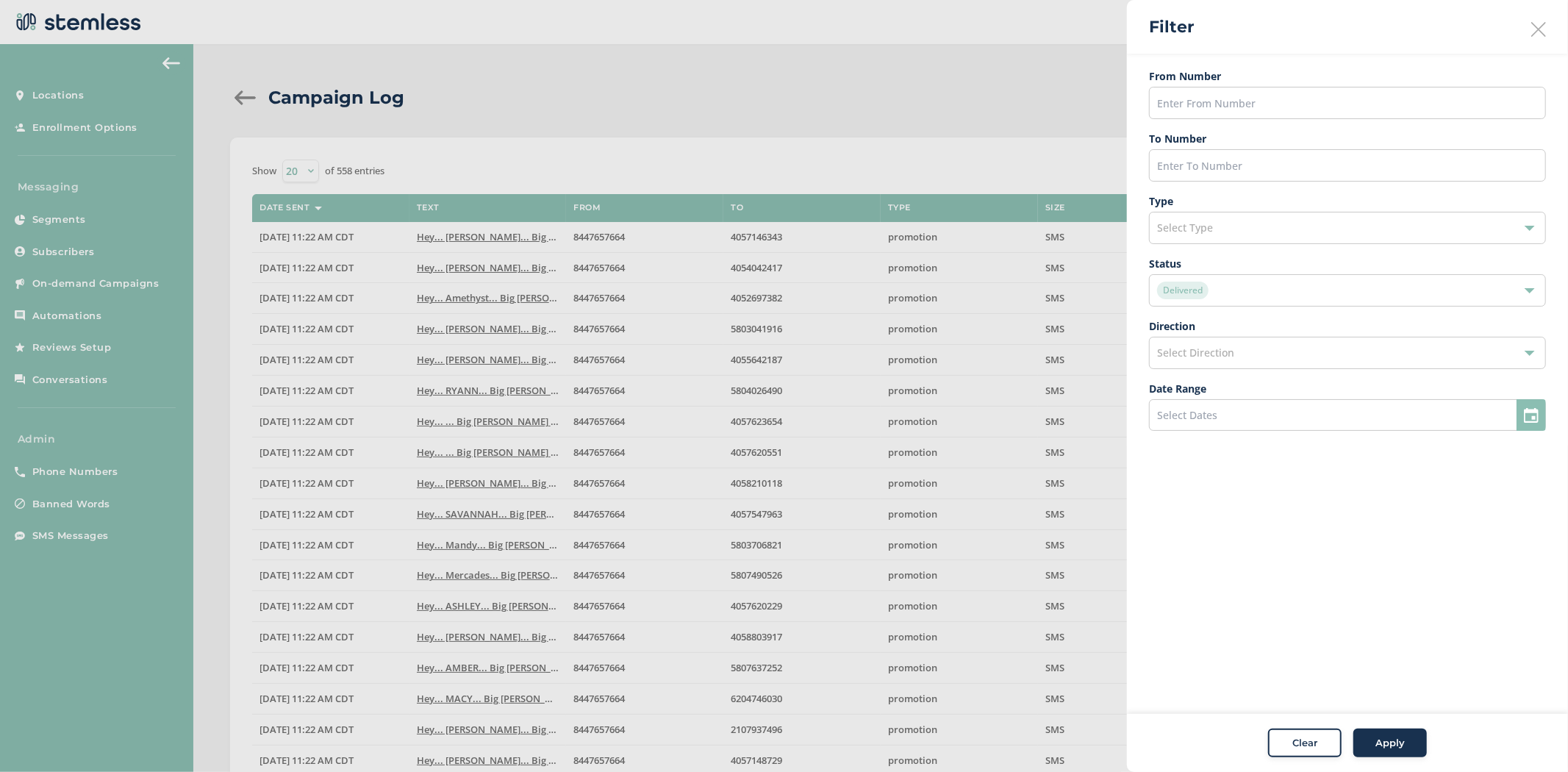
click at [1385, 297] on div "Delivered" at bounding box center [1340, 291] width 366 height 18
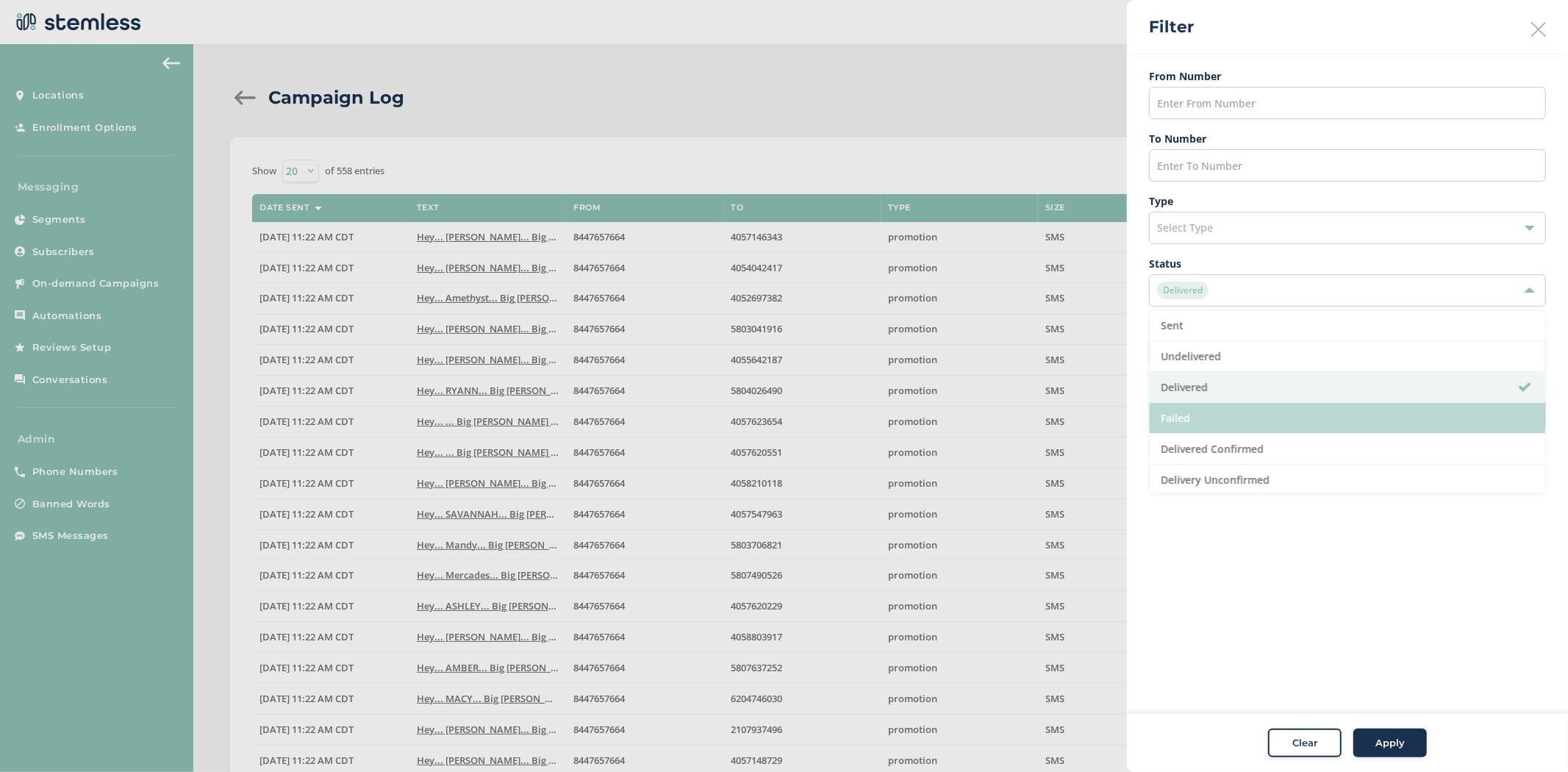
click at [1357, 429] on li "Failed" at bounding box center [1348, 418] width 396 height 31
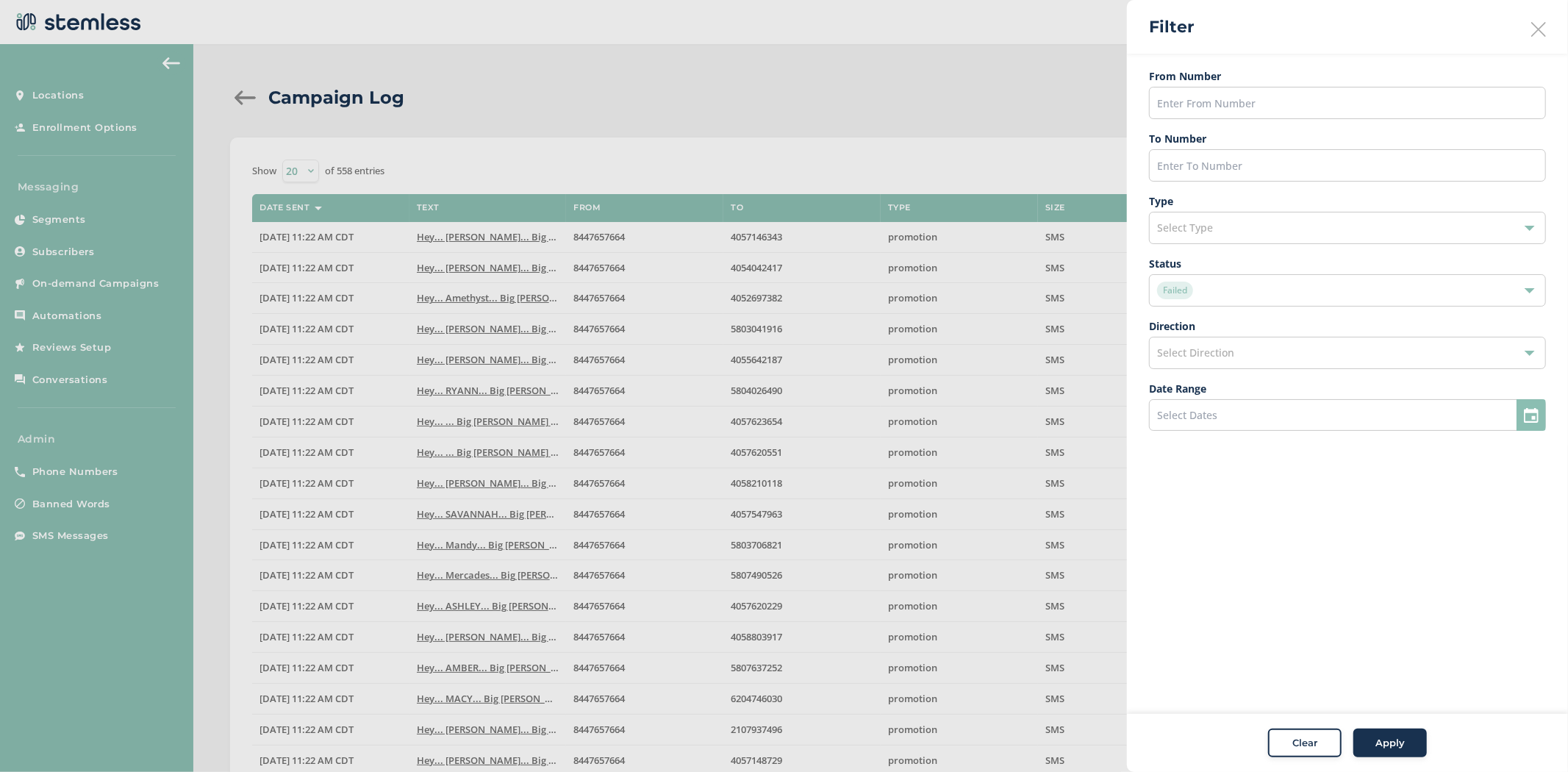
click at [1387, 741] on span "Apply" at bounding box center [1390, 743] width 30 height 15
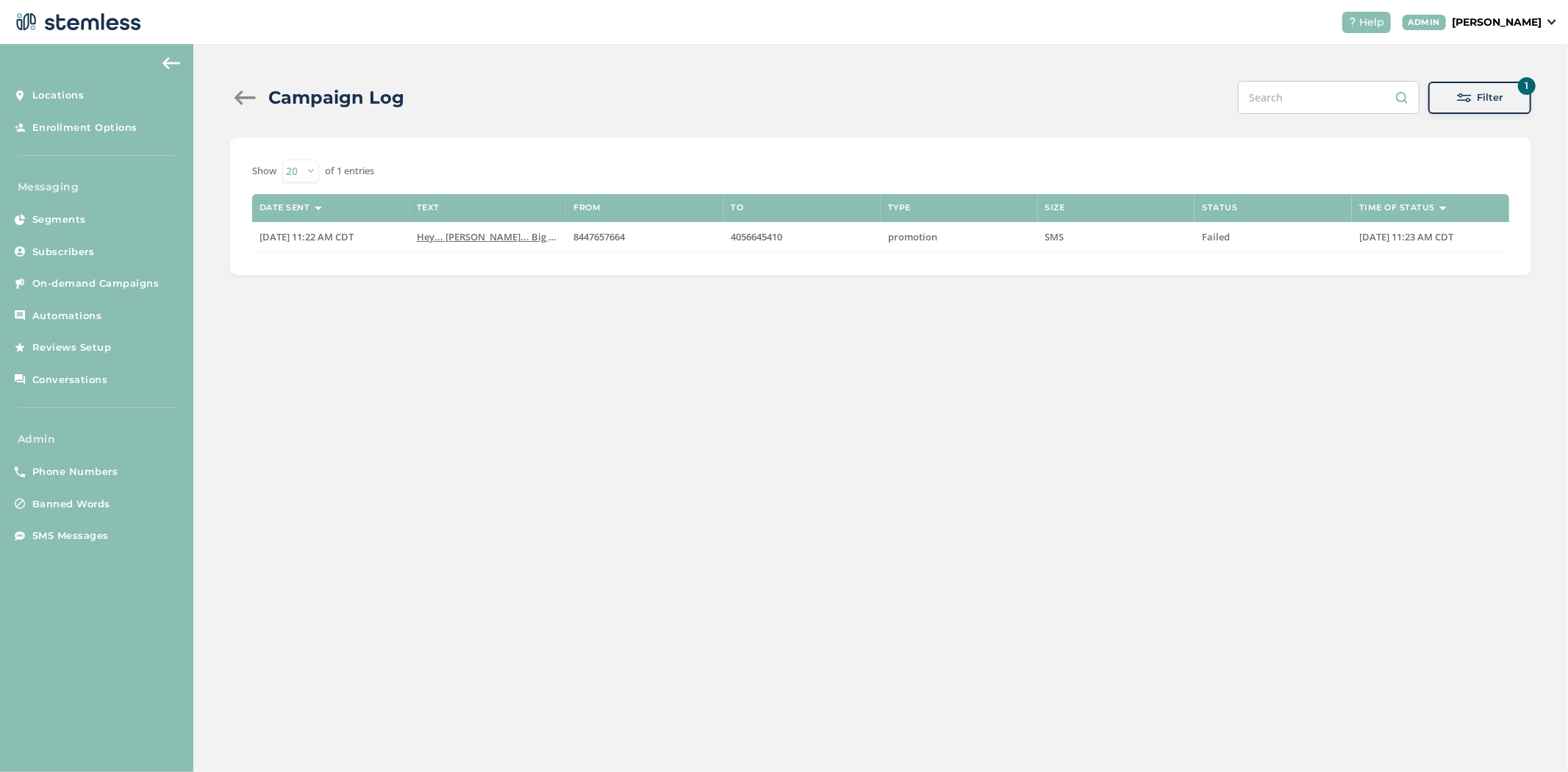
click at [1455, 93] on div "Filter" at bounding box center [1479, 97] width 79 height 15
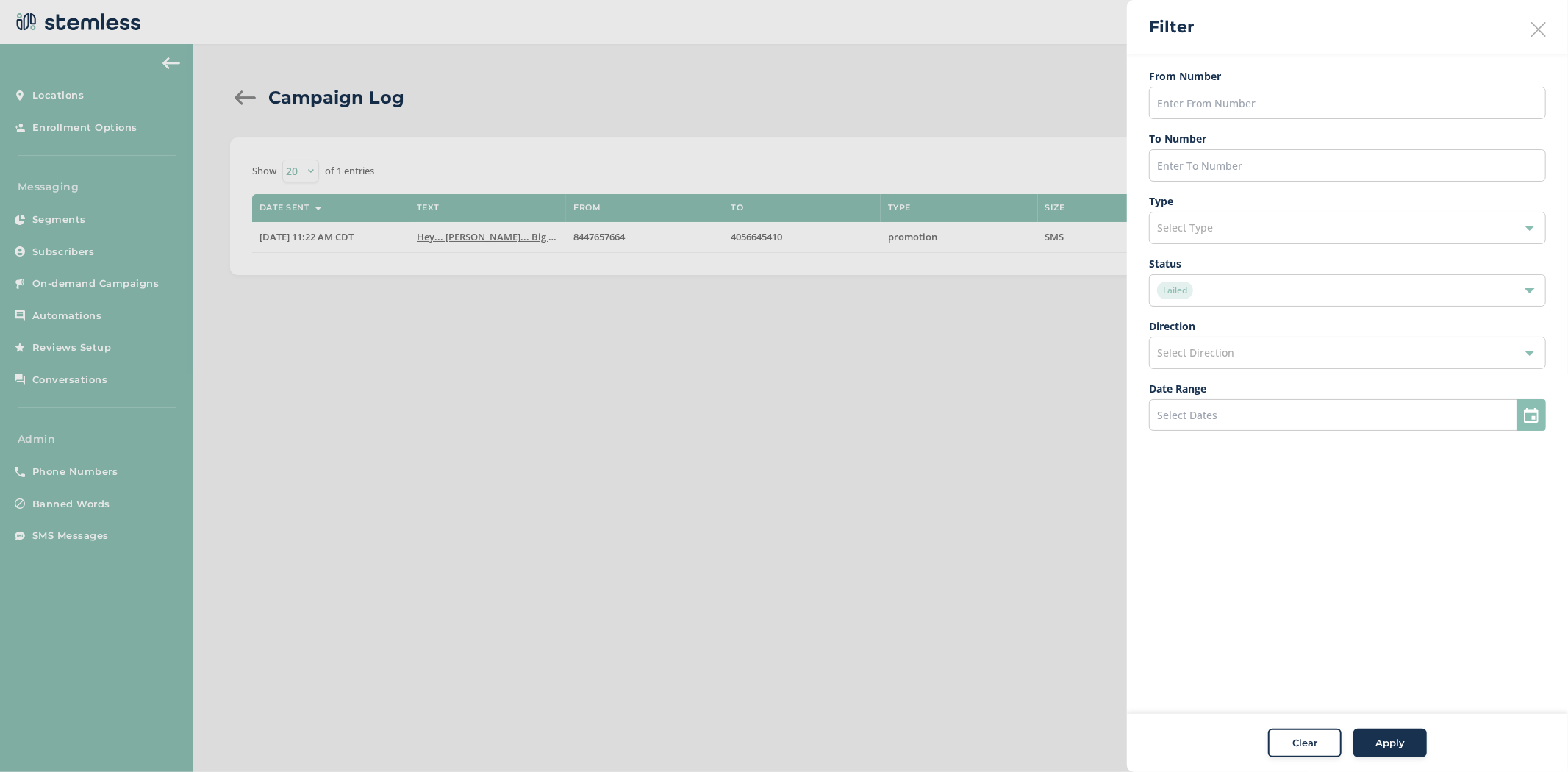
click at [1306, 290] on div "Failed" at bounding box center [1340, 291] width 366 height 18
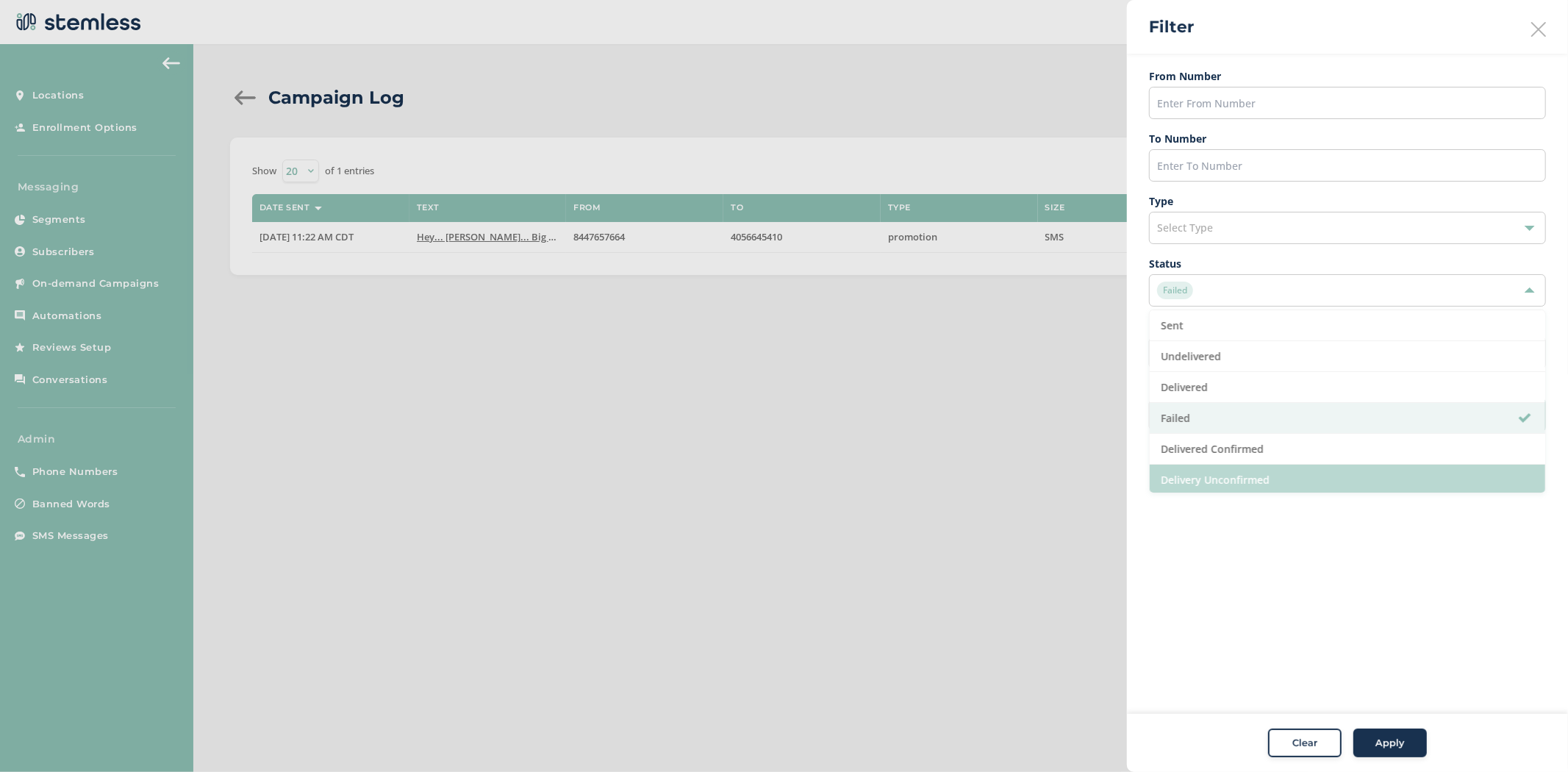
click at [1287, 467] on li "Delivery Unconfirmed" at bounding box center [1348, 481] width 396 height 31
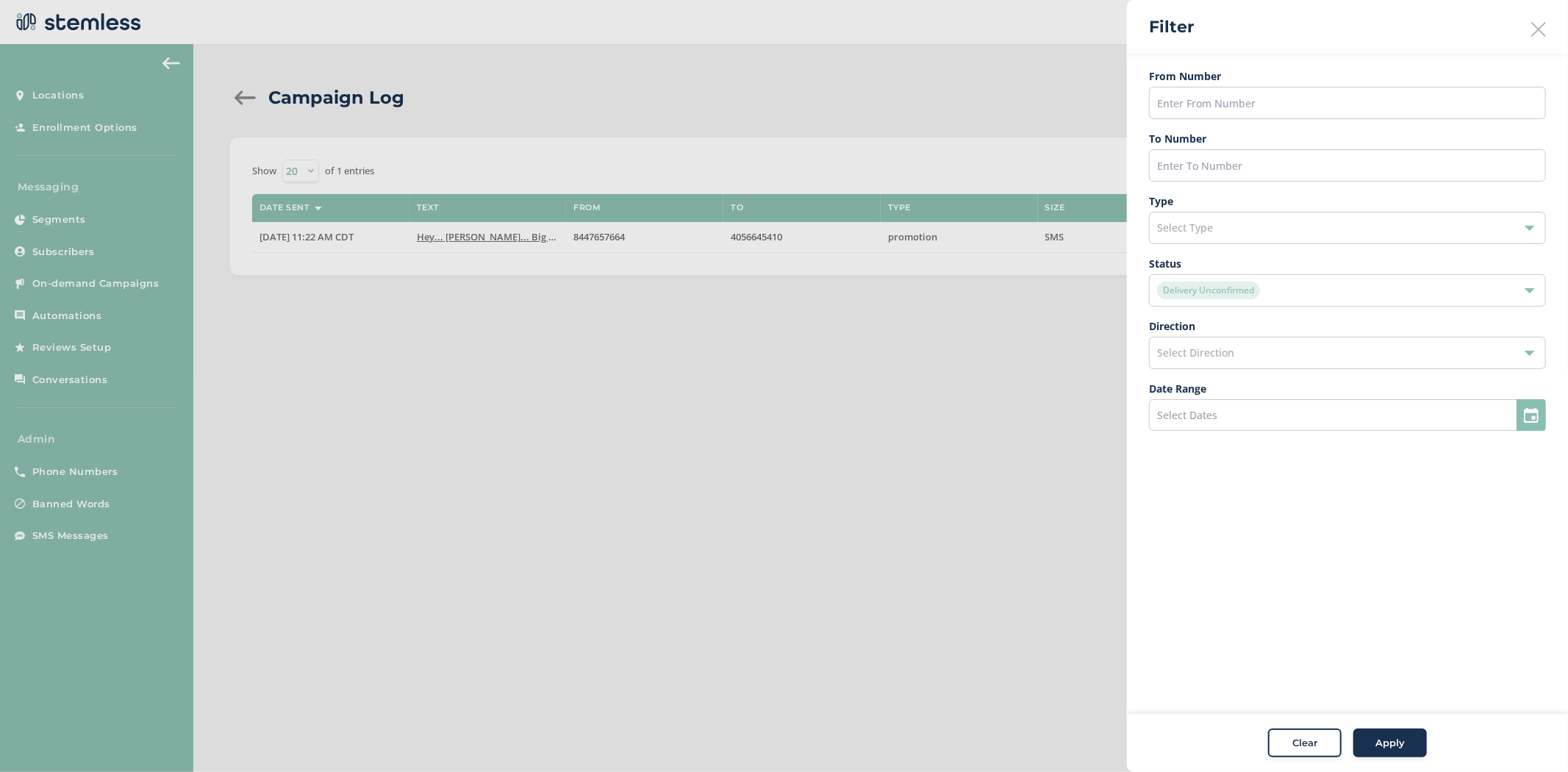
click at [1271, 305] on div "Delivery Unconfirmed" at bounding box center [1348, 291] width 397 height 33
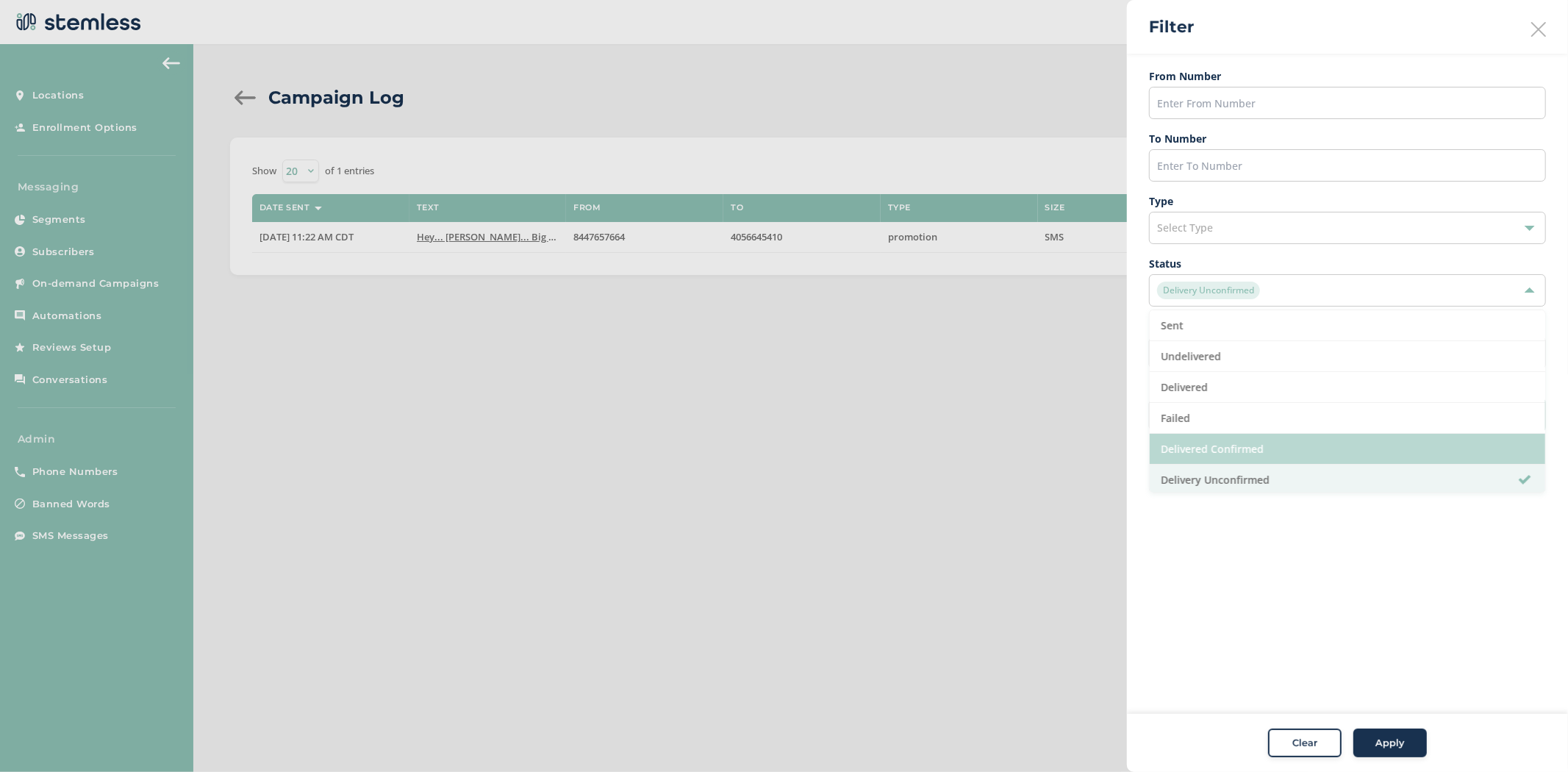
click at [1273, 434] on li "Delivered Confirmed" at bounding box center [1348, 449] width 396 height 31
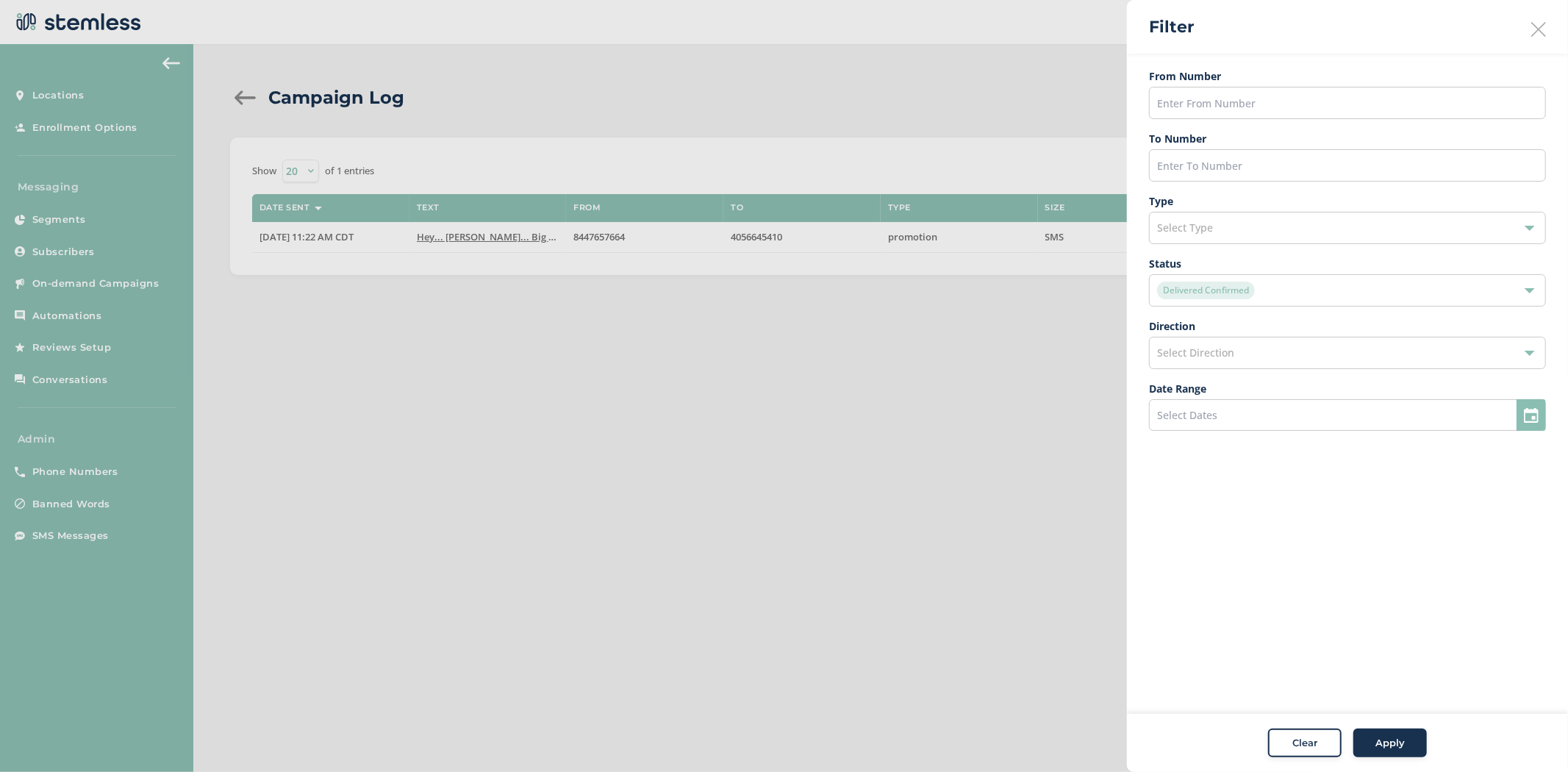
click at [1373, 730] on button "Apply" at bounding box center [1390, 744] width 73 height 30
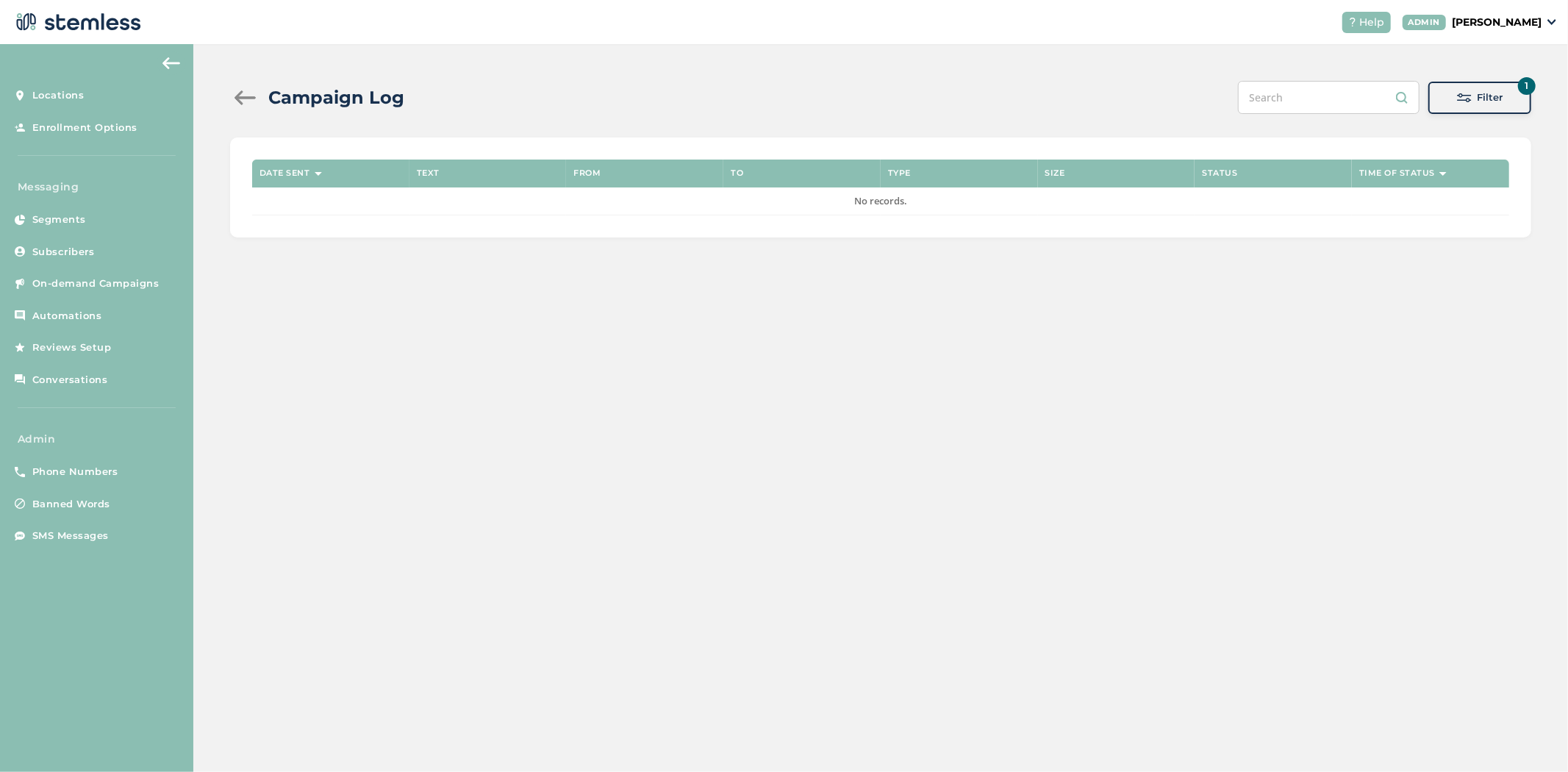
click at [1457, 86] on button "1 Filter" at bounding box center [1479, 98] width 103 height 33
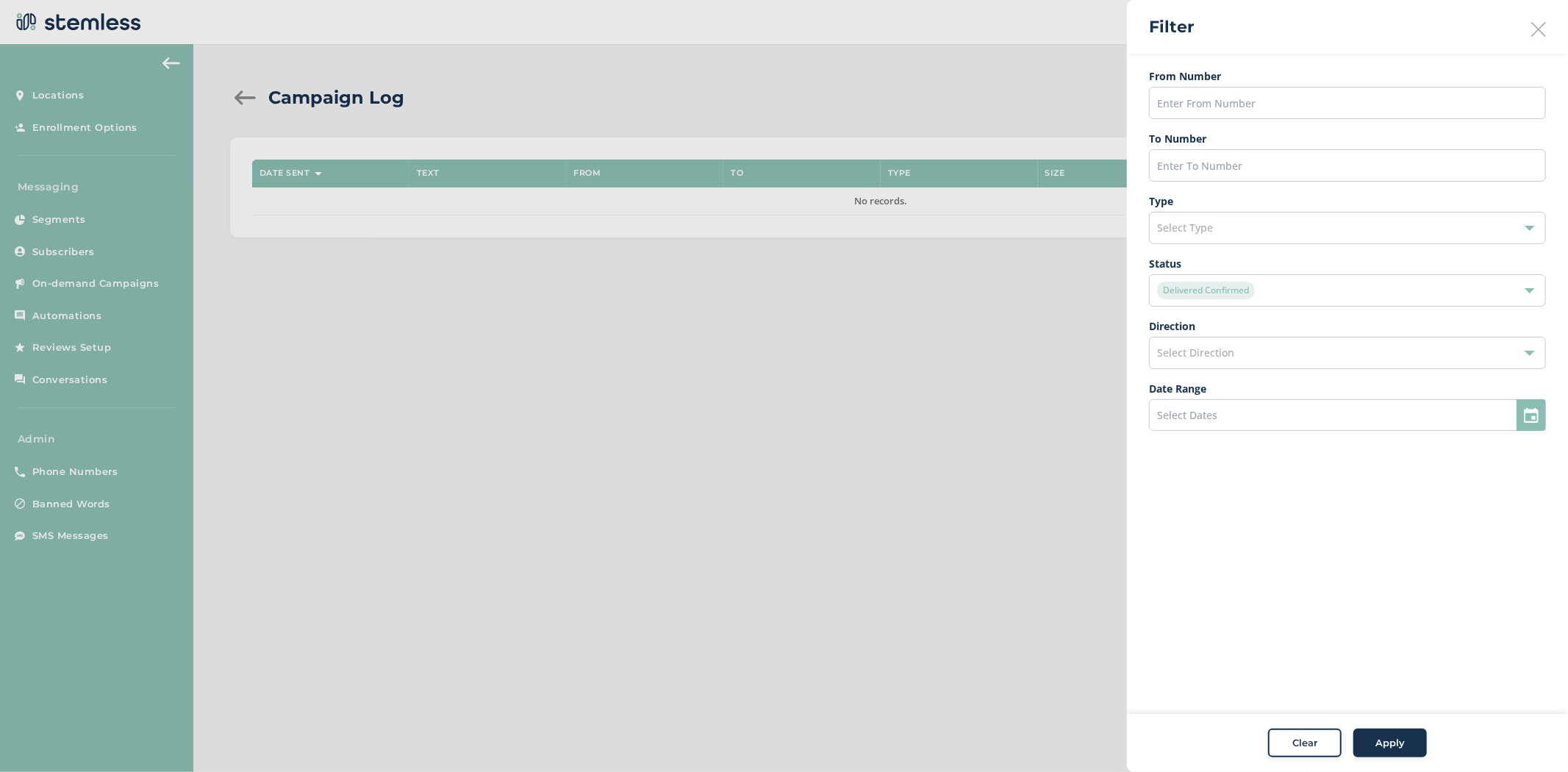
click at [1321, 287] on div "Delivered Confirmed" at bounding box center [1340, 291] width 366 height 18
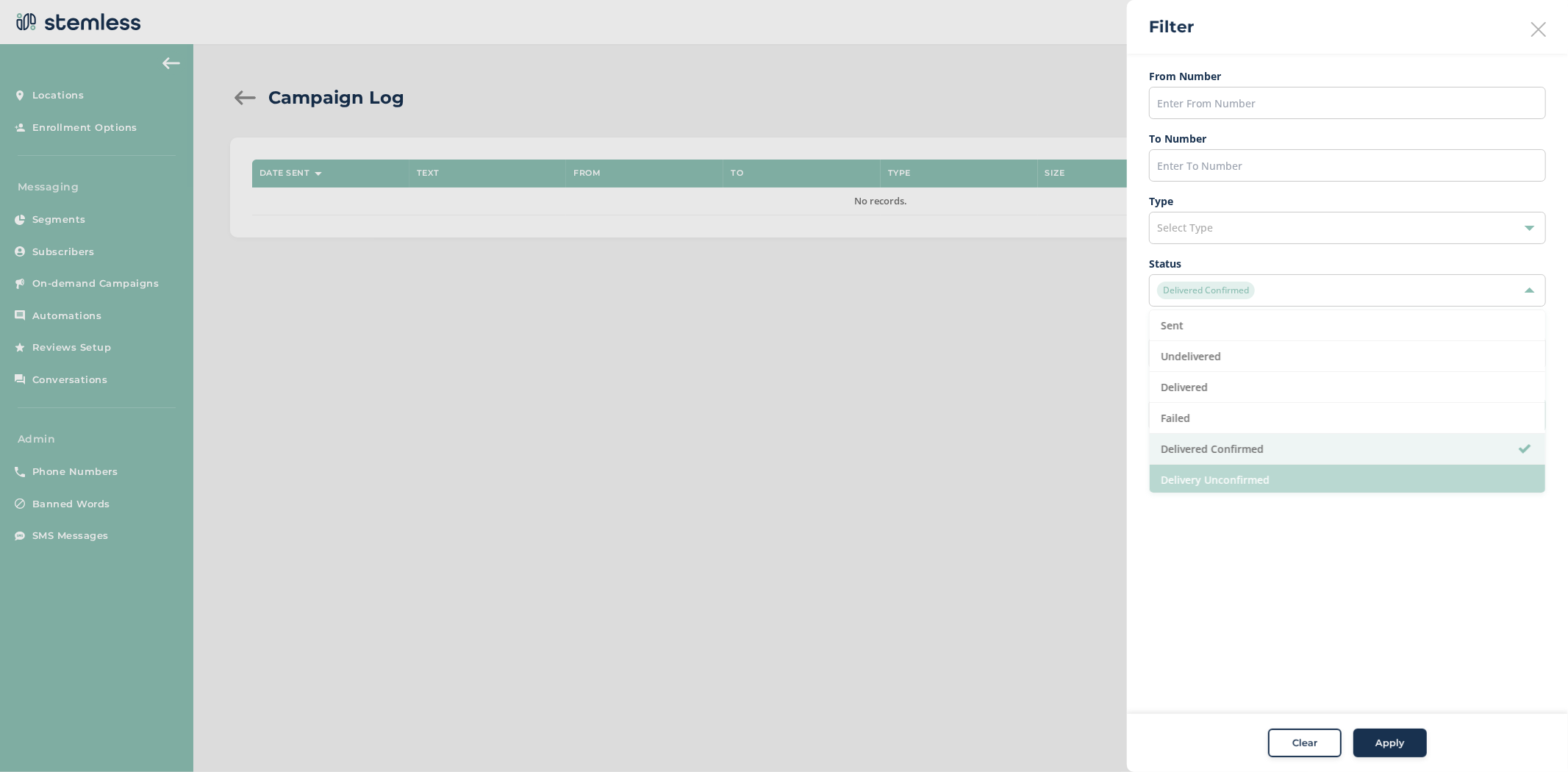
click at [1271, 486] on li "Delivery Unconfirmed" at bounding box center [1348, 481] width 396 height 31
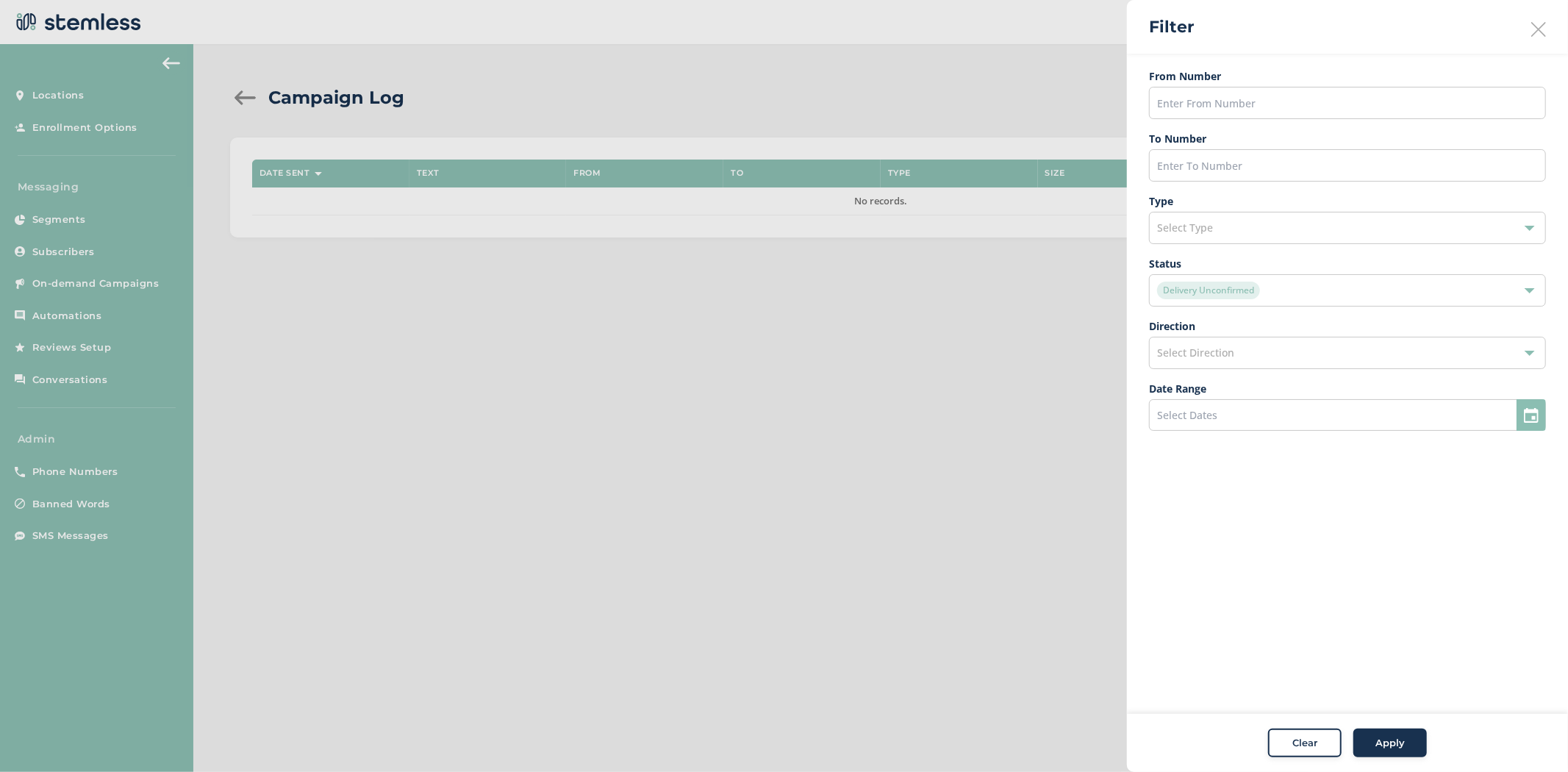
click at [1394, 736] on span "Apply" at bounding box center [1390, 743] width 30 height 15
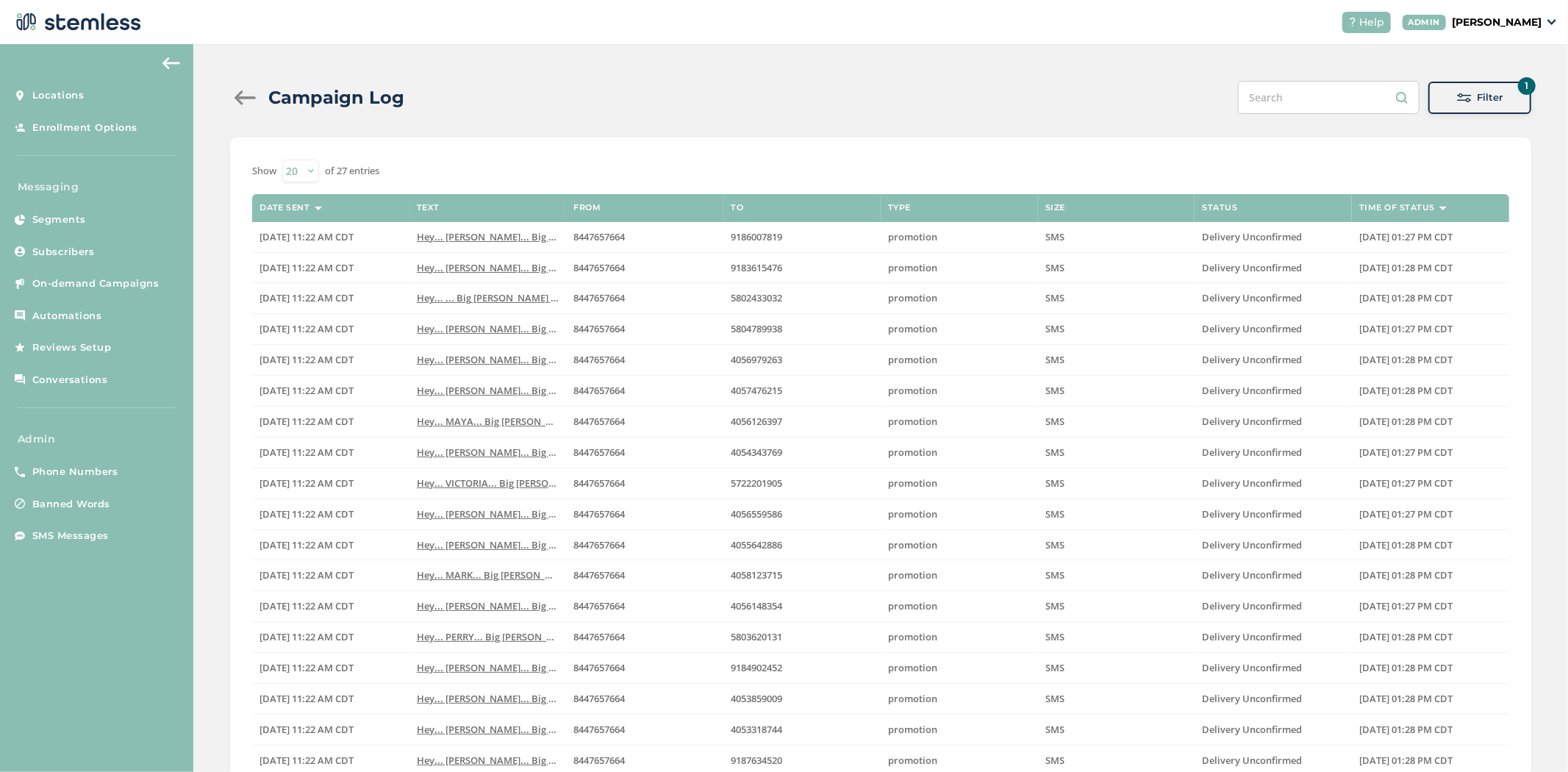
click at [1436, 89] on button "1 Filter" at bounding box center [1479, 98] width 103 height 33
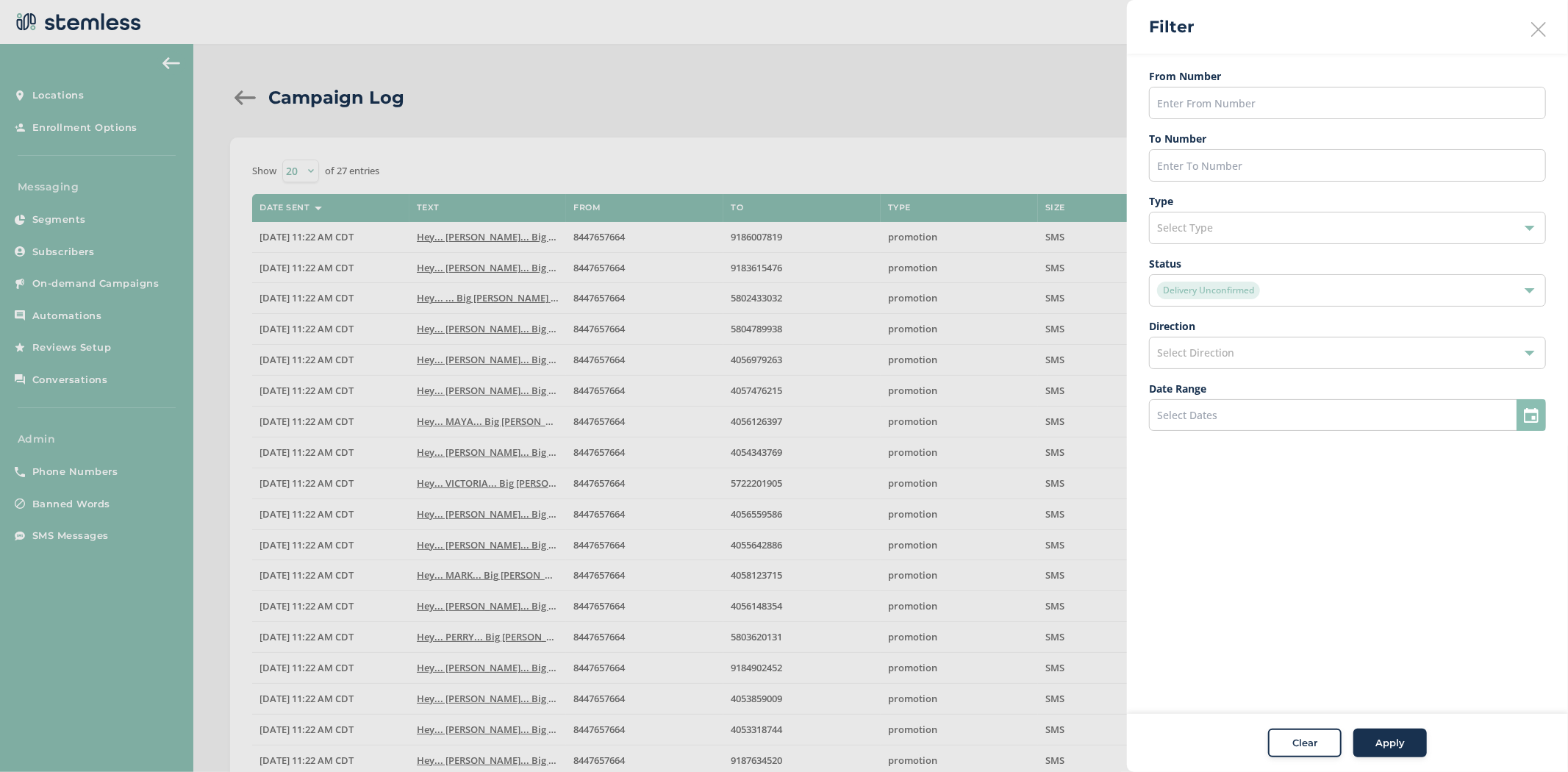
click at [1326, 291] on div "Delivery Unconfirmed" at bounding box center [1340, 291] width 366 height 18
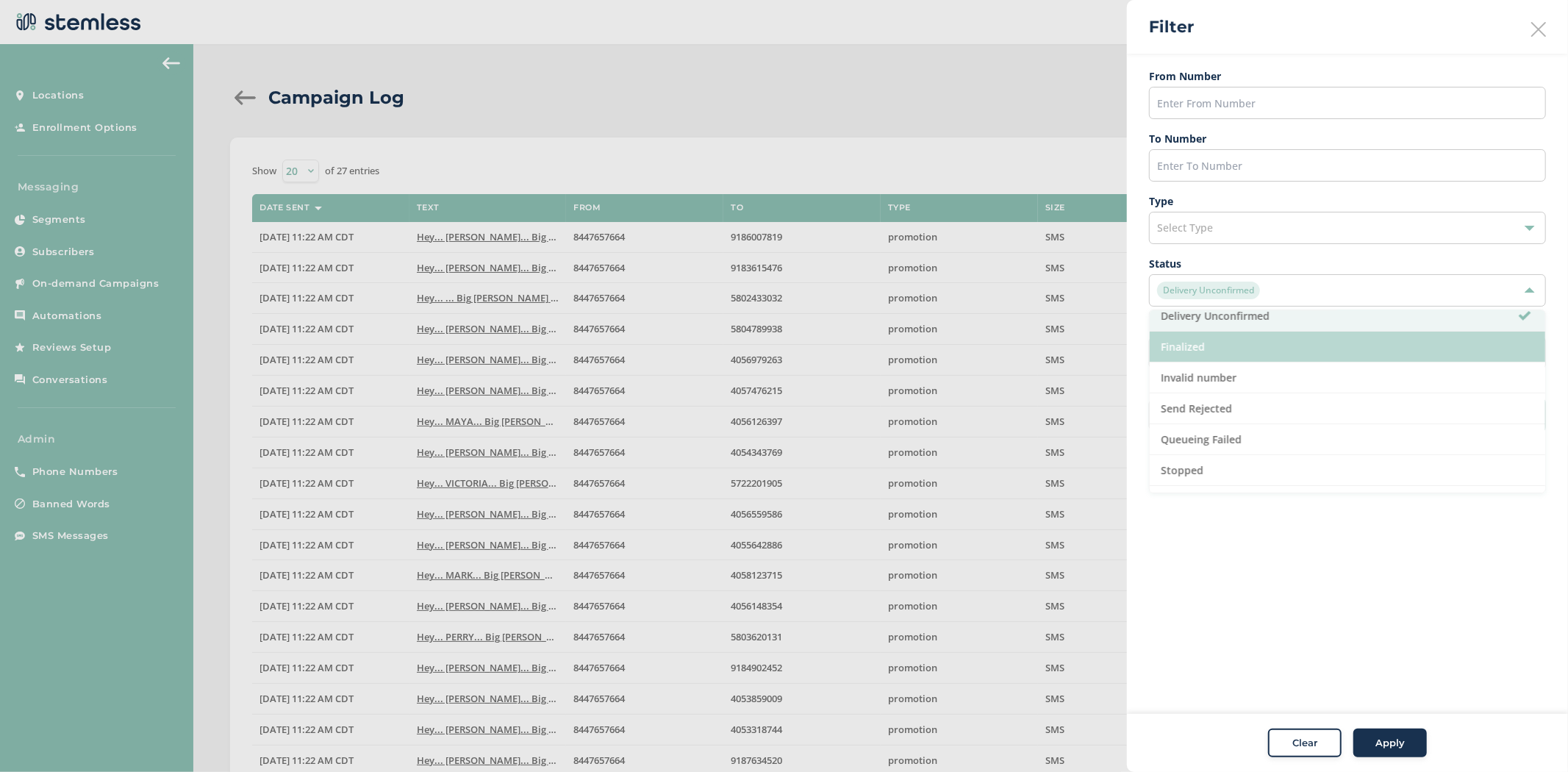
scroll to position [164, 0]
click at [1310, 347] on li "Finalized" at bounding box center [1348, 348] width 396 height 31
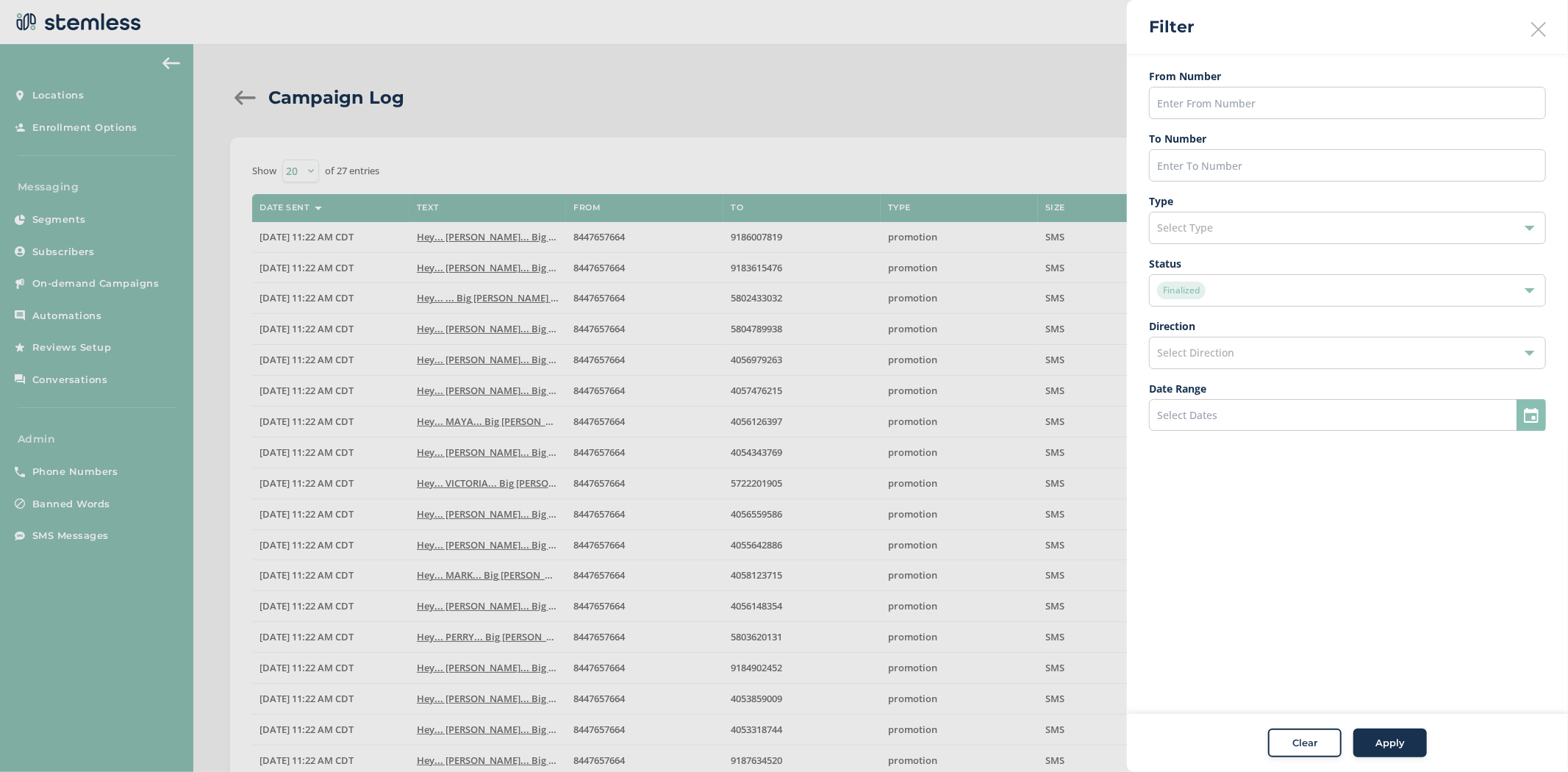
click at [1371, 739] on div "Apply" at bounding box center [1390, 743] width 53 height 15
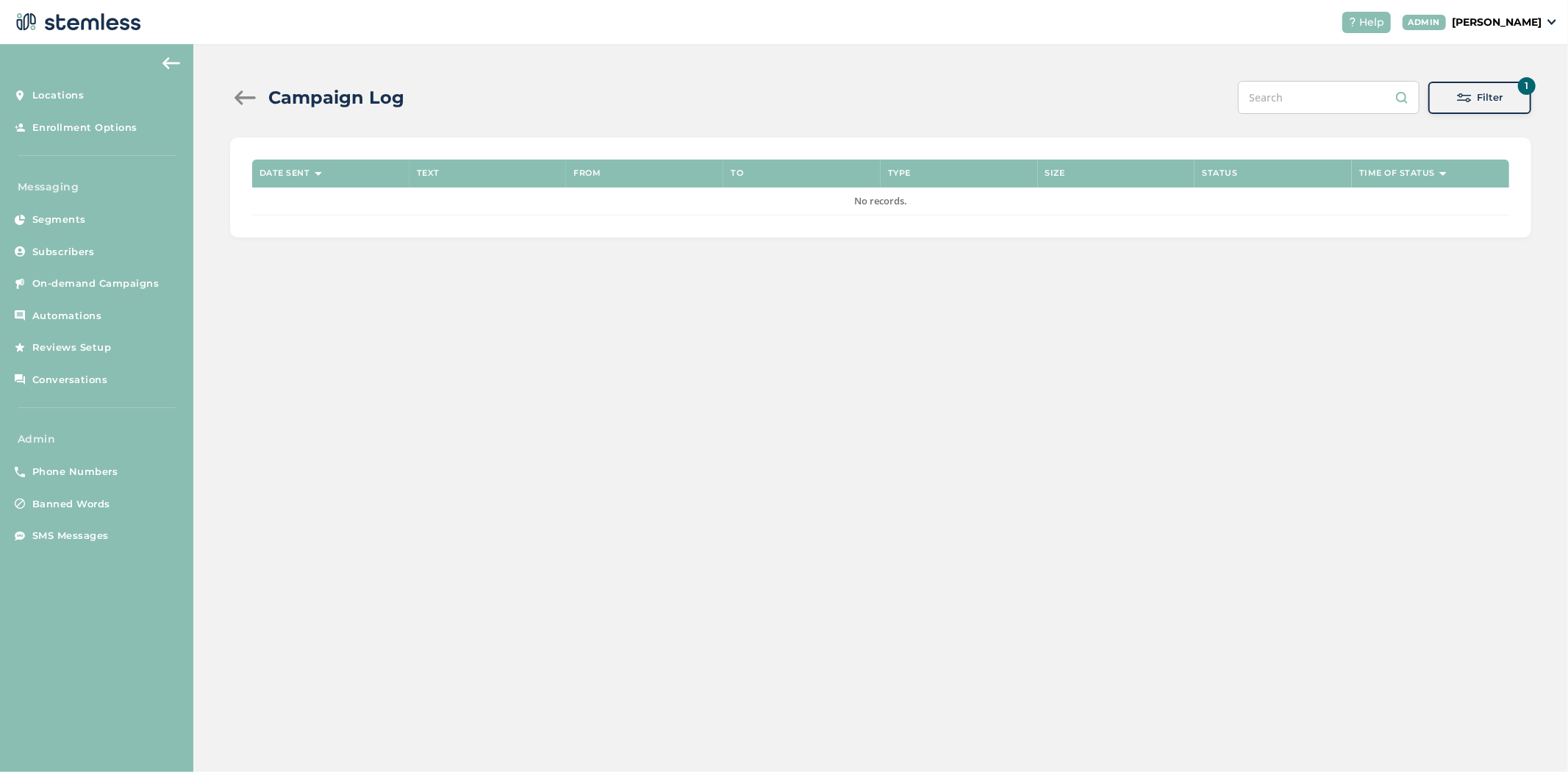
click at [1452, 96] on div "Filter" at bounding box center [1479, 97] width 79 height 15
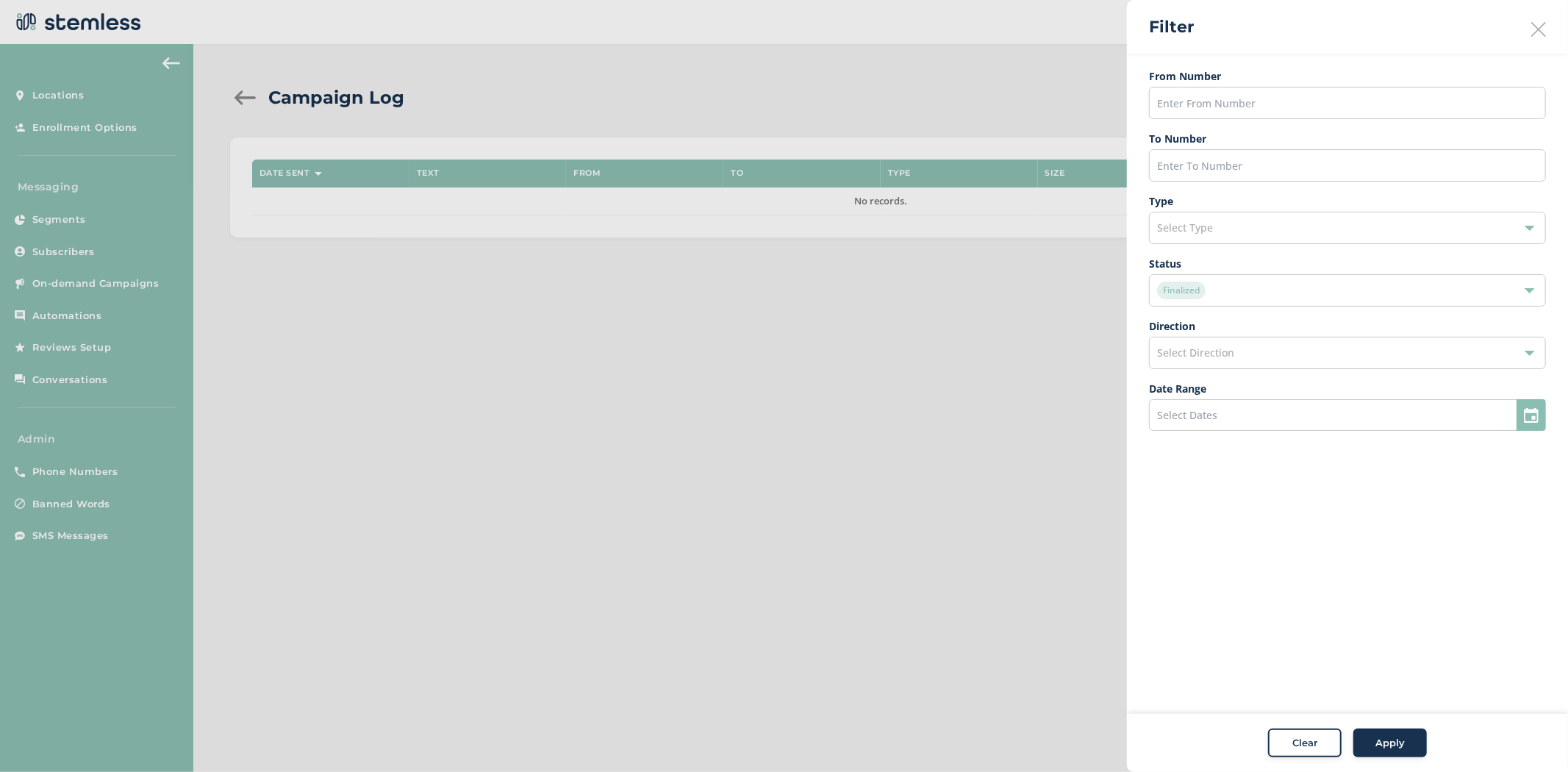
click at [1262, 298] on div "Finalized" at bounding box center [1340, 291] width 366 height 18
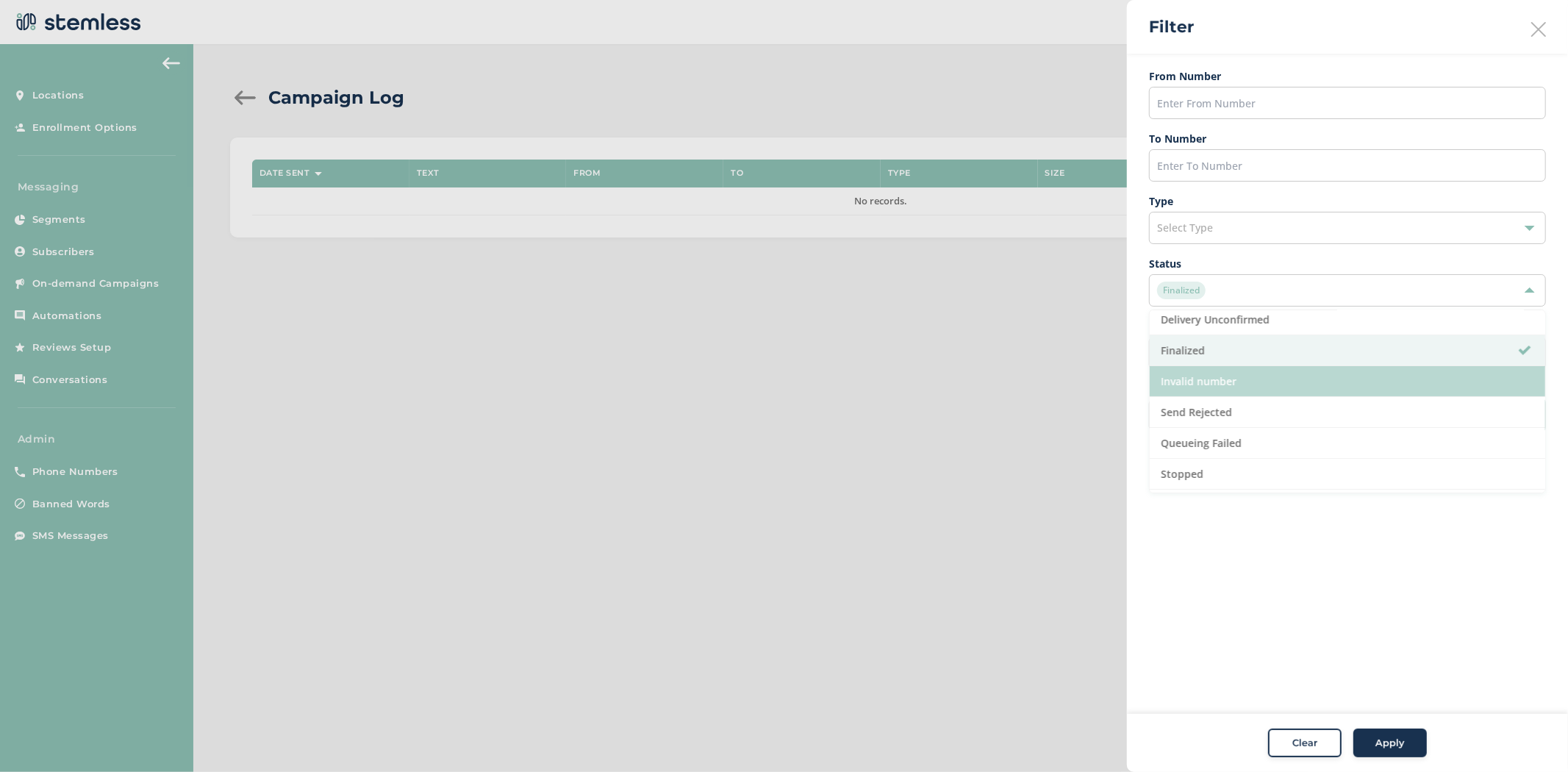
scroll to position [163, 0]
click at [1252, 381] on li "Invalid number" at bounding box center [1348, 379] width 396 height 31
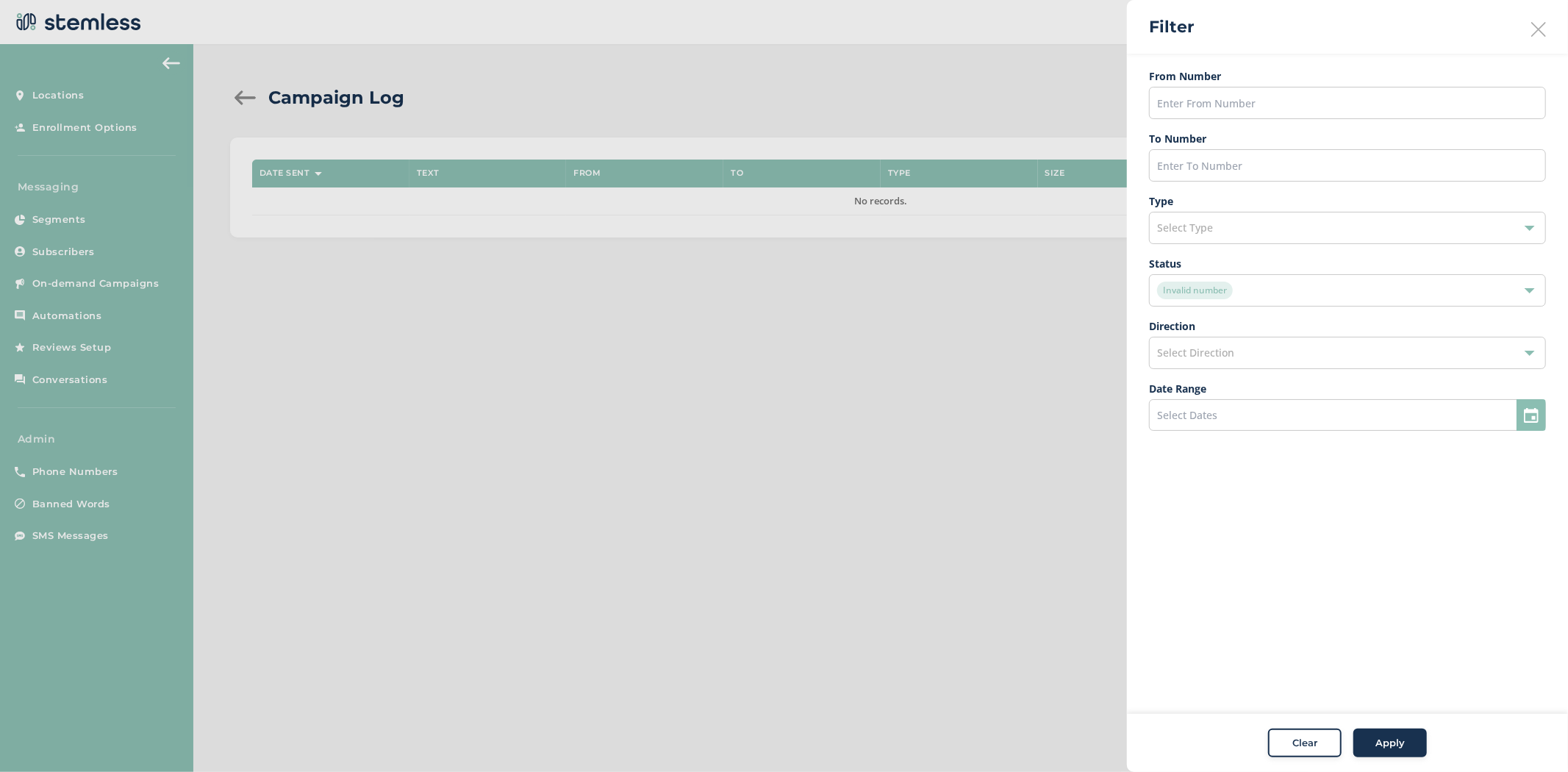
click at [1378, 746] on span "Apply" at bounding box center [1390, 743] width 30 height 15
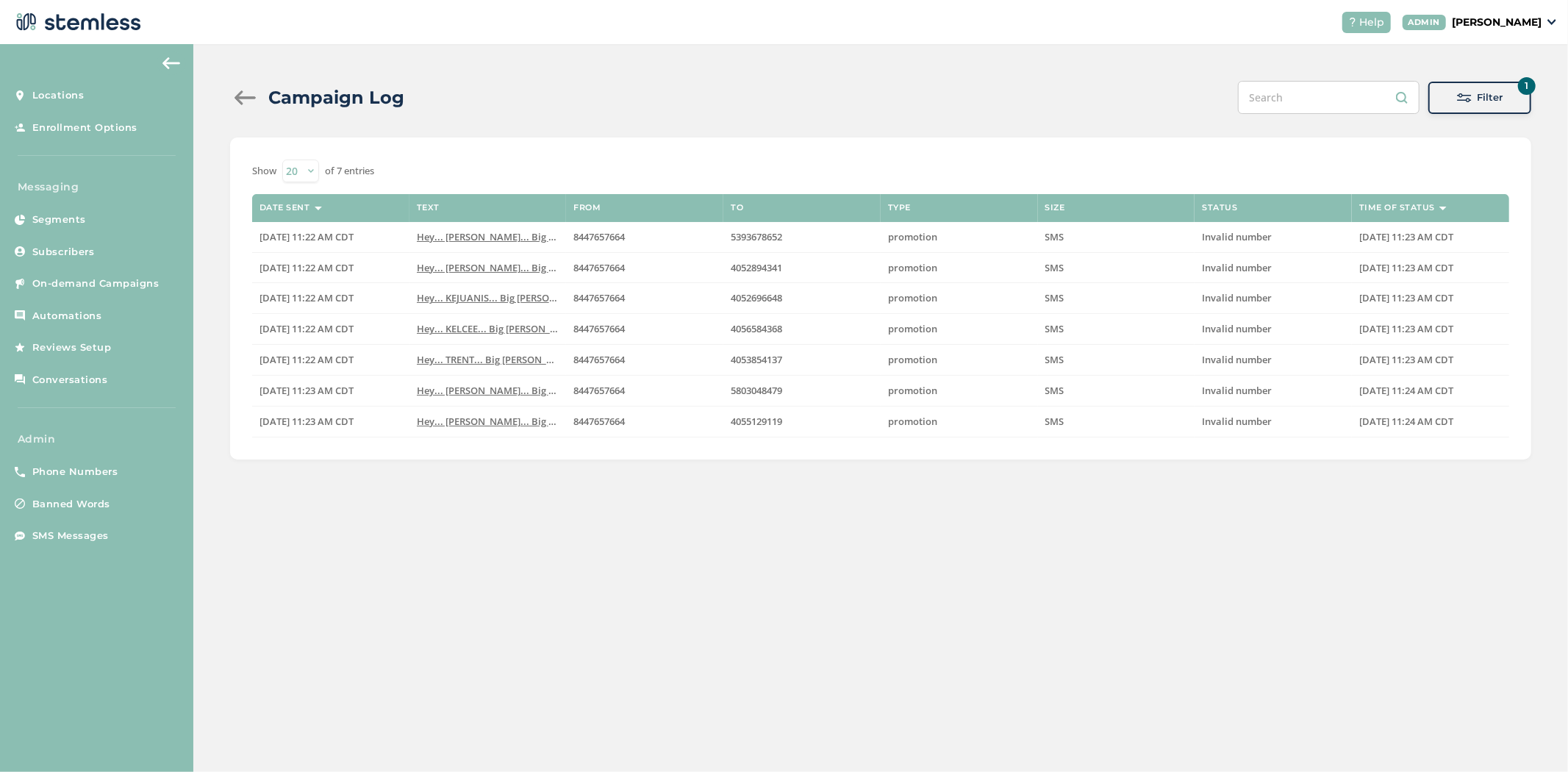
click at [238, 97] on div at bounding box center [244, 97] width 30 height 15
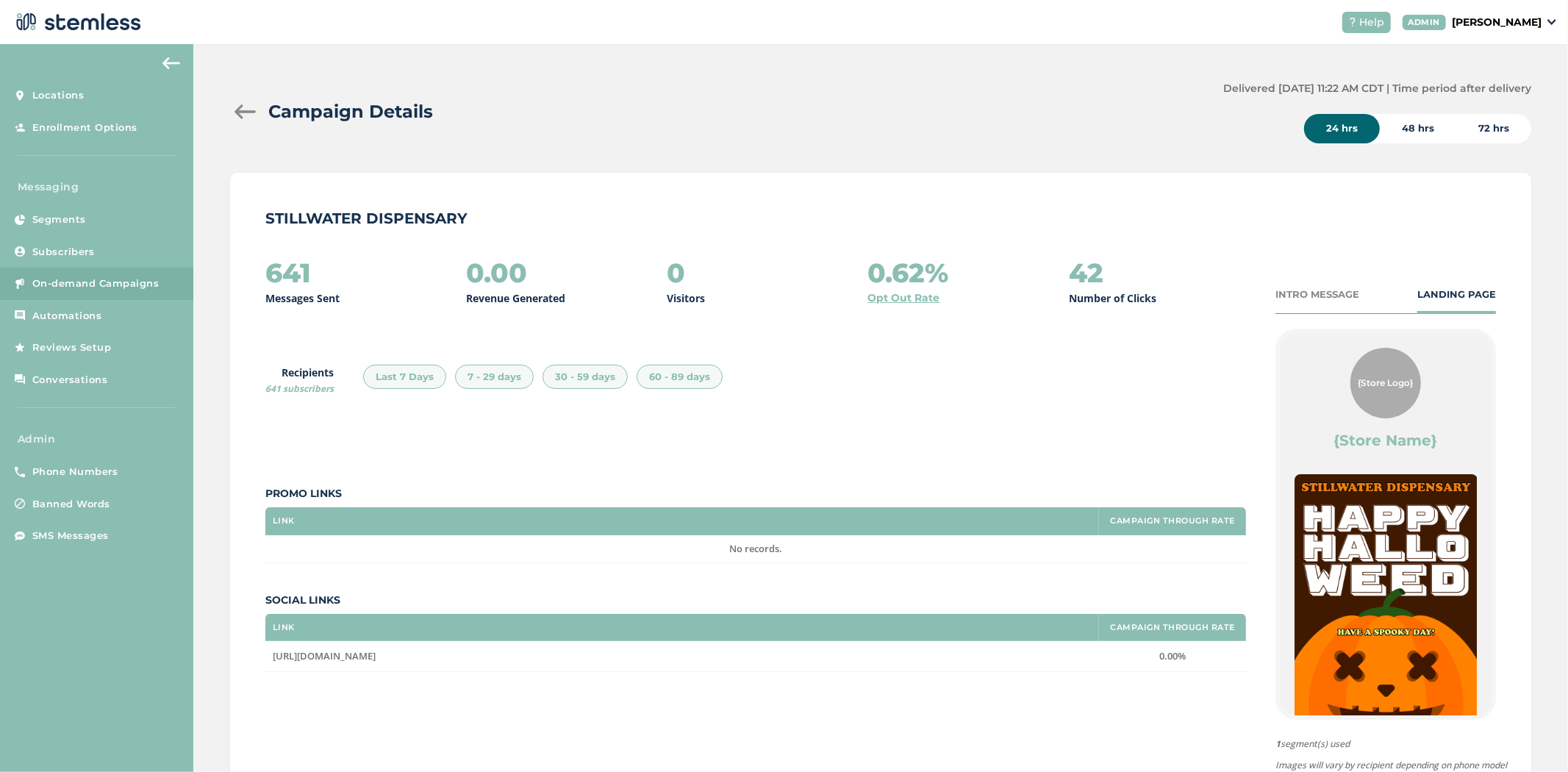
click at [134, 282] on span "On-demand Campaigns" at bounding box center [96, 284] width 127 height 15
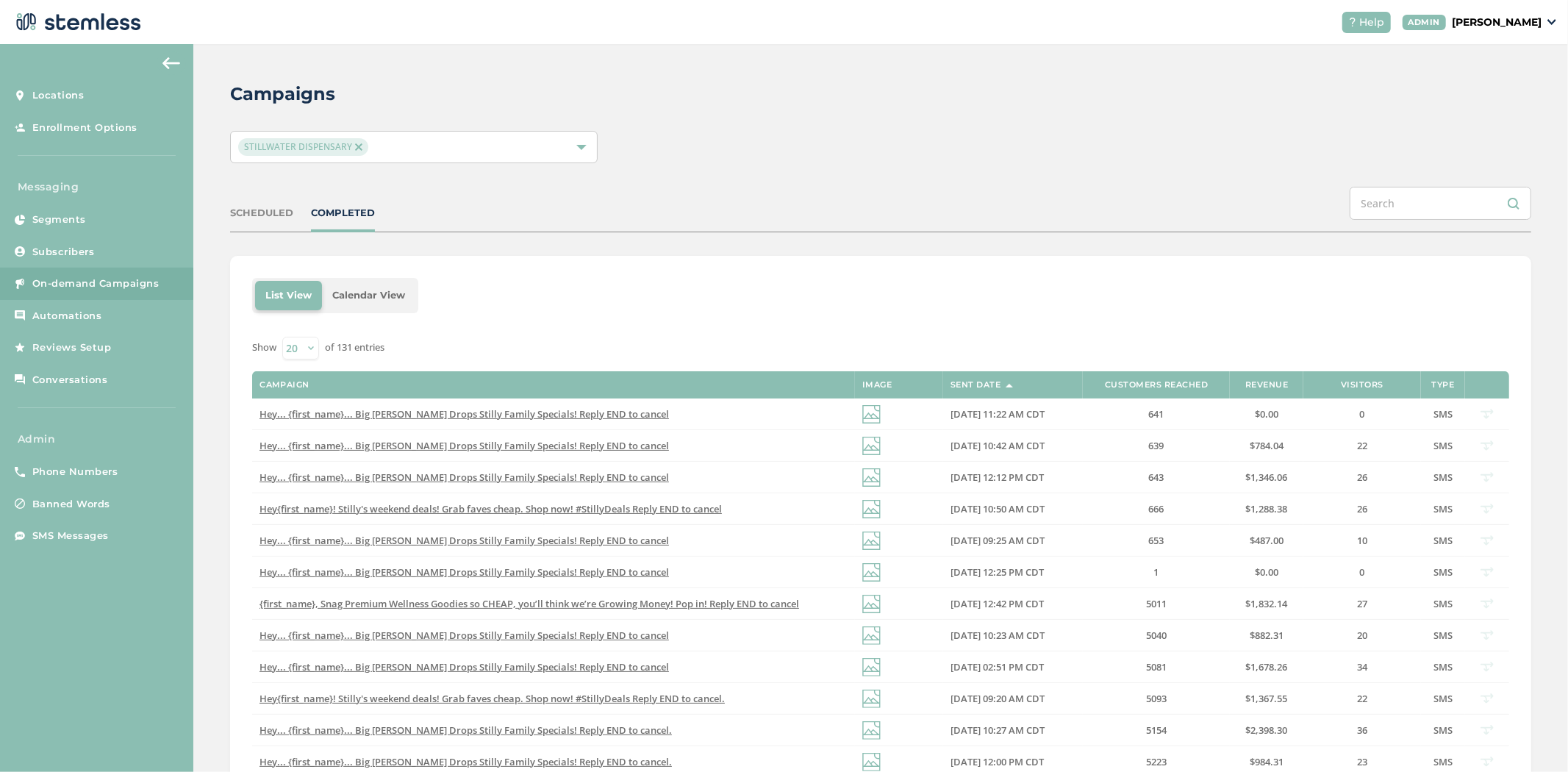
click at [1488, 204] on input "text" at bounding box center [1440, 203] width 181 height 33
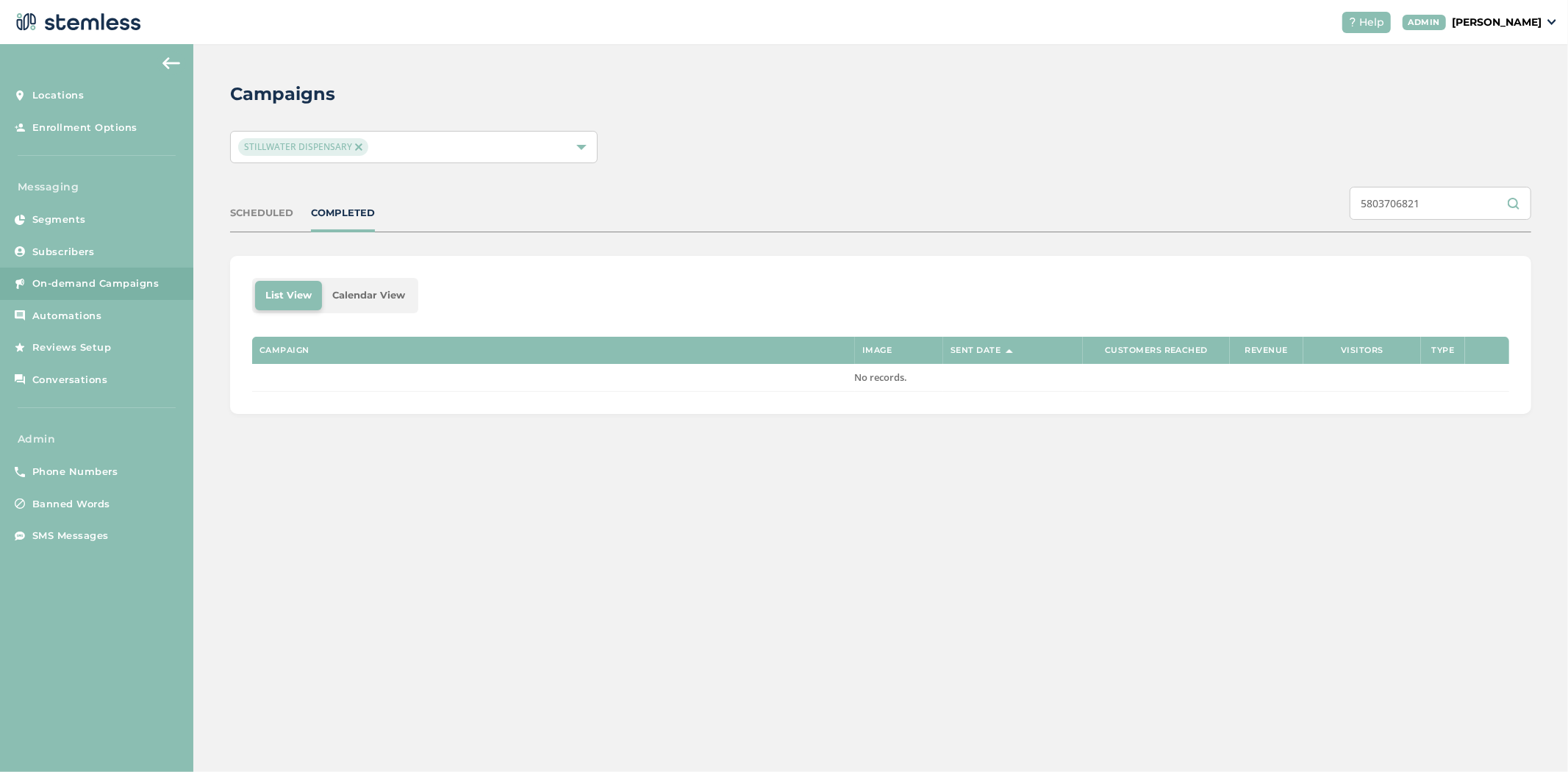
type input "5803706821"
click at [1518, 26] on p "[PERSON_NAME]" at bounding box center [1496, 23] width 90 height 16
click at [1512, 101] on span "Impersonate" at bounding box center [1503, 106] width 72 height 15
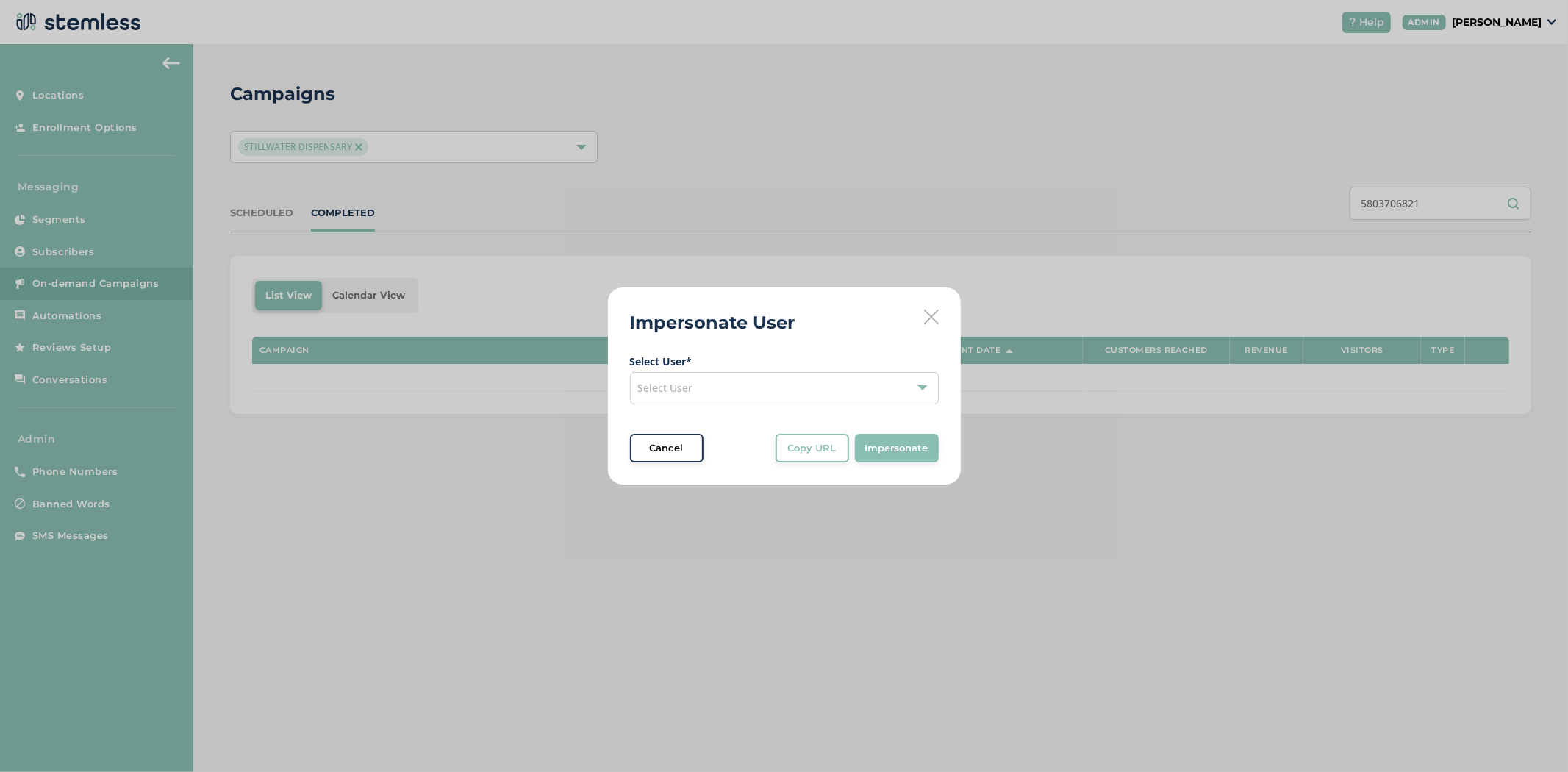
click at [755, 393] on div "Select User" at bounding box center [784, 389] width 309 height 33
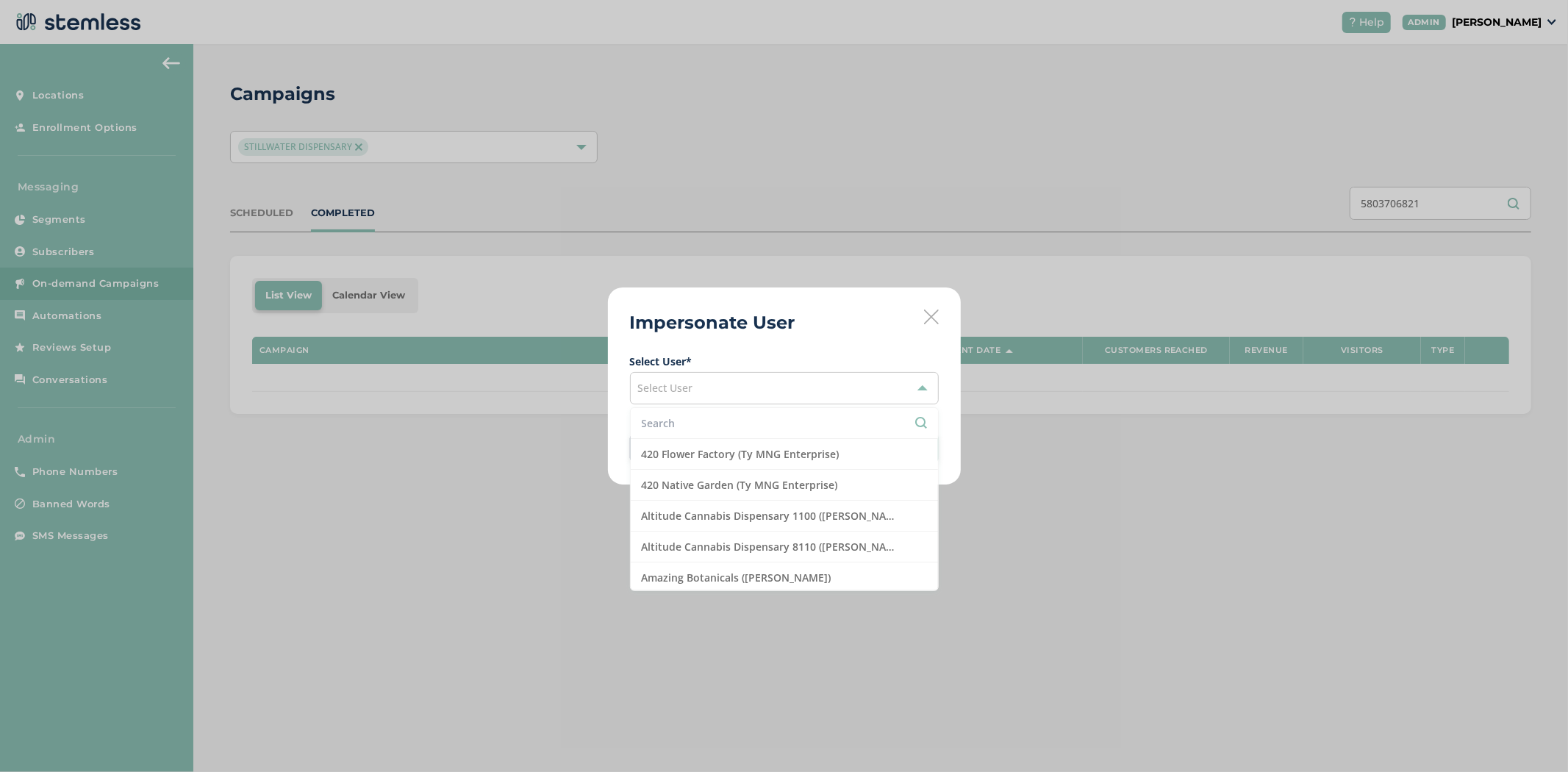
click at [689, 436] on li at bounding box center [784, 424] width 308 height 31
click at [690, 403] on div "Select User" at bounding box center [784, 389] width 309 height 33
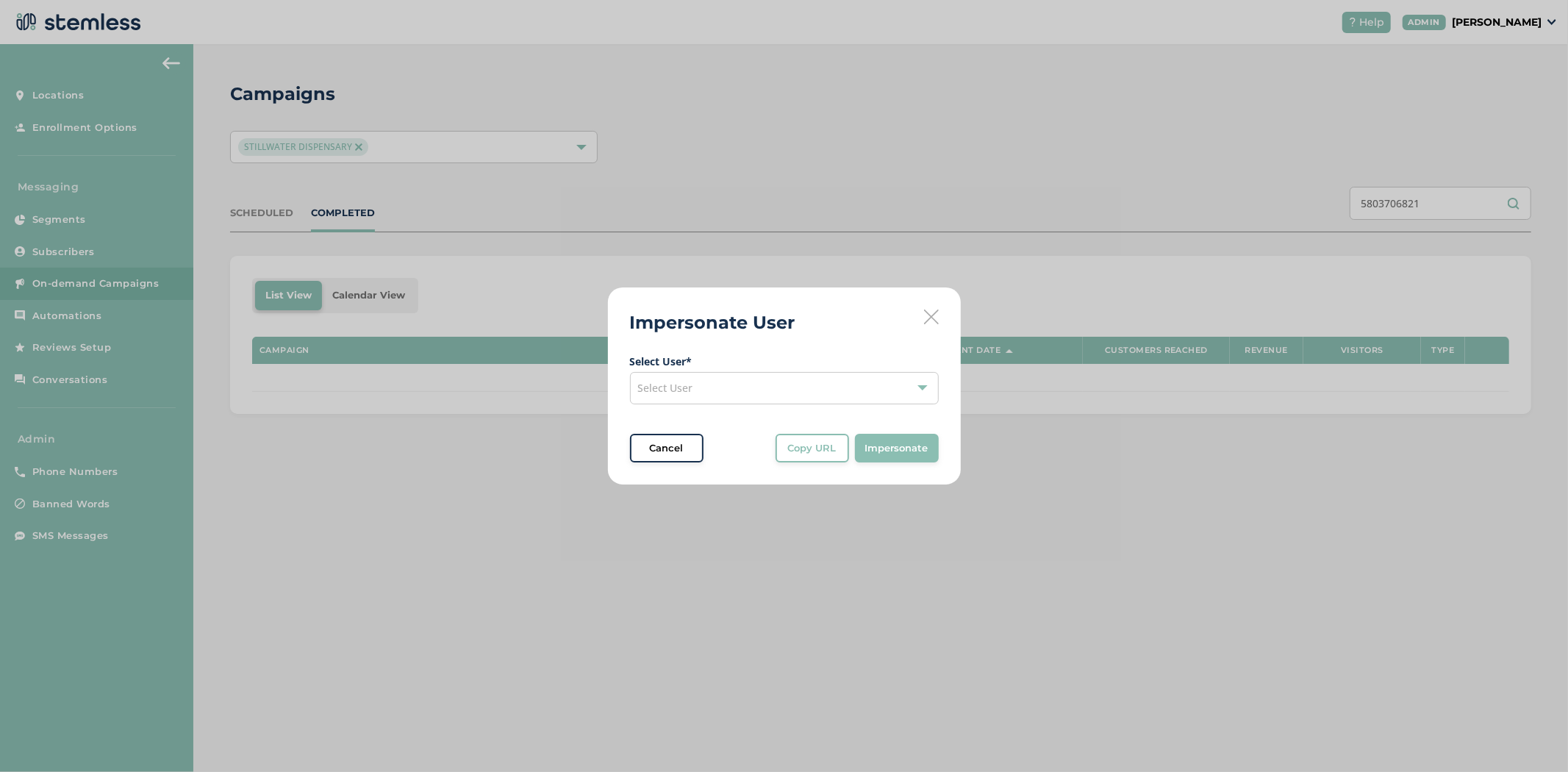
click at [686, 414] on span "Select User * Select User Cancel Copy URL Copy URL to clipboard, then paste it …" at bounding box center [784, 408] width 309 height 110
click at [694, 388] on div "Select User" at bounding box center [784, 389] width 309 height 33
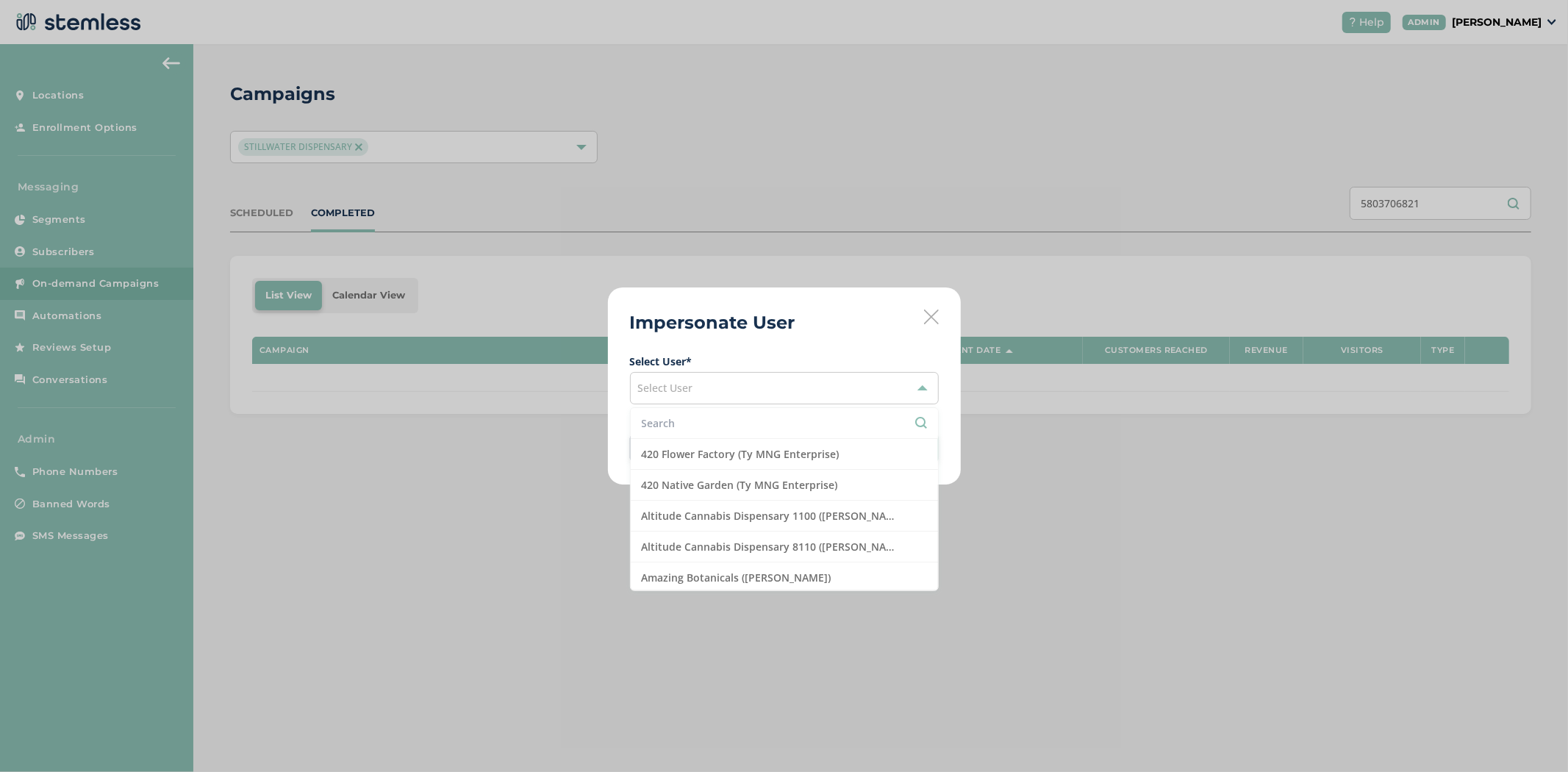
click at [687, 430] on input "text" at bounding box center [784, 423] width 285 height 16
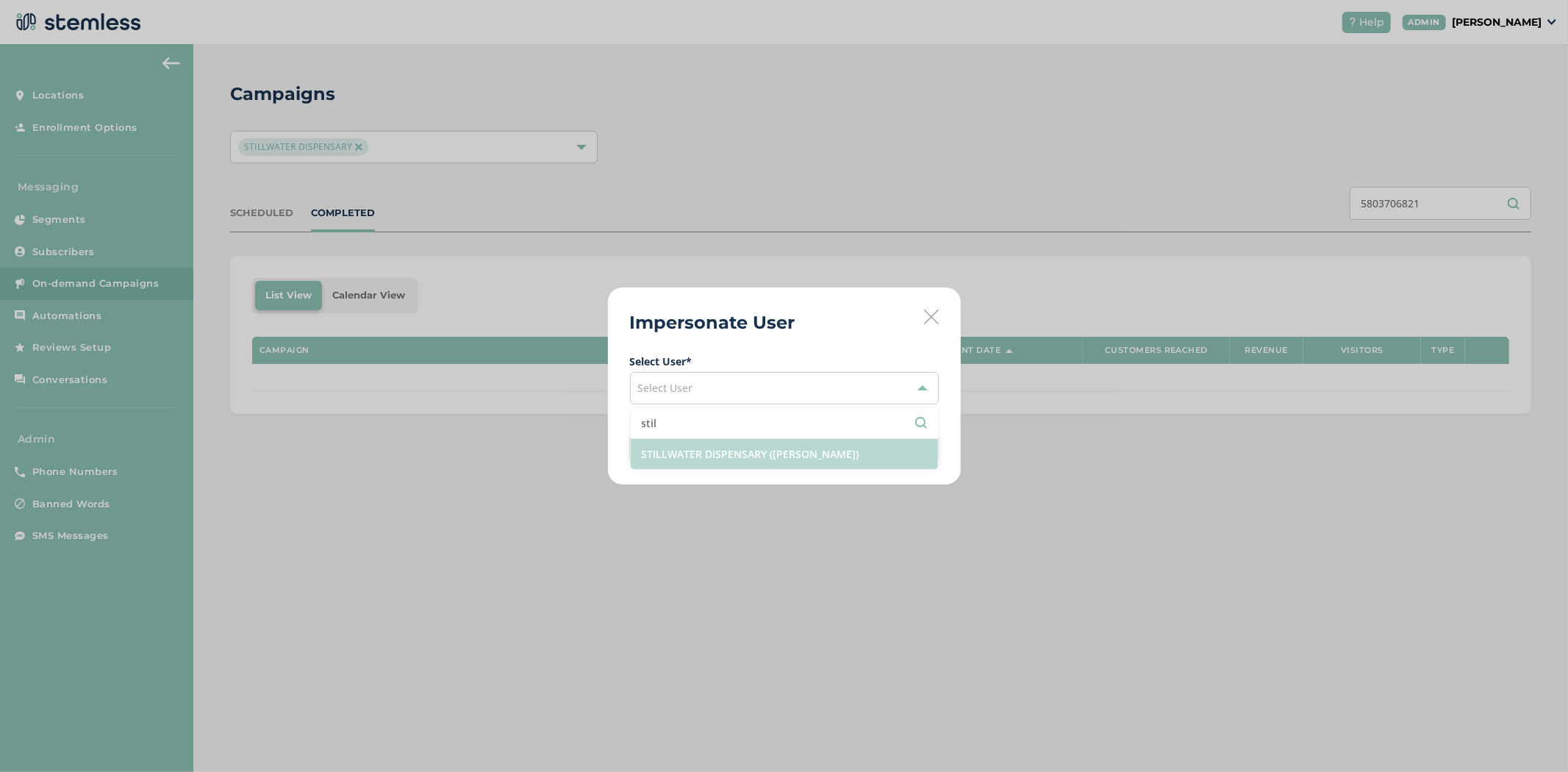
type input "stil"
click at [708, 460] on li "STILLWATER DISPENSARY (Dave Patel)" at bounding box center [784, 454] width 308 height 30
click at [894, 457] on button "Impersonate" at bounding box center [897, 449] width 84 height 30
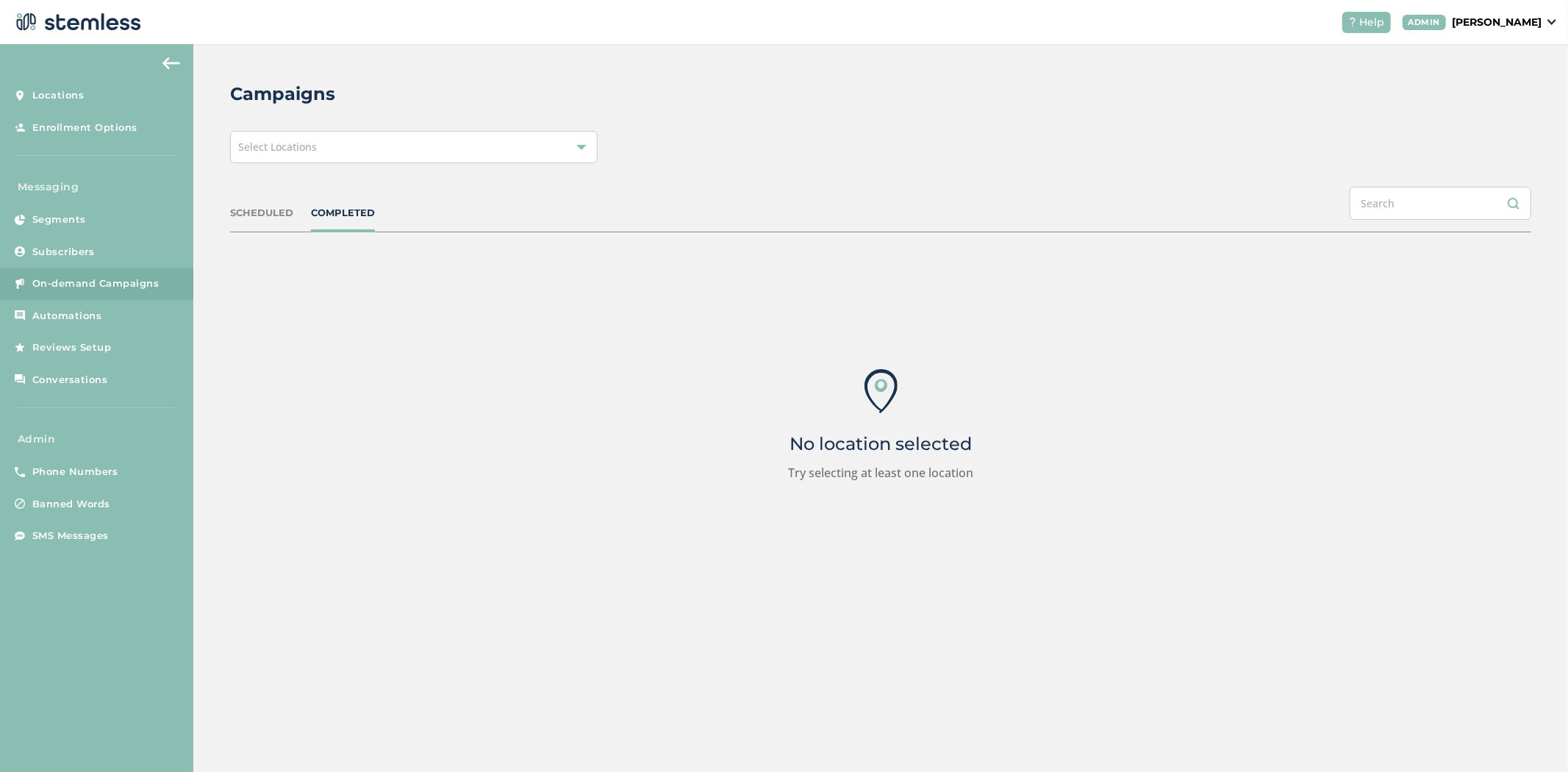
click at [354, 150] on div "Select Locations" at bounding box center [413, 147] width 367 height 33
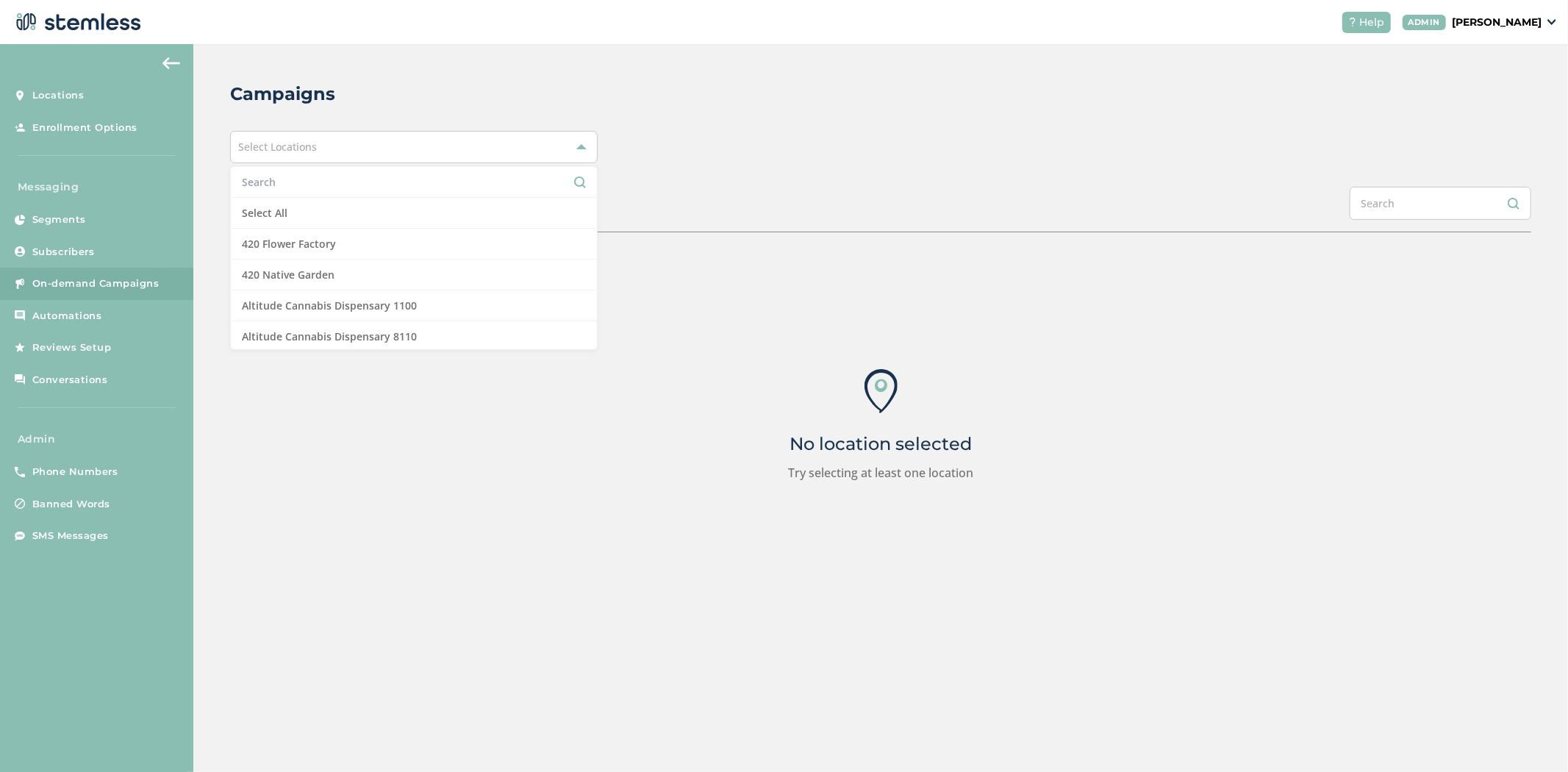
click at [296, 179] on input "text" at bounding box center [414, 182] width 344 height 16
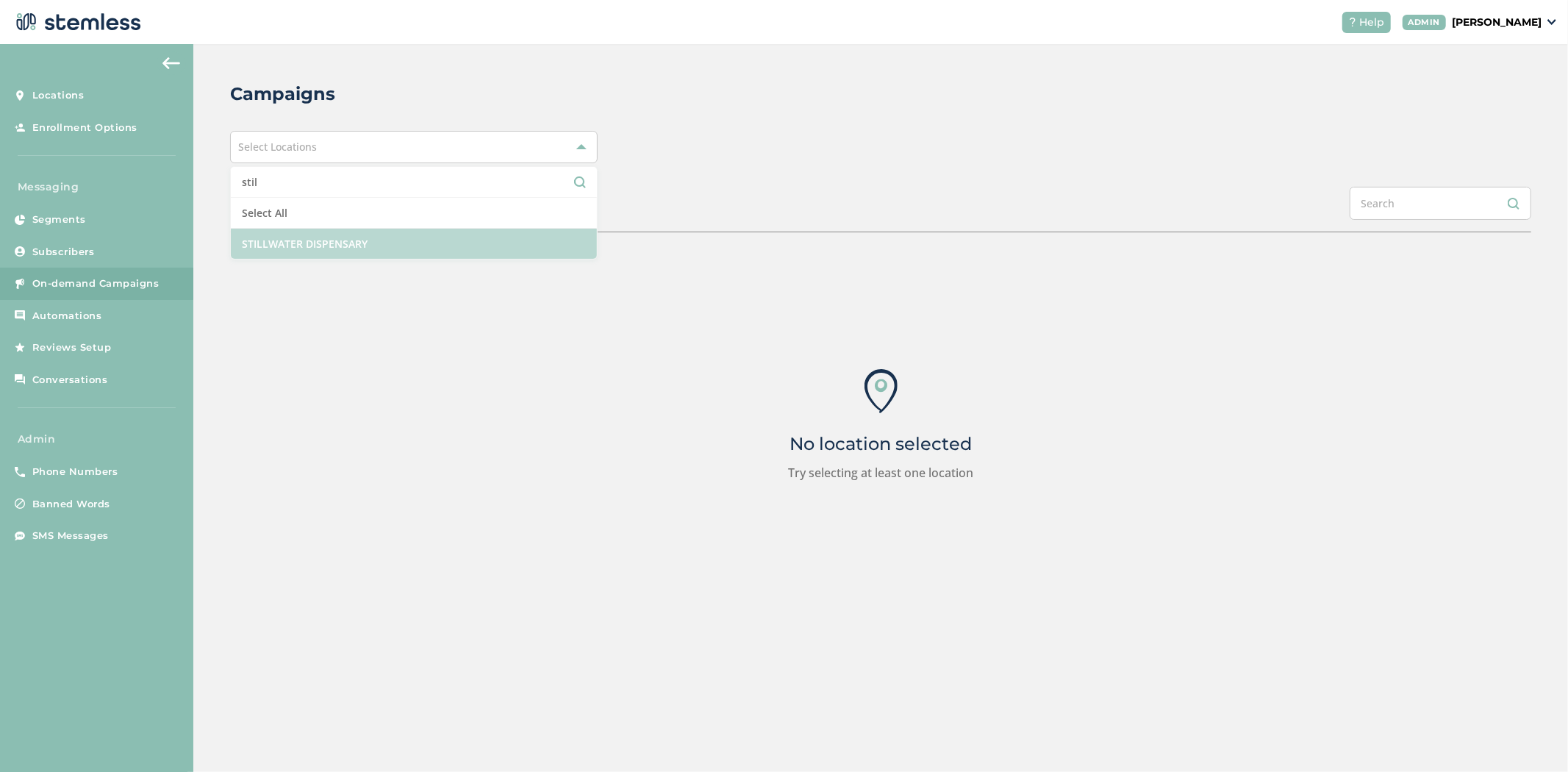
type input "stil"
click at [390, 241] on li "STILLWATER DISPENSARY" at bounding box center [413, 244] width 366 height 30
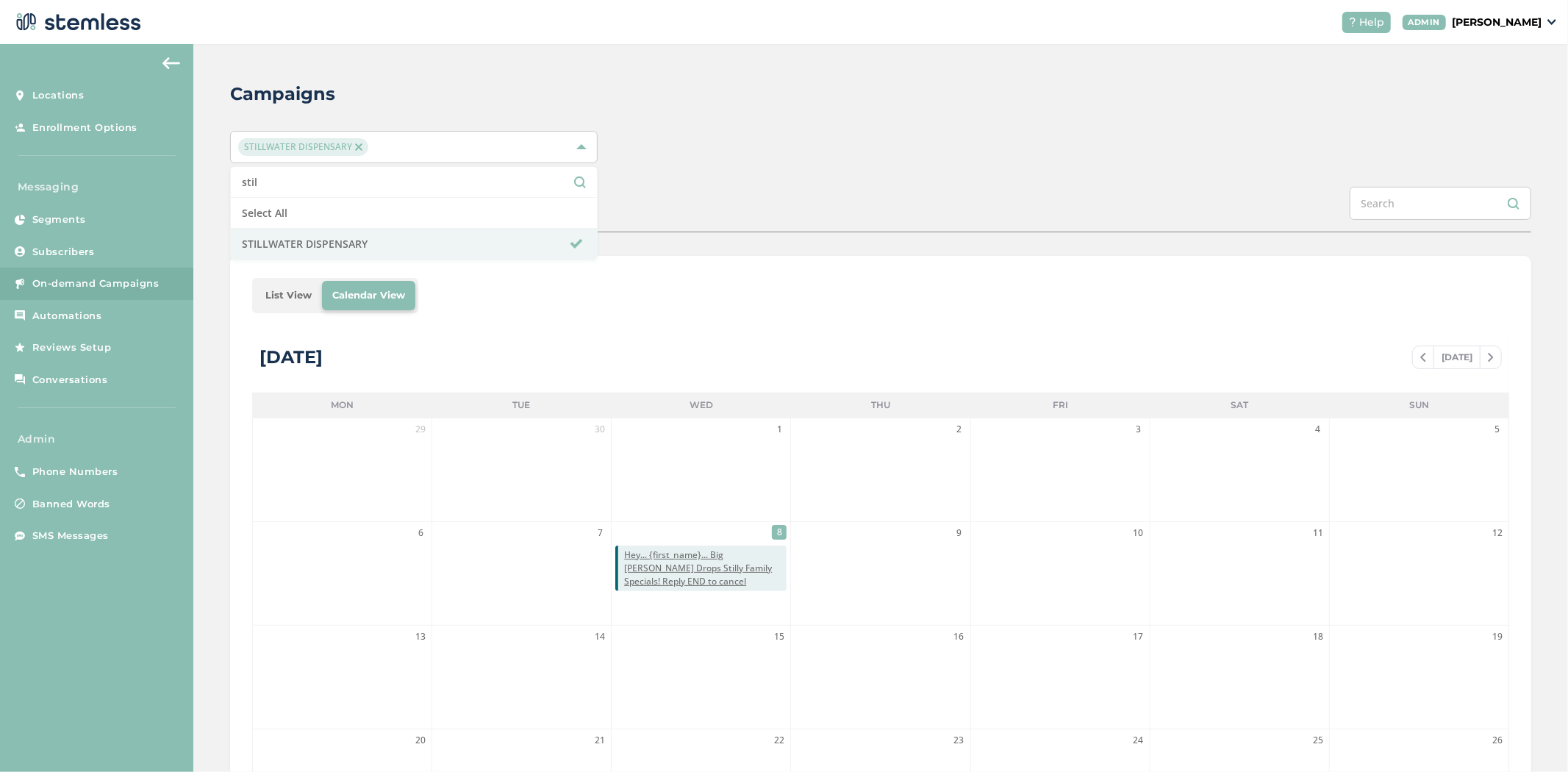
click at [680, 63] on div "Campaigns STILLWATER DISPENSARY stil Select All STILLWATER DISPENSARY SCHEDULED…" at bounding box center [880, 520] width 1374 height 952
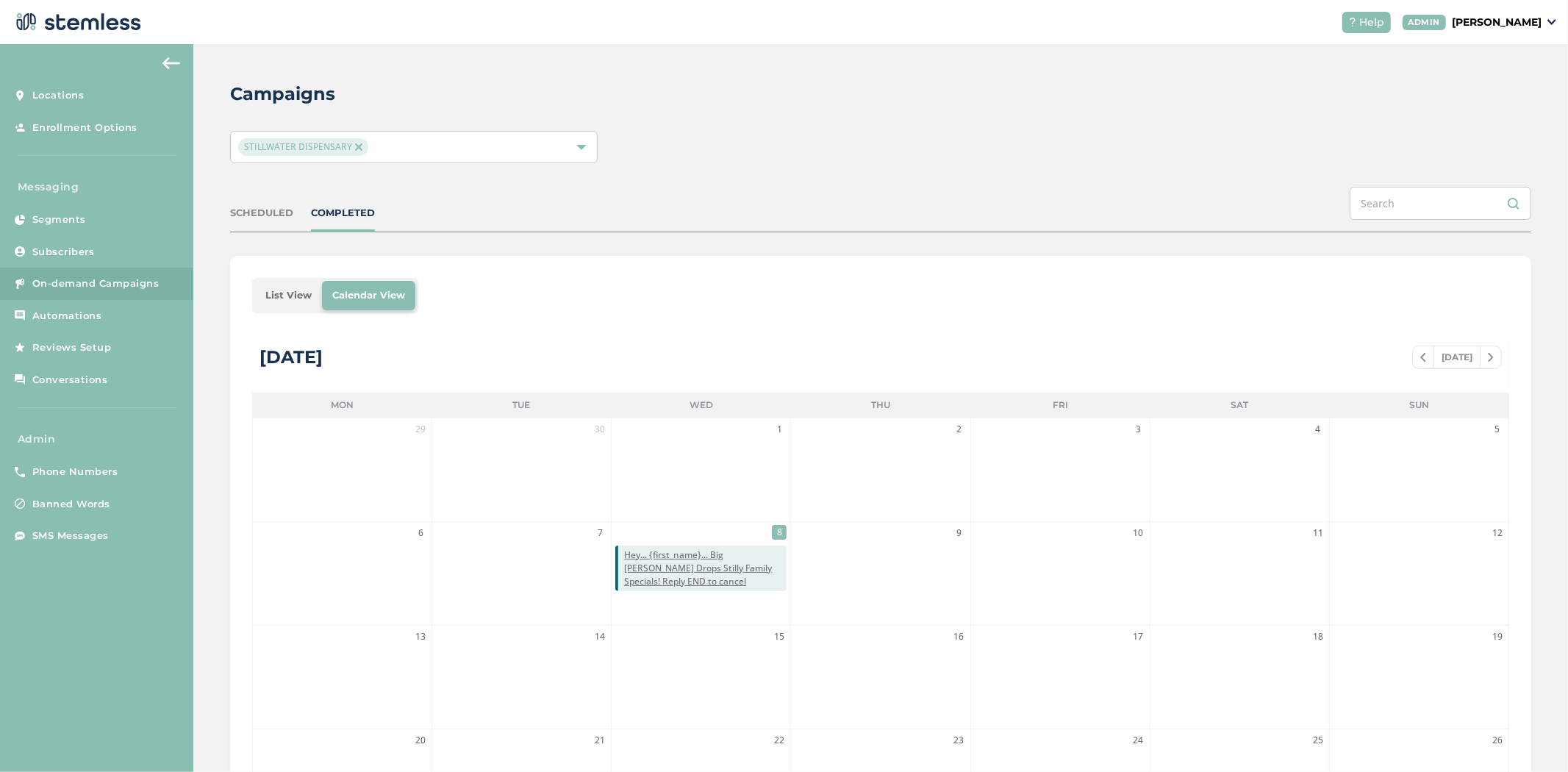
click at [272, 283] on li "List View" at bounding box center [289, 296] width 67 height 30
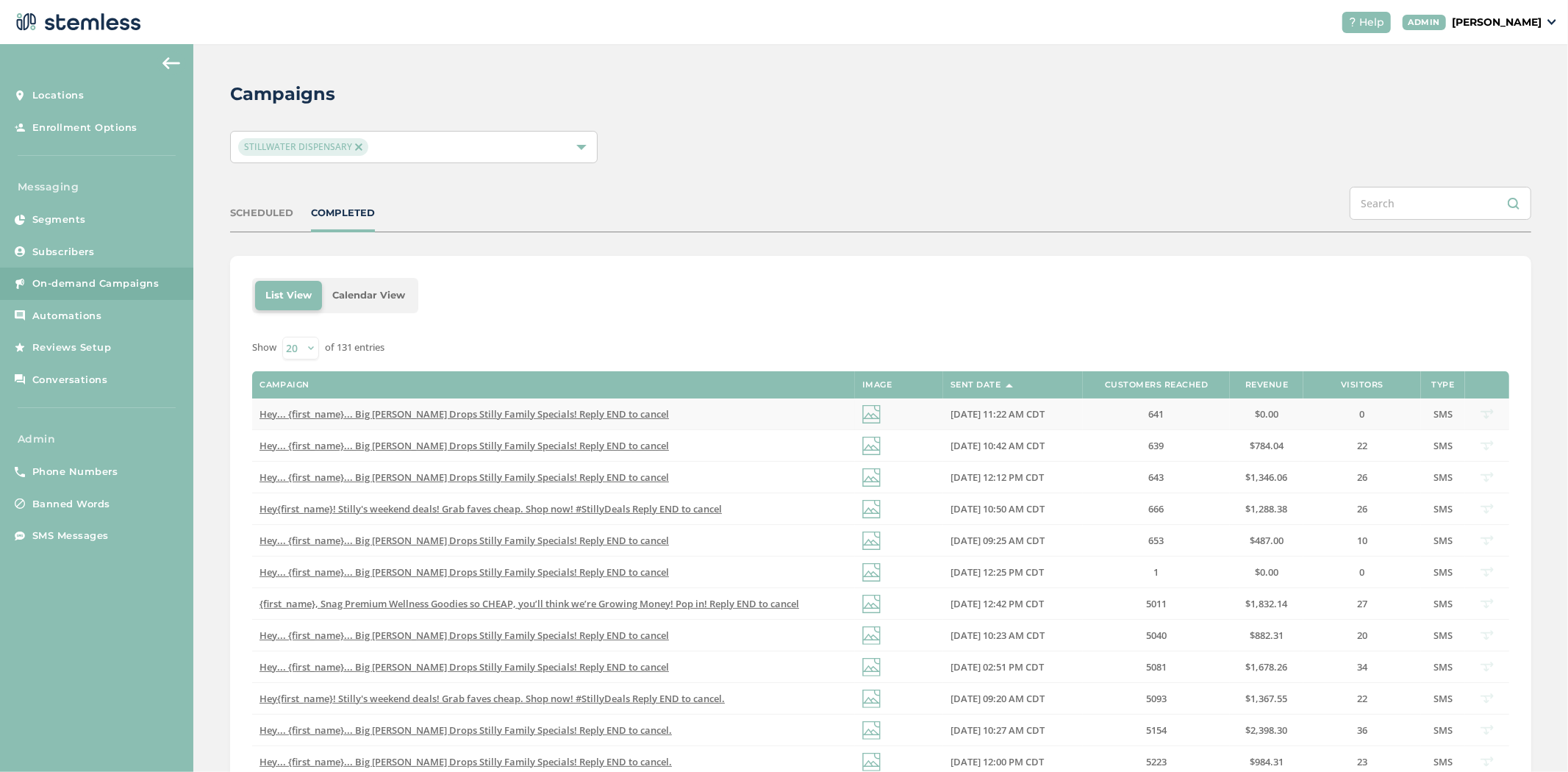
click at [559, 414] on span "Hey... {first_name}... Big [PERSON_NAME] Drops Stilly Family Specials! Reply EN…" at bounding box center [464, 414] width 410 height 13
